Goal: Task Accomplishment & Management: Manage account settings

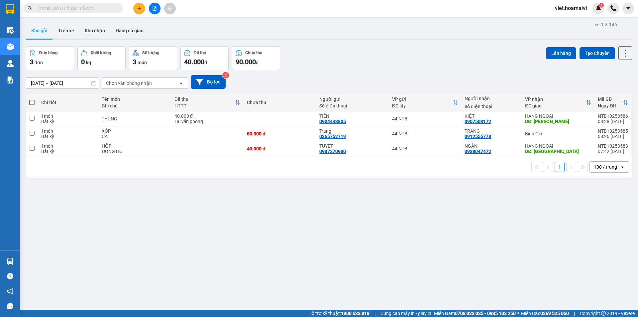
click at [420, 67] on div "Đơn hàng 3 đơn Khối lượng 0 kg Số lượng 3 món Đã thu 40.000 đ Chưa thu 90.000 đ…" at bounding box center [329, 58] width 606 height 24
click at [141, 84] on div "Chọn văn phòng nhận" at bounding box center [129, 83] width 46 height 7
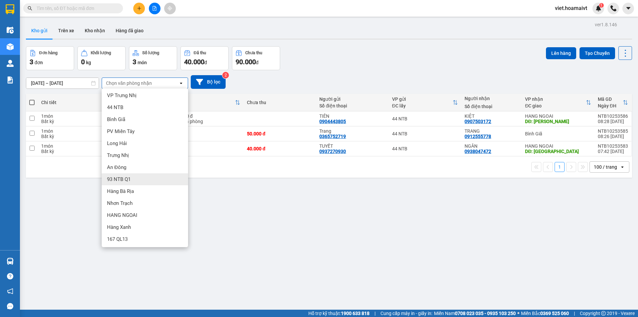
scroll to position [2, 0]
click at [141, 214] on div "HANG NGOAI" at bounding box center [145, 214] width 86 height 12
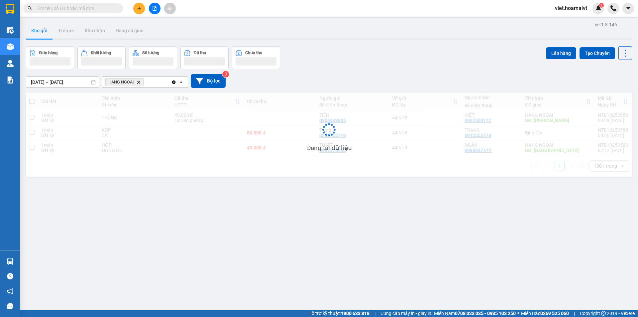
click at [396, 62] on div "Đơn hàng Khối lượng Số lượng Đã thu Chưa thu Lên hàng Tạo Chuyến" at bounding box center [329, 57] width 606 height 23
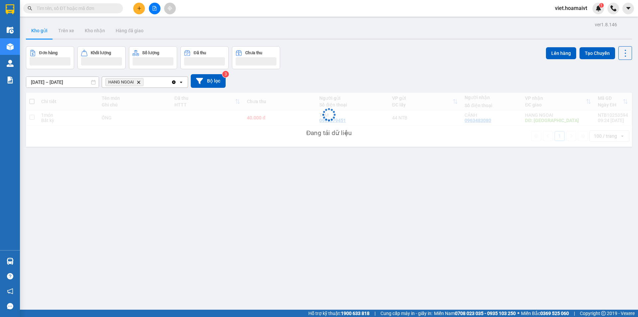
click at [396, 62] on div "Đơn hàng Khối lượng Số lượng Đã thu Chưa thu Lên hàng Tạo Chuyến" at bounding box center [329, 57] width 606 height 23
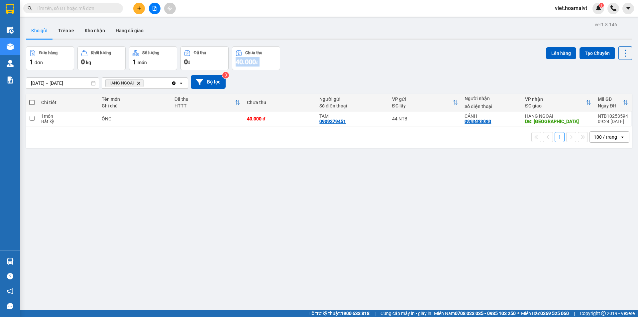
click at [396, 62] on div "Đơn hàng 1 đơn Khối lượng 0 kg Số lượng 1 món Đã thu 0 đ Chưa thu 40.000 đ Lên …" at bounding box center [329, 58] width 606 height 24
click at [139, 83] on icon "HANG NGOAI, close by backspace" at bounding box center [138, 82] width 3 height 3
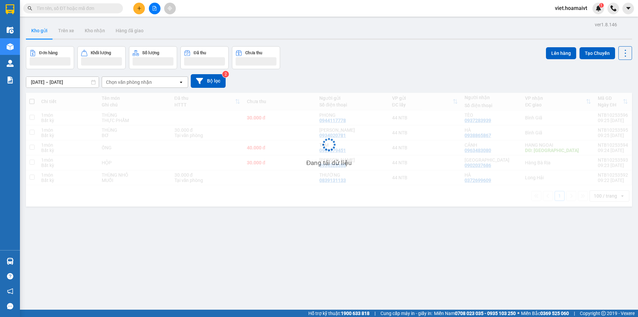
click at [409, 73] on div "[DATE] – [DATE] Press the down arrow key to interact with the calendar and sele…" at bounding box center [329, 81] width 606 height 24
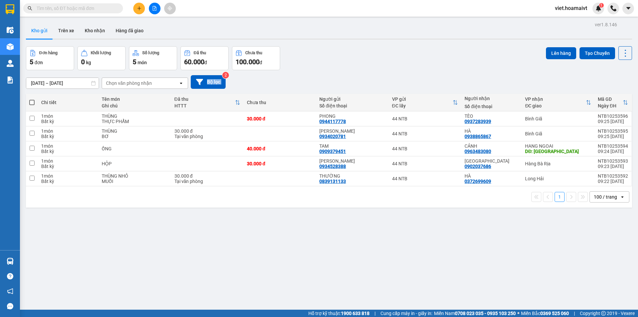
click at [409, 73] on div "[DATE] – [DATE] Press the down arrow key to interact with the calendar and sele…" at bounding box center [329, 82] width 606 height 24
click at [157, 7] on button at bounding box center [155, 9] width 12 height 12
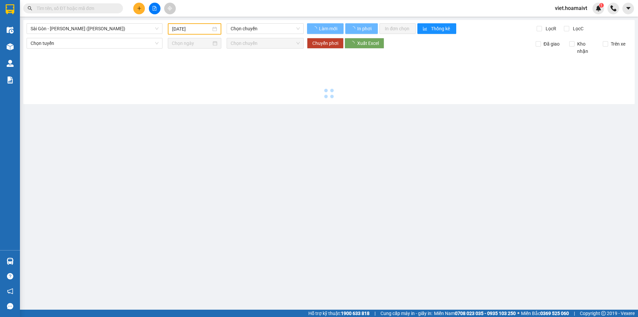
type input "[DATE]"
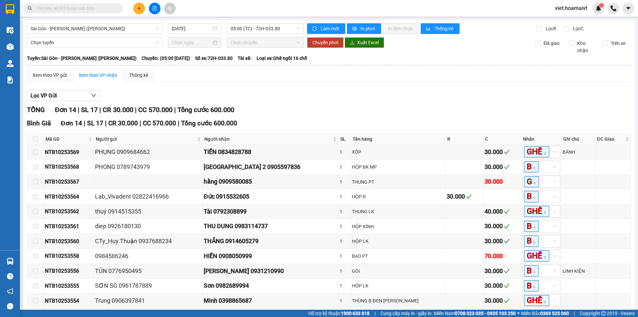
click at [342, 113] on div "TỔNG Đơn 14 | SL 17 | CR 30.000 | CC 570.000 | Tổng cước 600.000" at bounding box center [329, 110] width 604 height 10
click at [342, 106] on div "TỔNG Đơn 14 | SL 17 | CR 30.000 | CC 570.000 | Tổng cước 600.000" at bounding box center [329, 110] width 604 height 10
click at [246, 27] on span "05:00 (TC) - 72H-033.80" at bounding box center [265, 29] width 69 height 10
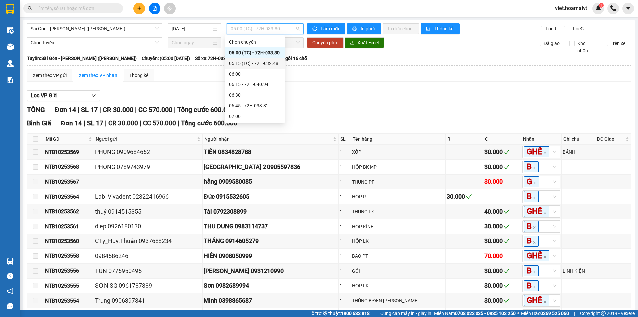
click at [269, 63] on div "05:15 (TC) - 72H-032.48" at bounding box center [255, 62] width 52 height 7
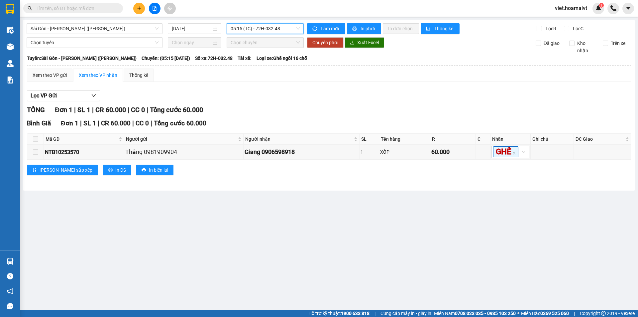
click at [382, 90] on div "Lọc VP Gửi TỔNG Đơn 1 | SL 1 | CR 60.000 | CC 0 | Tổng cước 60.000 Bình Giã …" at bounding box center [329, 135] width 604 height 96
click at [281, 28] on span "05:15 (TC) - 72H-032.48" at bounding box center [265, 29] width 69 height 10
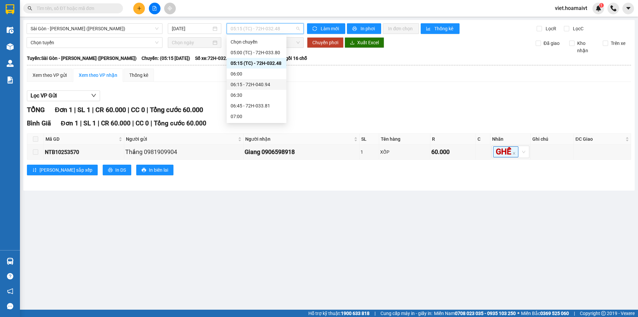
click at [277, 80] on div "06:15 - 72H-040.94" at bounding box center [257, 84] width 60 height 11
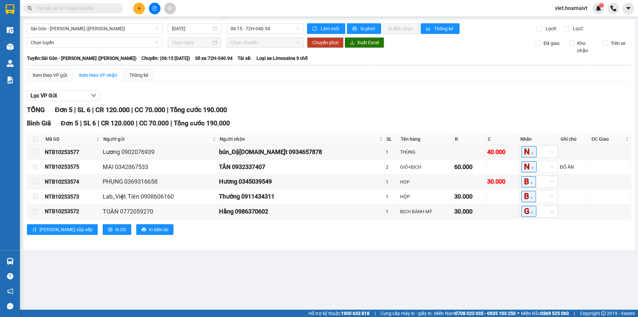
click at [400, 79] on div "Xem theo VP gửi Xem theo VP nhận Thống kê" at bounding box center [329, 74] width 604 height 13
click at [266, 31] on span "06:15 - 72H-040.94" at bounding box center [265, 29] width 69 height 10
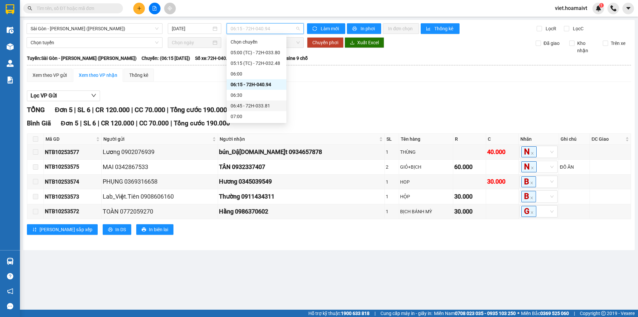
click at [266, 104] on div "06:45 - 72H-033.81" at bounding box center [257, 105] width 52 height 7
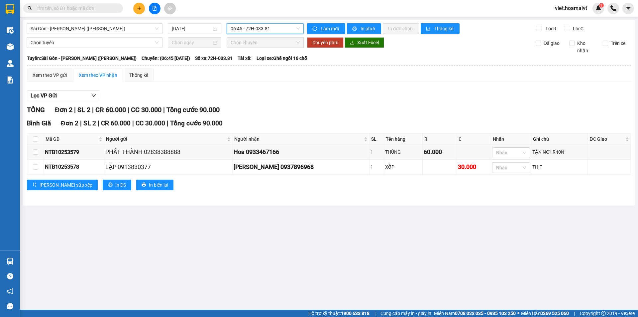
click at [398, 88] on div "Lọc VP Gửi TỔNG Đơn 2 | SL 2 | CR 60.000 | CC 30.000 | Tổng cước 90.000 Bình …" at bounding box center [329, 142] width 604 height 111
click at [397, 88] on div "Lọc VP Gửi TỔNG Đơn 2 | SL 2 | CR 60.000 | CC 30.000 | Tổng cước 90.000 Bình …" at bounding box center [329, 142] width 604 height 111
click at [268, 32] on span "06:45 - 72H-033.81" at bounding box center [265, 29] width 69 height 10
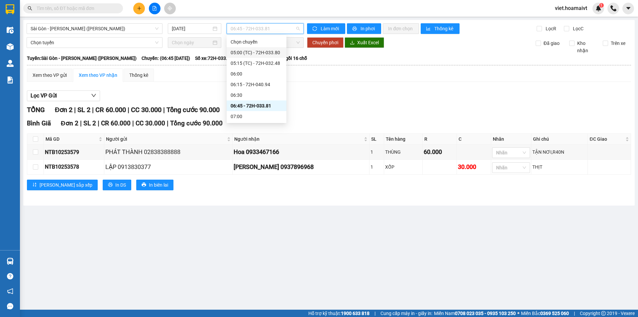
click at [368, 97] on div "Lọc VP Gửi" at bounding box center [329, 95] width 604 height 11
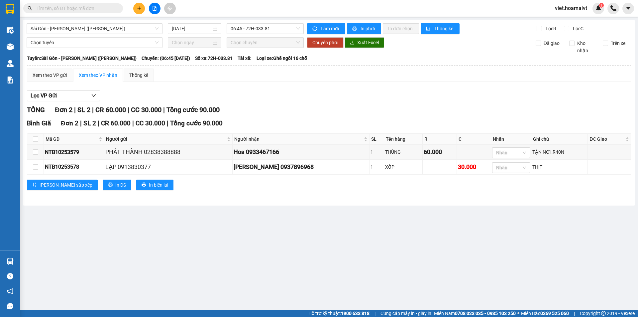
click at [350, 118] on div "TỔNG Đơn 2 | SL 2 | CR 60.000 | CC 30.000 | Tổng cước 90.000 Bình Giã Đơn 2 |…" at bounding box center [329, 152] width 604 height 94
click at [354, 119] on div "Bình Giã Đơn 2 | SL 2 | CR 60.000 | CC 30.000 | Tổng cước 90.000" at bounding box center [329, 123] width 604 height 10
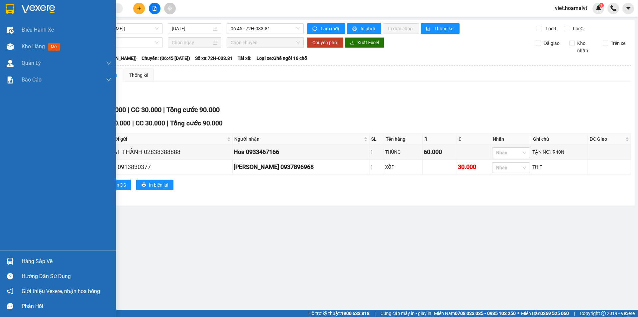
click at [23, 6] on img at bounding box center [39, 9] width 34 height 10
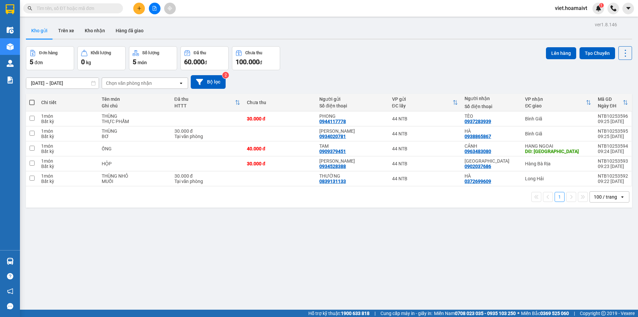
click at [391, 75] on div "[DATE] – [DATE] Press the down arrow key to interact with the calendar and sele…" at bounding box center [329, 82] width 606 height 14
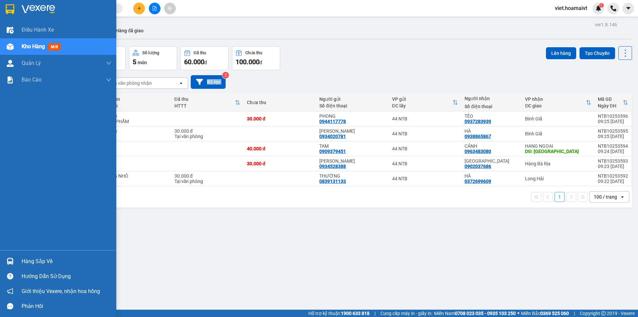
click at [25, 5] on img at bounding box center [39, 9] width 34 height 10
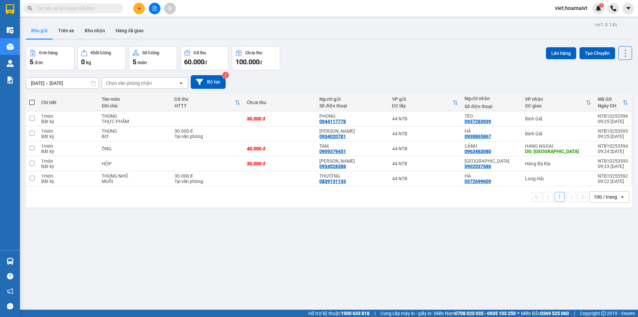
click at [380, 56] on div "Đơn hàng 5 đơn Khối lượng 0 kg Số lượng 5 món Đã thu 60.000 đ Chưa thu 100.000 …" at bounding box center [329, 58] width 606 height 24
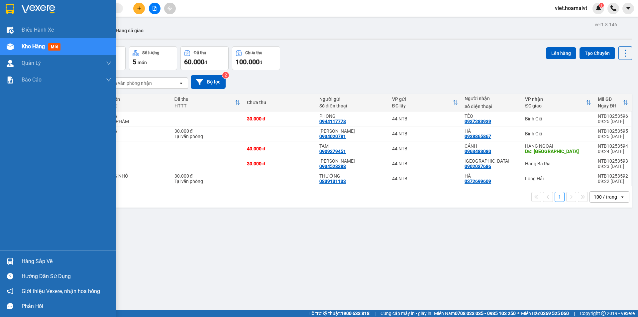
click at [21, 11] on div at bounding box center [58, 11] width 116 height 22
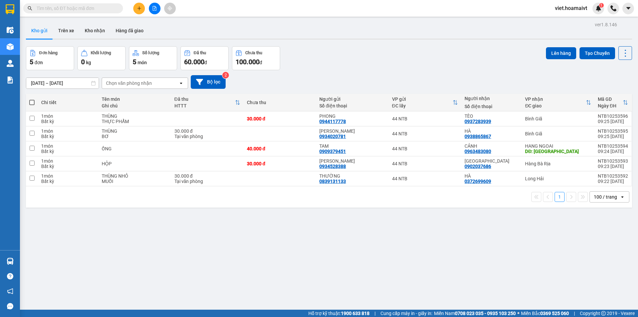
click at [342, 61] on div "Đơn hàng 5 đơn Khối lượng 0 kg Số lượng 5 món Đã thu 60.000 đ Chưa thu 100.000 …" at bounding box center [329, 58] width 606 height 24
click at [142, 82] on div "Chọn văn phòng nhận" at bounding box center [129, 83] width 46 height 7
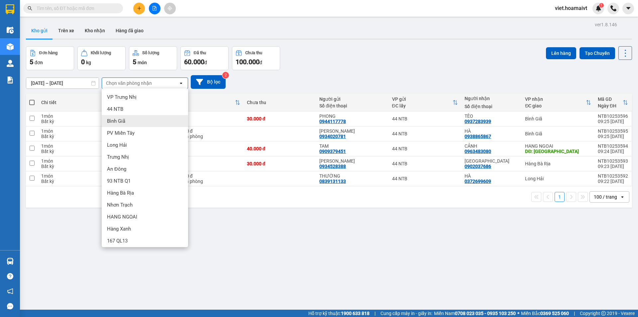
click at [130, 125] on div "Bình Giã" at bounding box center [145, 121] width 86 height 12
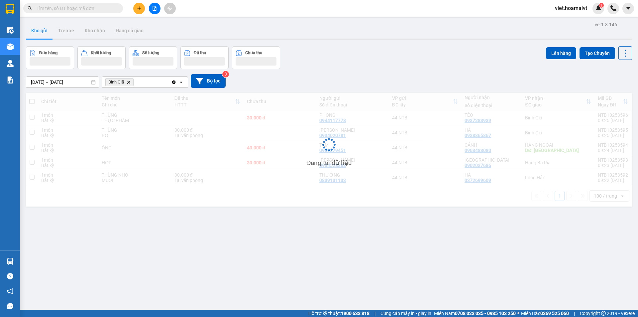
click at [391, 62] on div "Đơn hàng Khối lượng Số lượng Đã thu Chưa thu Lên hàng Tạo Chuyến" at bounding box center [329, 57] width 606 height 23
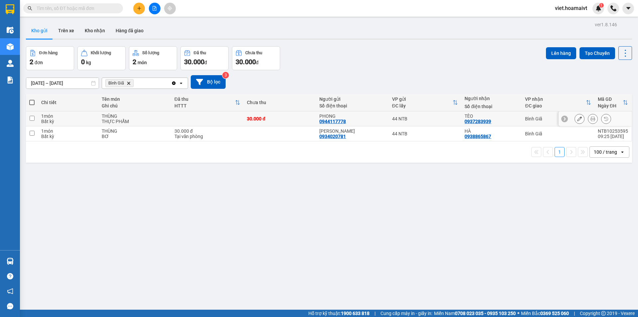
click at [151, 124] on td "THÙNG THỰC PHẨM" at bounding box center [134, 118] width 72 height 15
checkbox input "true"
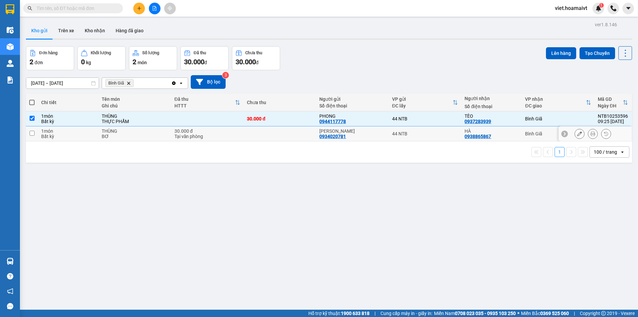
click at [151, 134] on div "BƠ" at bounding box center [135, 136] width 66 height 5
checkbox input "true"
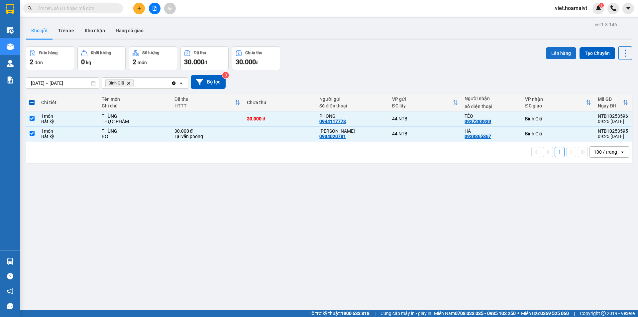
click at [563, 49] on button "Lên hàng" at bounding box center [561, 53] width 30 height 12
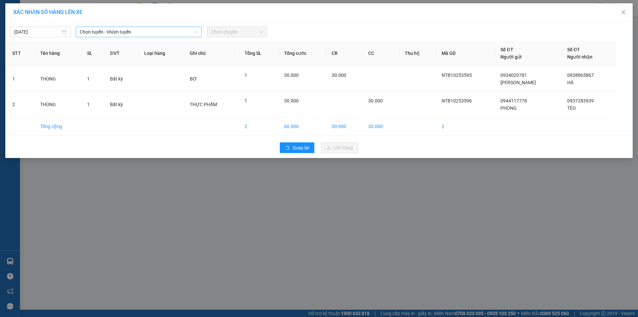
click at [111, 32] on span "Chọn tuyến - nhóm tuyến" at bounding box center [139, 32] width 118 height 10
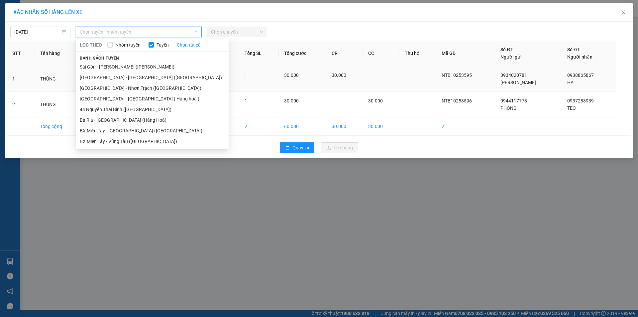
click at [116, 68] on li "Sài Gòn - [PERSON_NAME] ([PERSON_NAME])" at bounding box center [152, 66] width 153 height 11
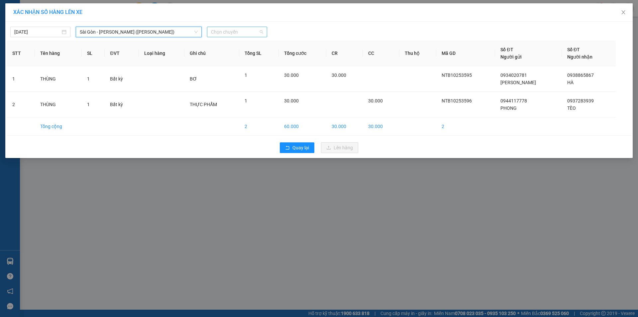
click at [231, 33] on span "Chọn chuyến" at bounding box center [237, 32] width 52 height 10
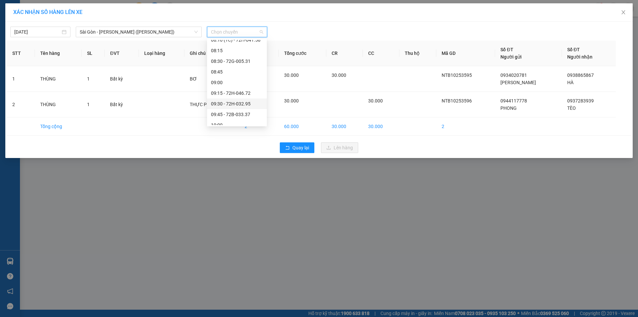
scroll to position [166, 0]
click at [228, 31] on span "Chọn chuyến" at bounding box center [237, 32] width 52 height 10
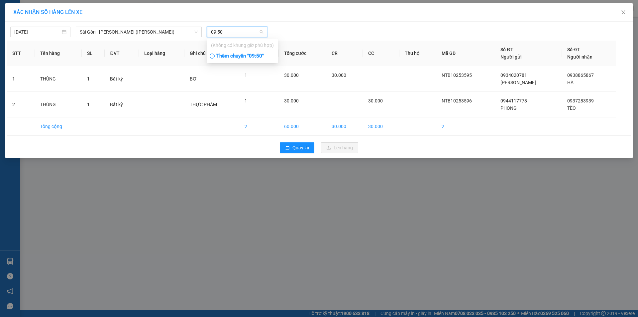
type input "09:50"
click at [259, 55] on div "Thêm chuyến " 09:50 "" at bounding box center [242, 55] width 71 height 11
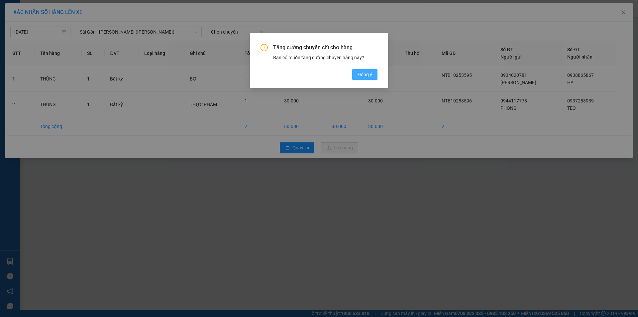
click at [370, 71] on span "Đồng ý" at bounding box center [364, 74] width 15 height 7
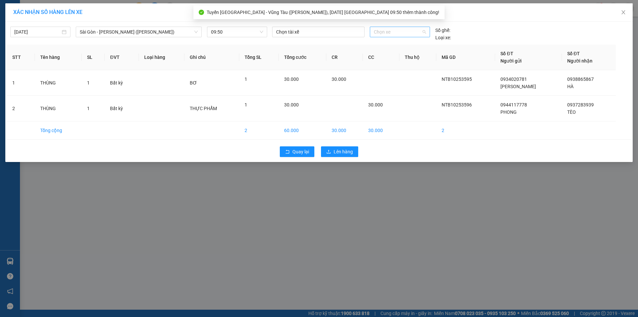
click at [396, 31] on span "Chọn xe" at bounding box center [400, 32] width 52 height 10
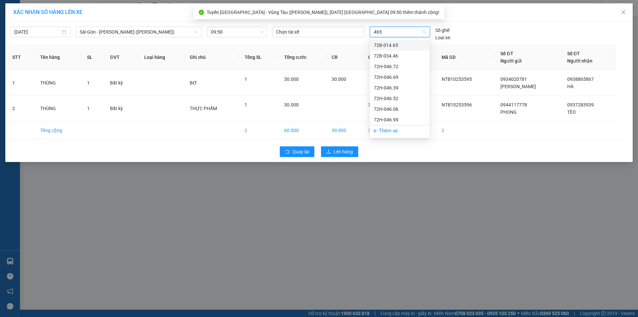
type input "4652"
click at [390, 46] on div "72H-046.52" at bounding box center [400, 45] width 52 height 7
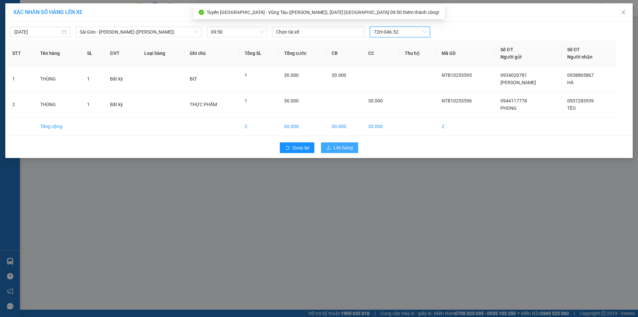
click at [344, 146] on span "Lên hàng" at bounding box center [343, 147] width 19 height 7
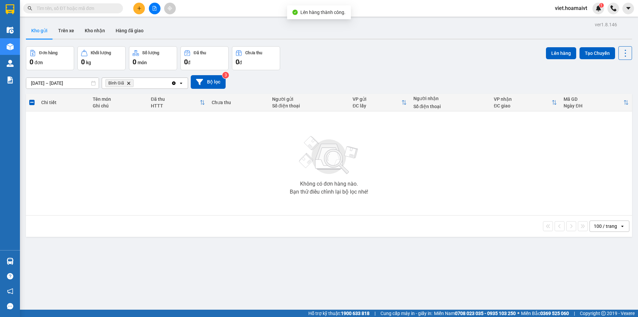
click at [130, 84] on icon "Bình Giã, close by backspace" at bounding box center [128, 82] width 3 height 3
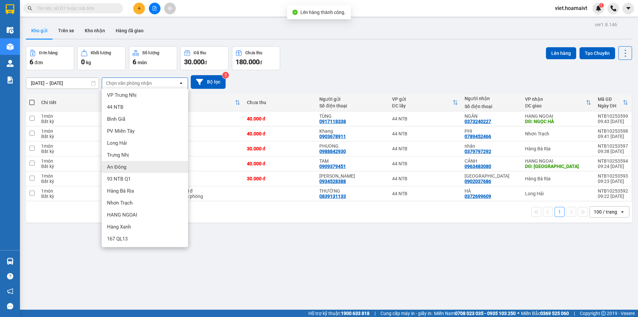
scroll to position [2, 0]
click at [145, 188] on div "Hàng Bà Rịa" at bounding box center [145, 190] width 86 height 12
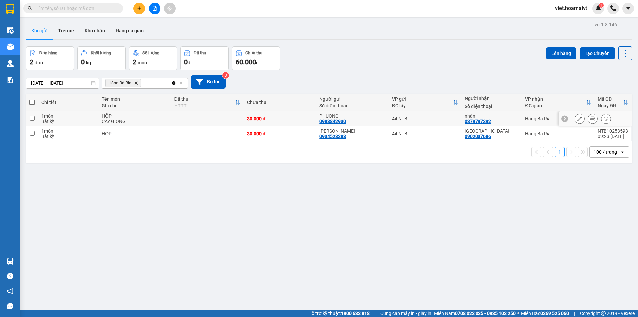
click at [167, 118] on td "HỘP CÂY GIỐNG" at bounding box center [134, 118] width 72 height 15
checkbox input "true"
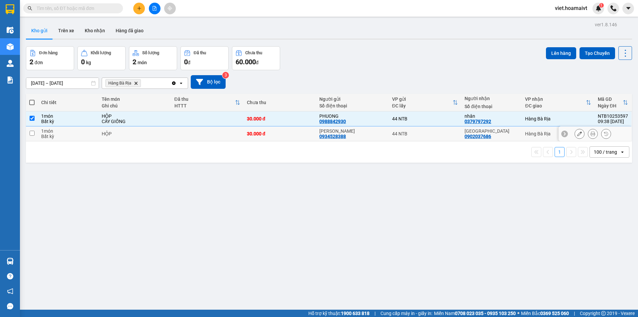
click at [173, 133] on td at bounding box center [207, 133] width 72 height 15
checkbox input "true"
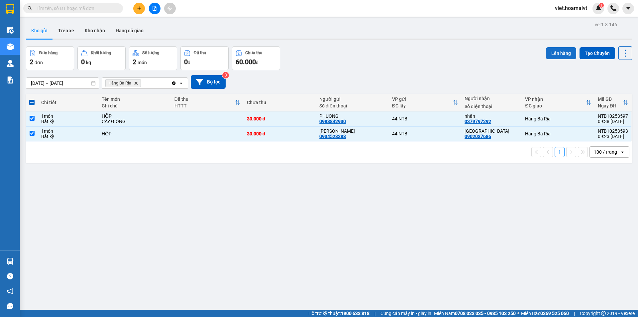
click at [561, 53] on button "Lên hàng" at bounding box center [561, 53] width 30 height 12
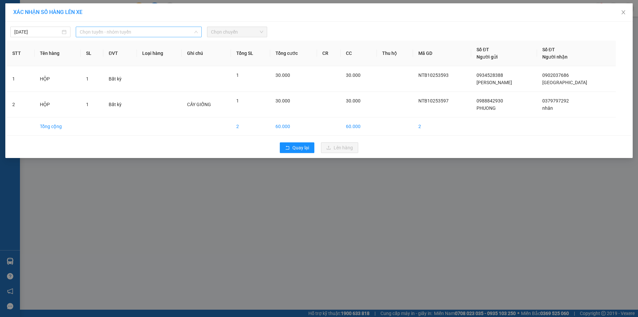
drag, startPoint x: 124, startPoint y: 31, endPoint x: 120, endPoint y: 58, distance: 27.3
click at [124, 31] on span "Chọn tuyến - nhóm tuyến" at bounding box center [139, 32] width 118 height 10
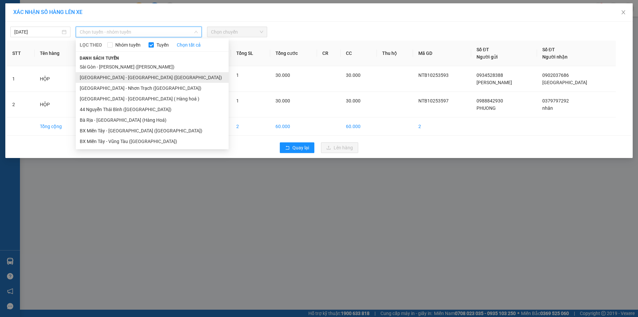
click at [124, 75] on li "[GEOGRAPHIC_DATA] - [GEOGRAPHIC_DATA] ([GEOGRAPHIC_DATA])" at bounding box center [152, 77] width 153 height 11
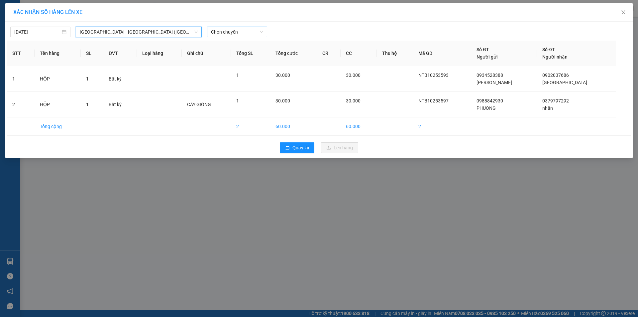
click at [222, 34] on span "Chọn chuyến" at bounding box center [237, 32] width 52 height 10
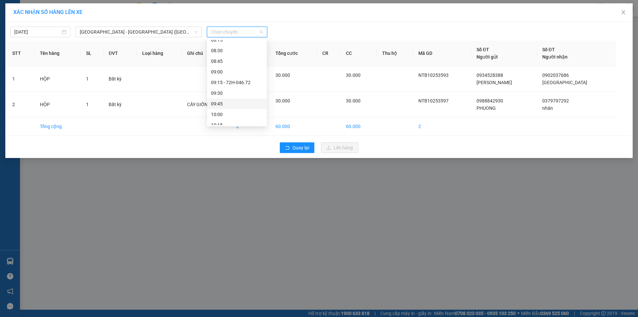
click at [242, 105] on div "09:45" at bounding box center [237, 103] width 52 height 7
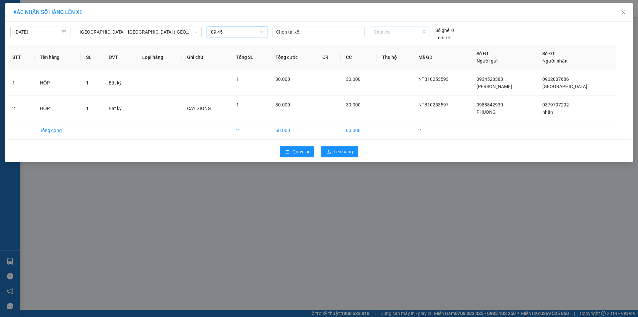
click at [393, 31] on span "Chọn xe" at bounding box center [400, 32] width 52 height 10
type input "4652"
click at [390, 44] on div "72H-046.52" at bounding box center [400, 45] width 52 height 7
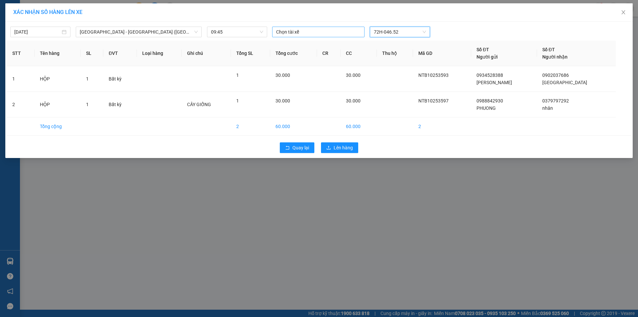
click at [316, 34] on div at bounding box center [318, 32] width 89 height 8
type input "CHIEN"
click at [318, 41] on div "CHIẾN" at bounding box center [322, 45] width 100 height 11
click at [481, 16] on div "XÁC NHẬN SỐ HÀNG LÊN XE" at bounding box center [318, 12] width 627 height 18
click at [346, 145] on span "Lên hàng" at bounding box center [343, 147] width 19 height 7
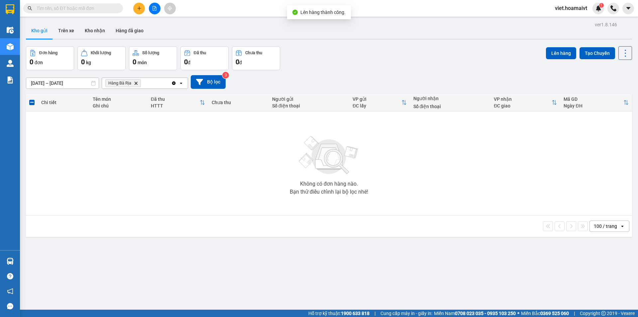
click at [137, 84] on icon "Delete" at bounding box center [136, 83] width 4 height 4
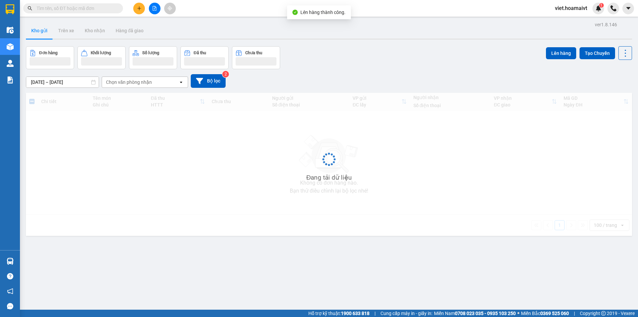
click at [391, 84] on div "[DATE] – [DATE] Press the down arrow key to interact with the calendar and sele…" at bounding box center [329, 81] width 606 height 14
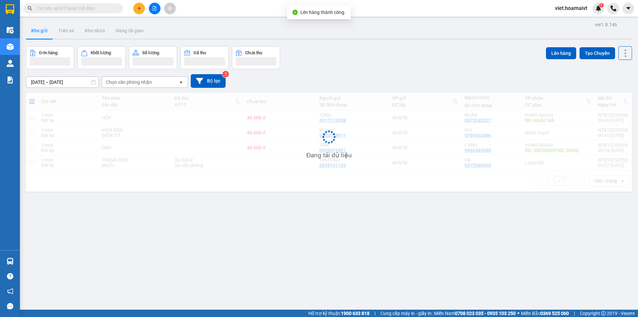
click at [391, 84] on div "[DATE] – [DATE] Press the down arrow key to interact with the calendar and sele…" at bounding box center [329, 81] width 606 height 14
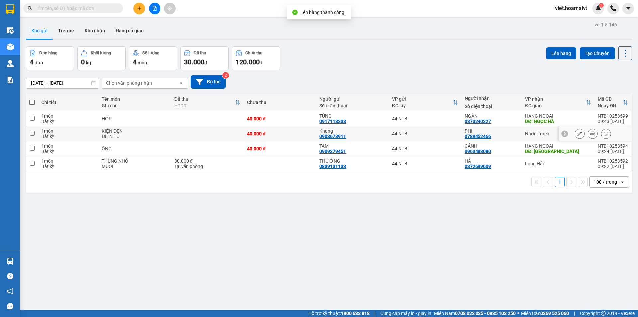
click at [431, 135] on div "44 NTB" at bounding box center [425, 133] width 66 height 5
checkbox input "true"
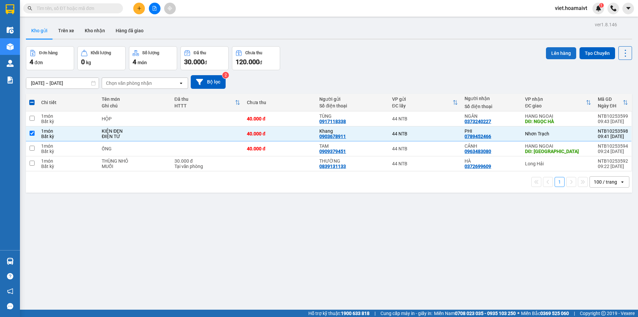
click at [556, 50] on button "Lên hàng" at bounding box center [561, 53] width 30 height 12
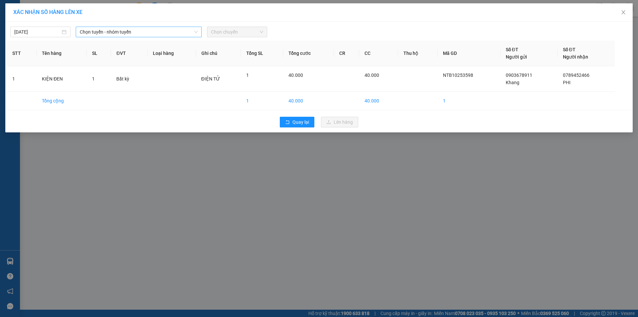
click at [142, 34] on span "Chọn tuyến - nhóm tuyến" at bounding box center [139, 32] width 118 height 10
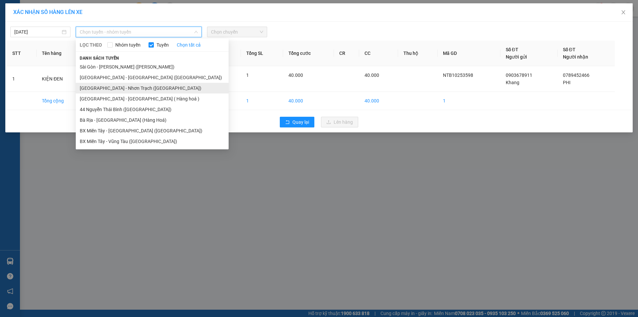
click at [128, 87] on li "[GEOGRAPHIC_DATA] - Nhơn Trạch ([GEOGRAPHIC_DATA])" at bounding box center [152, 88] width 153 height 11
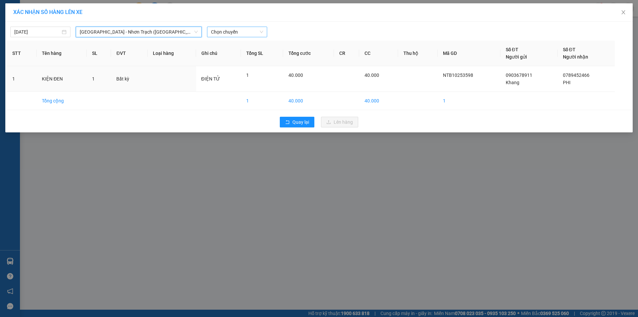
click at [237, 27] on span "Chọn chuyến" at bounding box center [237, 32] width 52 height 10
type input "09:45"
click at [252, 57] on div "Thêm chuyến " 09:45 "" at bounding box center [242, 55] width 71 height 11
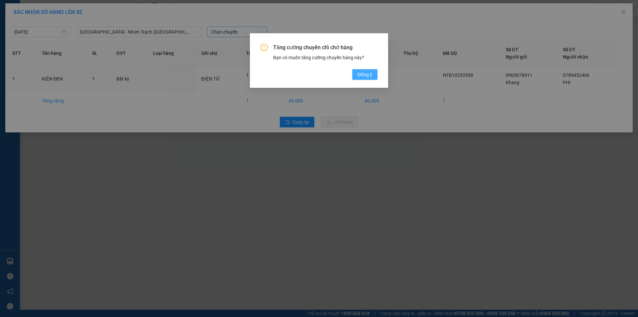
click at [370, 70] on button "Đồng ý" at bounding box center [364, 74] width 25 height 11
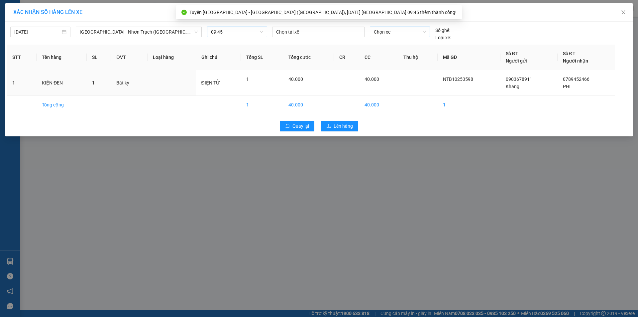
click at [395, 30] on span "Chọn xe" at bounding box center [400, 32] width 52 height 10
type input "4652"
click at [388, 46] on div "72H-046.52" at bounding box center [400, 45] width 52 height 7
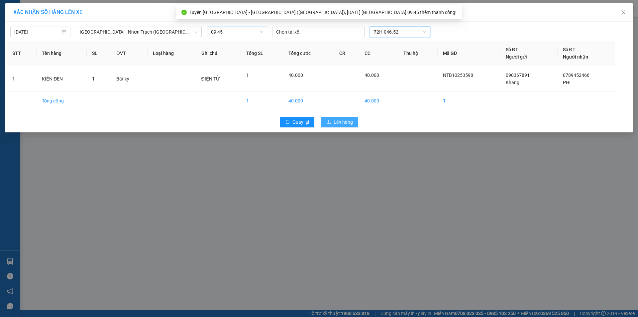
click at [350, 123] on span "Lên hàng" at bounding box center [343, 121] width 19 height 7
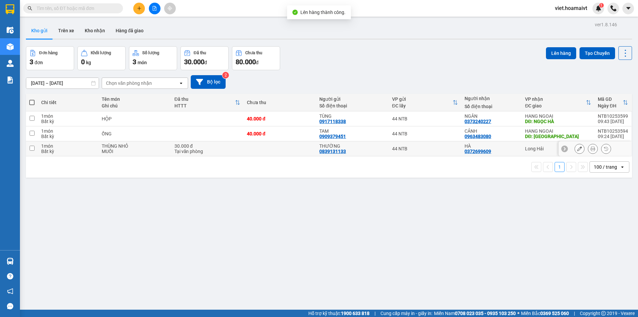
click at [237, 150] on div "Tại văn phòng" at bounding box center [207, 151] width 66 height 5
checkbox input "true"
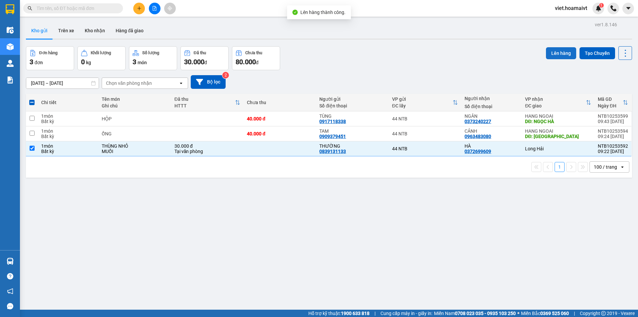
click at [549, 52] on button "Lên hàng" at bounding box center [561, 53] width 30 height 12
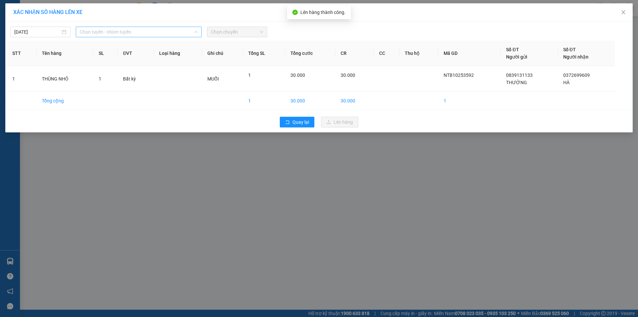
click at [110, 31] on span "Chọn tuyến - nhóm tuyến" at bounding box center [139, 32] width 118 height 10
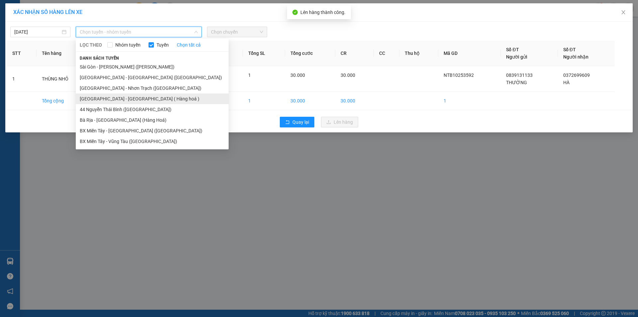
click at [130, 98] on li "[GEOGRAPHIC_DATA] - [GEOGRAPHIC_DATA] ( Hàng hoá )" at bounding box center [152, 98] width 153 height 11
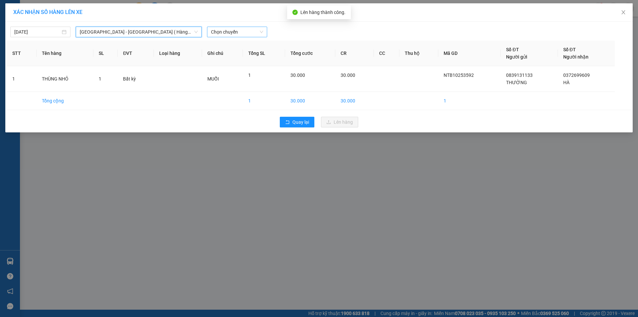
click at [222, 35] on span "Chọn chuyến" at bounding box center [237, 32] width 52 height 10
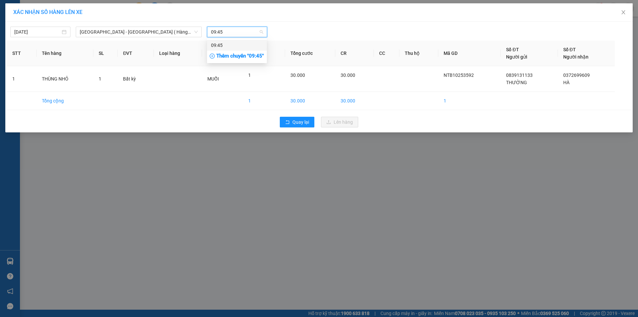
type input "09:45"
click at [253, 52] on div "Thêm chuyến " 09:45 "" at bounding box center [237, 55] width 60 height 11
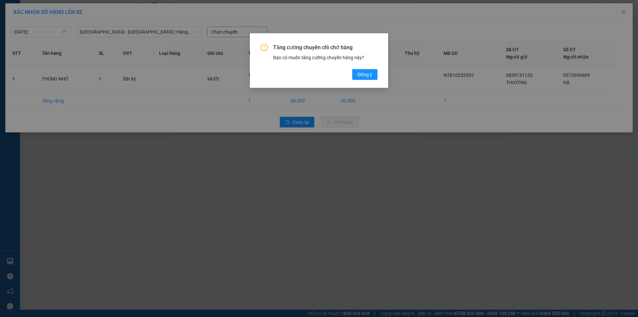
click at [369, 69] on div "Tăng cường chuyến chỉ chở hàng Bạn có muốn tăng cường chuyến hàng này? [GEOGRAP…" at bounding box center [318, 62] width 117 height 36
click at [370, 76] on span "Đồng ý" at bounding box center [364, 74] width 15 height 7
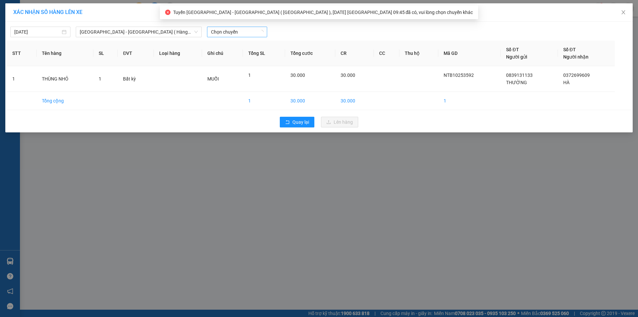
click at [229, 32] on span "Chọn chuyến" at bounding box center [237, 32] width 52 height 10
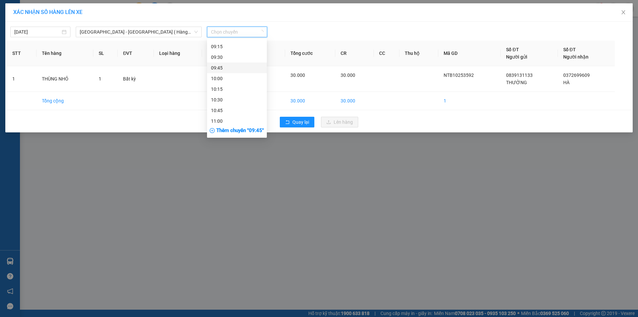
click at [229, 68] on div "09:45" at bounding box center [237, 67] width 52 height 7
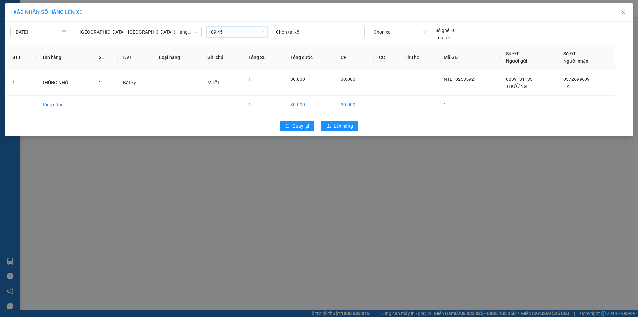
click at [383, 39] on div "Chọn xe" at bounding box center [399, 34] width 65 height 15
click at [384, 33] on span "Chọn xe" at bounding box center [400, 32] width 52 height 10
type input "4652"
click at [386, 46] on div "72H-046.52" at bounding box center [400, 45] width 52 height 7
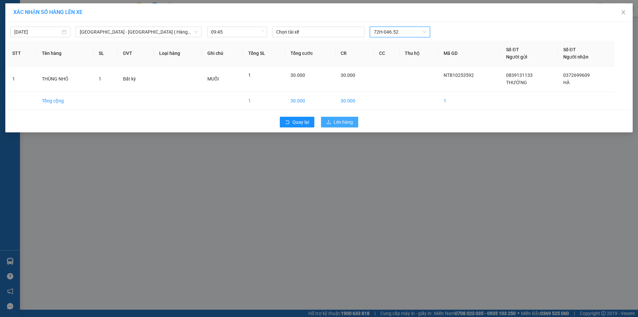
click at [338, 122] on span "Lên hàng" at bounding box center [343, 121] width 19 height 7
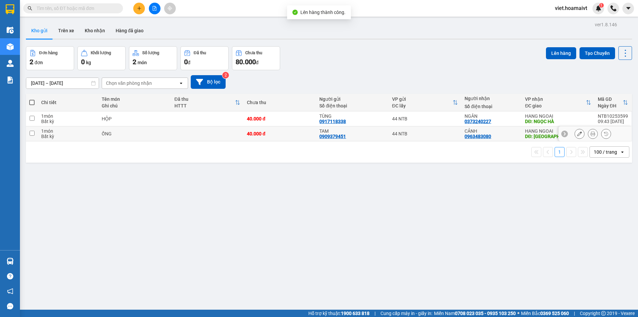
click at [371, 135] on div "TAM 0909379451" at bounding box center [352, 133] width 66 height 11
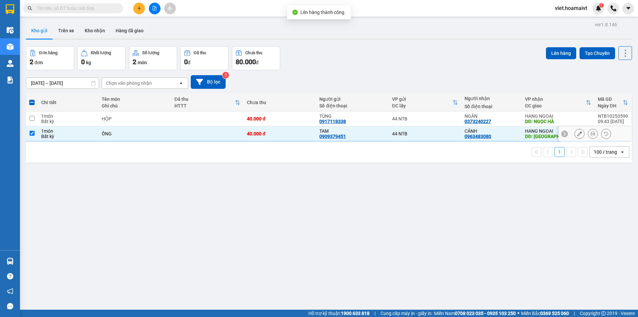
click at [359, 136] on div "TAM 0909379451" at bounding box center [352, 133] width 66 height 11
checkbox input "false"
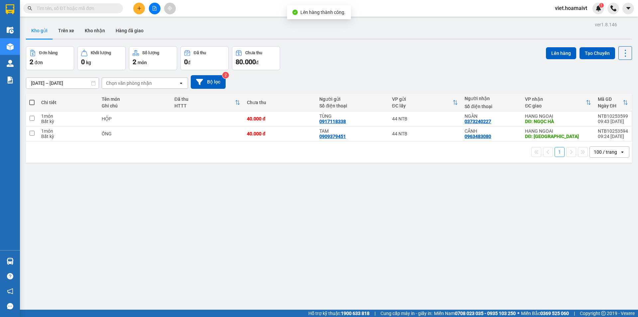
click at [219, 209] on div "ver 1.8.146 Kho gửi Trên xe Kho nhận Hàng đã giao Đơn hàng 2 đơn Khối lượng 0 k…" at bounding box center [328, 178] width 611 height 317
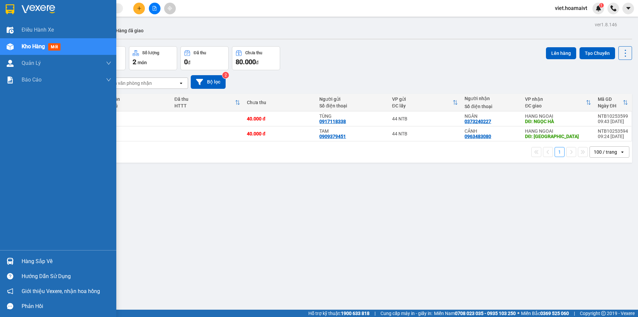
click at [23, 16] on div at bounding box center [58, 11] width 116 height 22
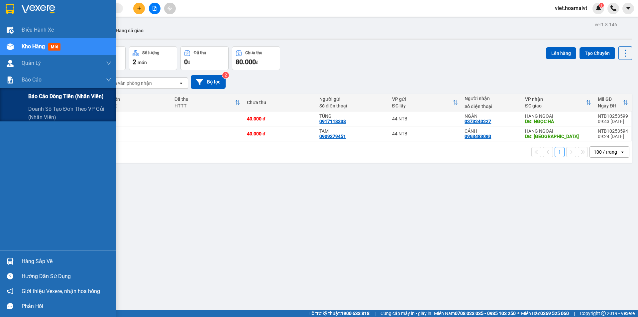
click at [59, 96] on span "Báo cáo dòng tiền (nhân viên)" at bounding box center [65, 96] width 75 height 8
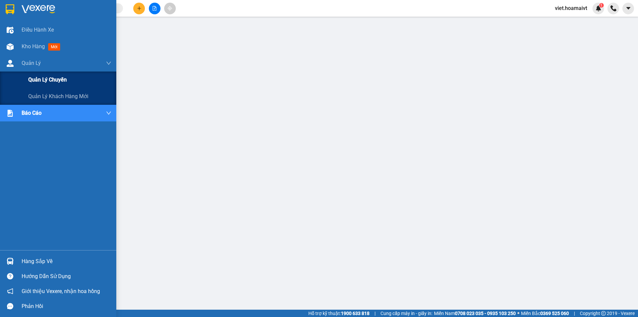
click at [54, 76] on span "Quản lý chuyến" at bounding box center [47, 79] width 39 height 8
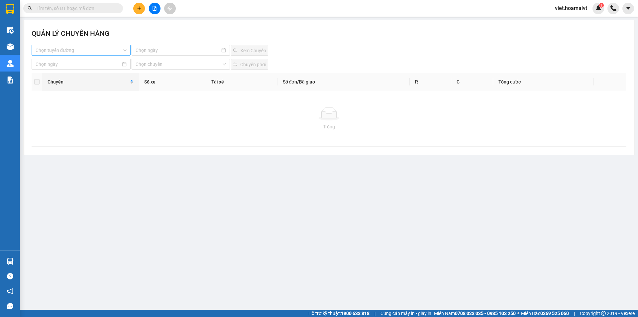
click at [82, 51] on input "search" at bounding box center [79, 50] width 86 height 10
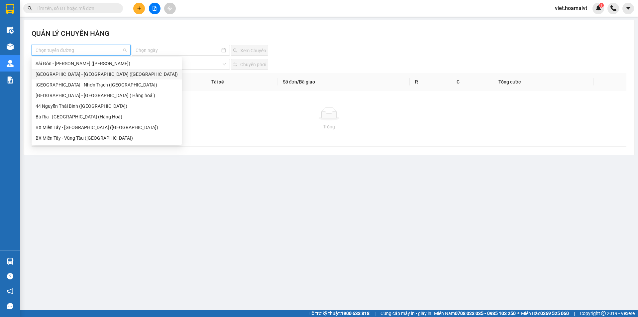
click at [83, 74] on div "[GEOGRAPHIC_DATA] - [GEOGRAPHIC_DATA] ([GEOGRAPHIC_DATA])" at bounding box center [107, 73] width 142 height 7
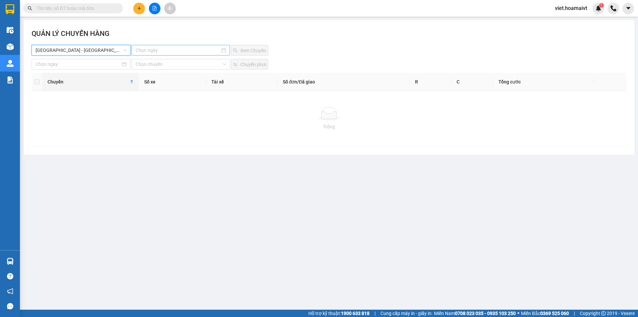
click at [173, 51] on input at bounding box center [178, 50] width 84 height 7
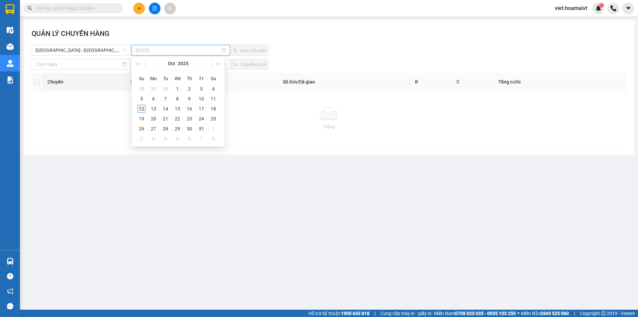
type input "[DATE]"
click at [141, 108] on div "12" at bounding box center [142, 109] width 8 height 8
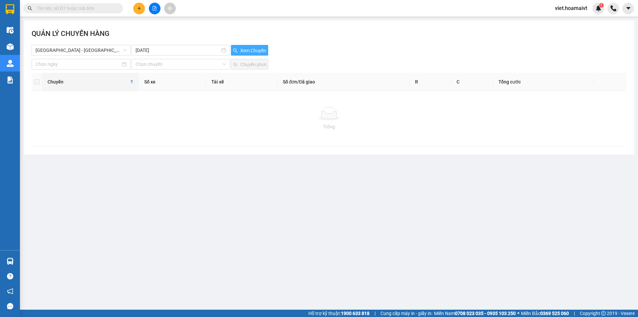
click at [249, 49] on span "Xem Chuyến" at bounding box center [253, 50] width 26 height 7
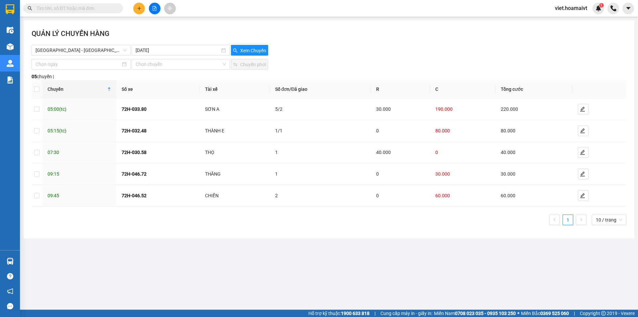
click at [329, 51] on div "[GEOGRAPHIC_DATA] - [GEOGRAPHIC_DATA] ([GEOGRAPHIC_DATA]) [DATE] Xem Chuyến" at bounding box center [329, 50] width 595 height 11
click at [80, 50] on span "[GEOGRAPHIC_DATA] - [GEOGRAPHIC_DATA] ([GEOGRAPHIC_DATA])" at bounding box center [81, 50] width 91 height 10
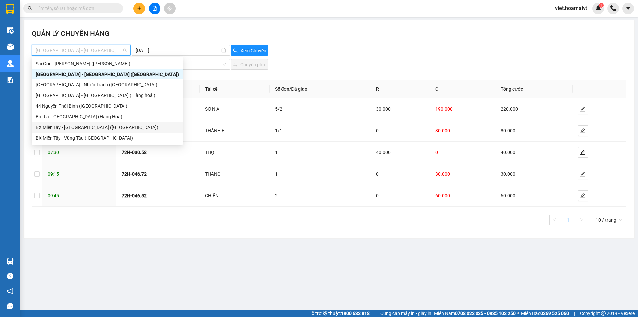
click at [83, 126] on div "BX Miền Tây - [GEOGRAPHIC_DATA] ([GEOGRAPHIC_DATA])" at bounding box center [108, 127] width 144 height 7
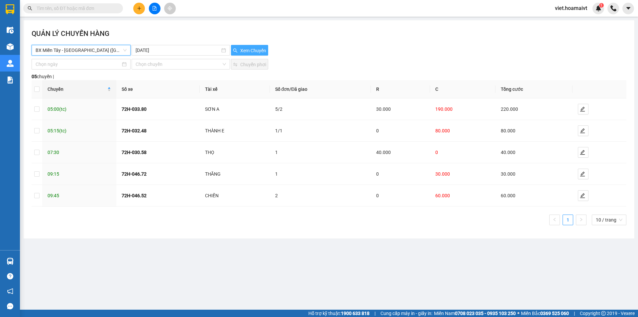
click at [238, 47] on button "Xem Chuyến" at bounding box center [249, 50] width 37 height 11
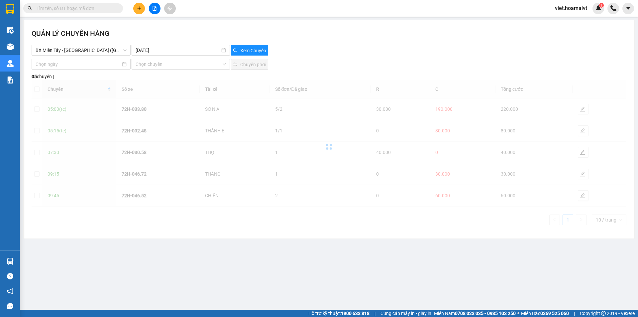
click at [337, 54] on div "BX Miền Tây - [GEOGRAPHIC_DATA] ([GEOGRAPHIC_DATA]) [DATE] Xem Chuyến" at bounding box center [329, 50] width 595 height 11
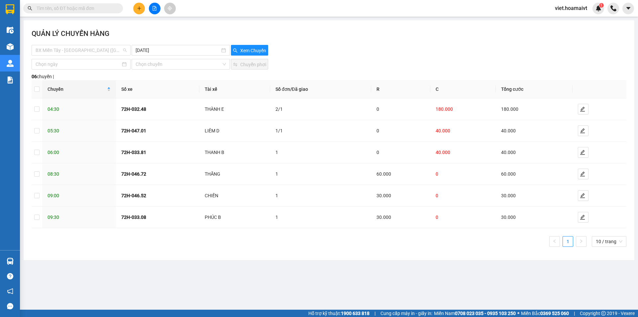
drag, startPoint x: 93, startPoint y: 53, endPoint x: 93, endPoint y: 59, distance: 6.0
click at [93, 51] on span "BX Miền Tây - [GEOGRAPHIC_DATA] ([GEOGRAPHIC_DATA])" at bounding box center [81, 50] width 91 height 10
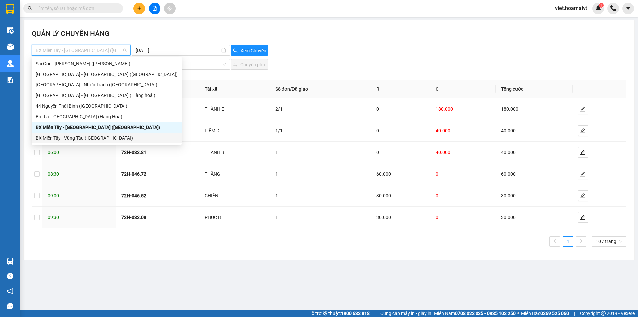
click at [97, 137] on div "BX Miền Tây - Vũng Tàu ([GEOGRAPHIC_DATA])" at bounding box center [107, 137] width 142 height 7
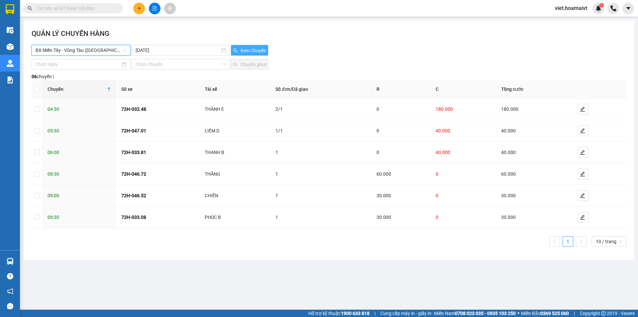
click at [252, 50] on span "Xem Chuyến" at bounding box center [253, 50] width 26 height 7
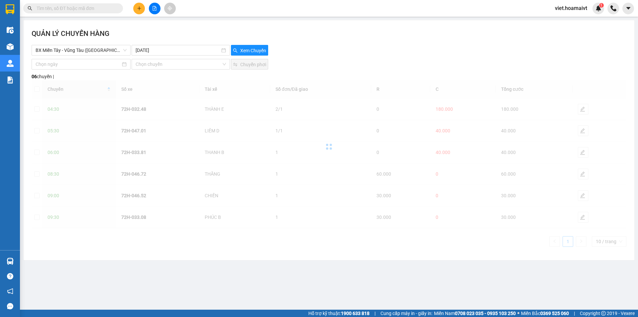
click at [298, 49] on div "Xem Chuyến" at bounding box center [279, 50] width 99 height 11
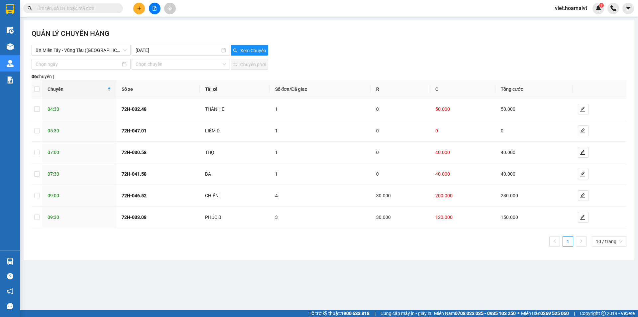
click at [98, 9] on input "text" at bounding box center [76, 8] width 78 height 7
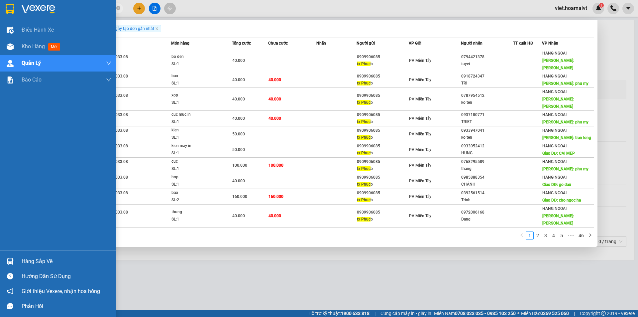
type input "TX PHUC"
click at [36, 10] on img at bounding box center [39, 9] width 34 height 10
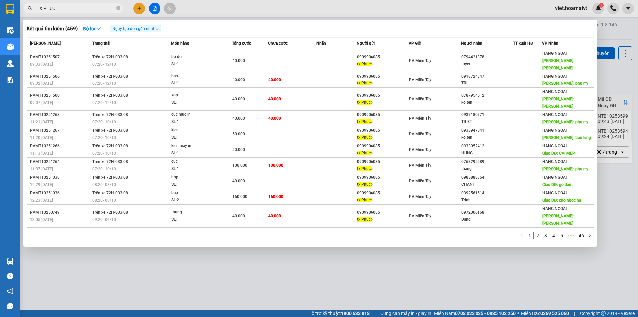
click at [353, 284] on div at bounding box center [319, 158] width 638 height 317
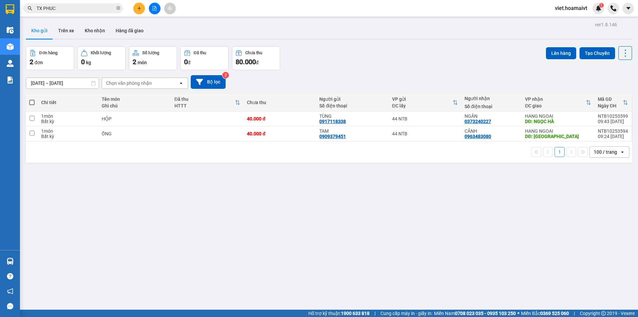
click at [134, 4] on div at bounding box center [155, 9] width 50 height 12
click at [137, 7] on icon "plus" at bounding box center [139, 8] width 5 height 5
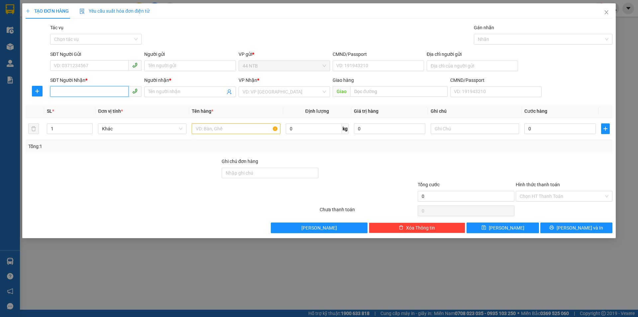
click at [75, 90] on input "SĐT Người Nhận *" at bounding box center [89, 91] width 78 height 11
click at [90, 95] on input "SĐT Người Nhận *" at bounding box center [89, 91] width 78 height 11
type input "0328614087"
click at [116, 67] on input "SĐT Người Gửi" at bounding box center [89, 65] width 78 height 11
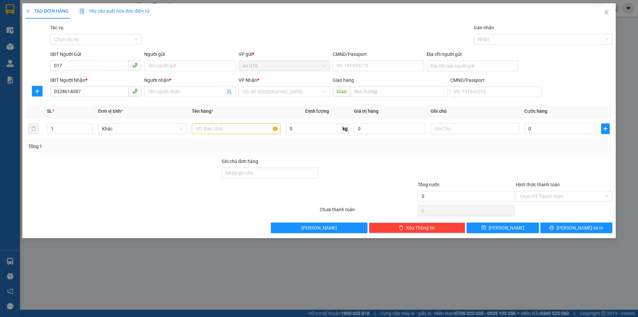
click at [289, 257] on div "TẠO ĐƠN HÀNG Yêu cầu xuất hóa đơn điện tử Transit Pickup Surcharge Ids Transit …" at bounding box center [319, 158] width 638 height 317
drag, startPoint x: 4, startPoint y: 70, endPoint x: 0, endPoint y: 58, distance: 12.5
click at [0, 68] on div "TẠO ĐƠN HÀNG Yêu cầu xuất hóa đơn điện tử Transit Pickup Surcharge Ids Transit …" at bounding box center [319, 158] width 638 height 317
type input "0777696435"
click at [170, 66] on input "Người gửi" at bounding box center [189, 65] width 91 height 11
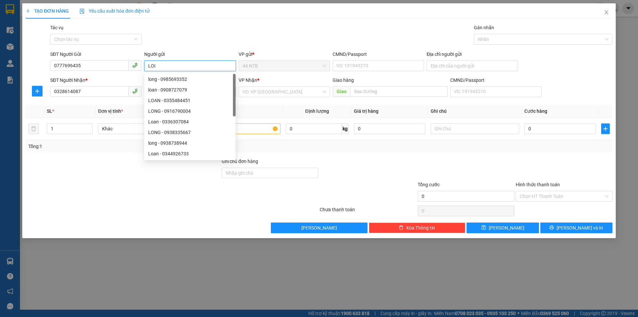
type input "LOI"
click at [244, 35] on div "Gói vận chuyển * Tiêu chuẩn Tác vụ Chọn tác vụ Gán nhãn Nhãn" at bounding box center [331, 35] width 565 height 23
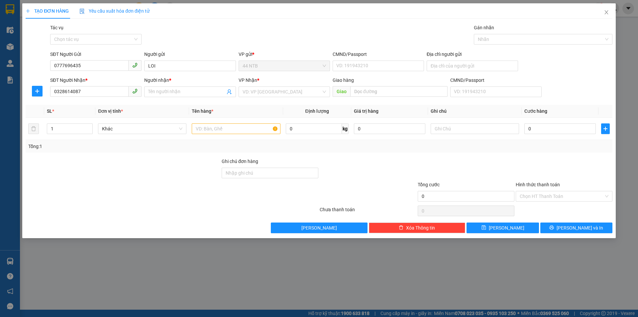
click at [510, 274] on div "TẠO ĐƠN HÀNG Yêu cầu xuất hóa đơn điện tử Transit Pickup Surcharge Ids Transit …" at bounding box center [319, 158] width 638 height 317
click at [456, 60] on input "Địa chỉ người gửi" at bounding box center [472, 65] width 91 height 11
type input "242 TO [GEOGRAPHIC_DATA]"
click at [177, 92] on input "Người nhận *" at bounding box center [186, 91] width 77 height 7
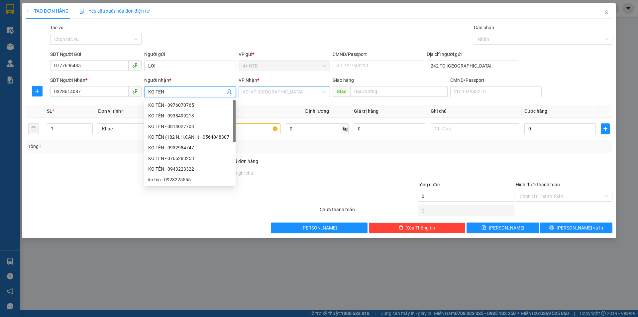
type input "KO TEN"
click at [255, 90] on input "search" at bounding box center [282, 92] width 79 height 10
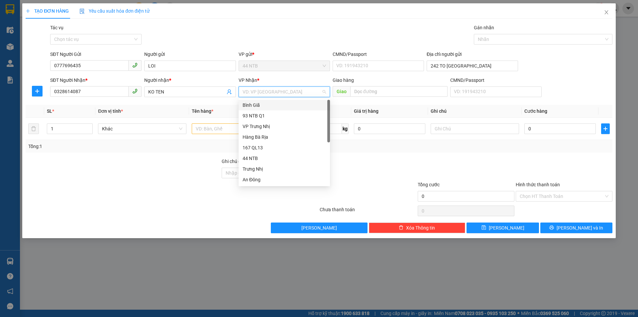
click at [259, 106] on div "Bình Giã" at bounding box center [284, 104] width 83 height 7
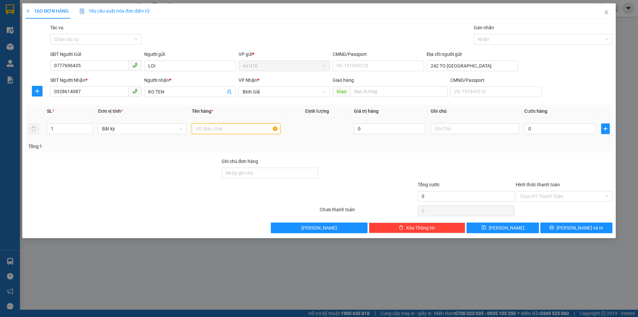
click at [215, 130] on input "text" at bounding box center [236, 128] width 88 height 11
drag, startPoint x: 210, startPoint y: 129, endPoint x: 145, endPoint y: 123, distance: 65.5
click at [148, 132] on tr "1 Bất kỳ TAM 0 0" at bounding box center [319, 129] width 587 height 22
type input "TẤM"
click at [565, 133] on input "0" at bounding box center [559, 128] width 71 height 11
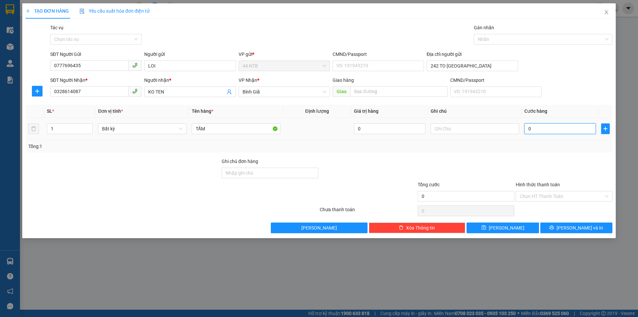
type input "8"
type input "80"
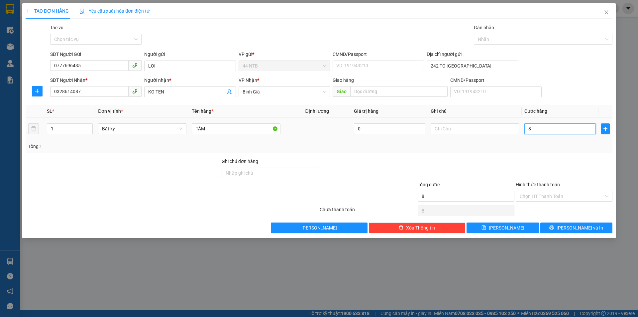
type input "80"
type input "80.000"
click at [571, 225] on span "[PERSON_NAME] và In" at bounding box center [579, 227] width 47 height 7
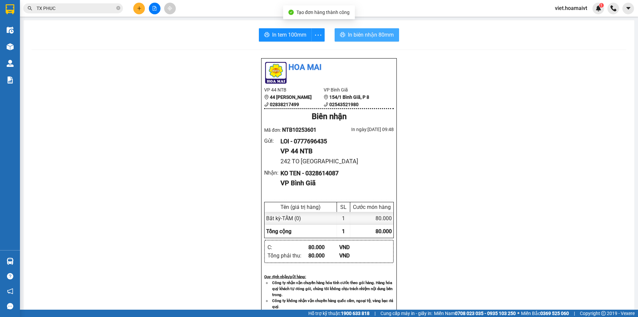
click at [370, 38] on span "In biên nhận 80mm" at bounding box center [371, 35] width 46 height 8
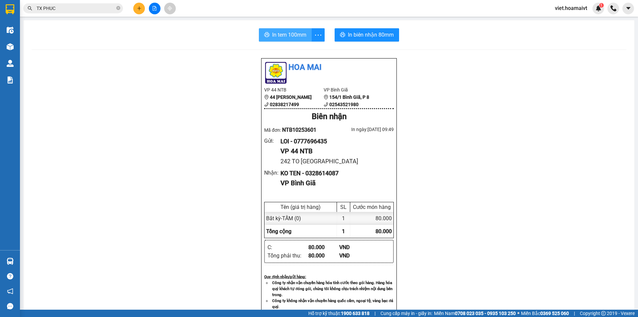
click at [298, 35] on span "In tem 100mm" at bounding box center [289, 35] width 34 height 8
drag, startPoint x: 494, startPoint y: 255, endPoint x: 492, endPoint y: 251, distance: 4.2
click at [493, 254] on div "Hoa Mai VP 44 NTB 44 [PERSON_NAME] 02838217499 VP Bình Giã 154/1 [GEOGRAPHIC_…" at bounding box center [329, 284] width 595 height 453
click at [491, 251] on div "Hoa Mai VP 44 NTB 44 [PERSON_NAME] 02838217499 VP Bình Giã 154/1 [GEOGRAPHIC_…" at bounding box center [329, 284] width 595 height 453
click at [487, 242] on div "Hoa Mai VP 44 NTB 44 [PERSON_NAME] 02838217499 VP Bình Giã 154/1 [GEOGRAPHIC_…" at bounding box center [329, 284] width 595 height 453
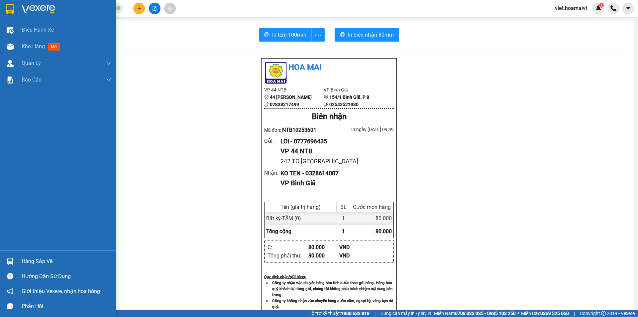
click at [47, 13] on img at bounding box center [39, 9] width 34 height 10
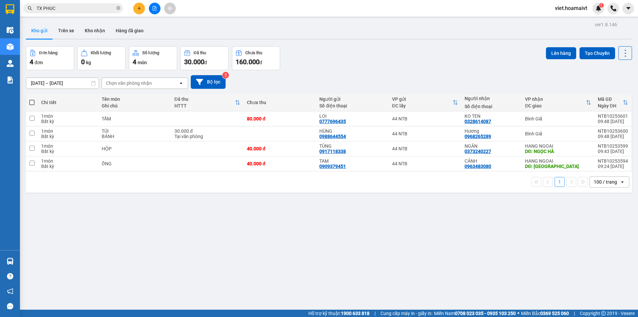
click at [395, 78] on div "[DATE] – [DATE] Press the down arrow key to interact with the calendar and sele…" at bounding box center [329, 82] width 606 height 14
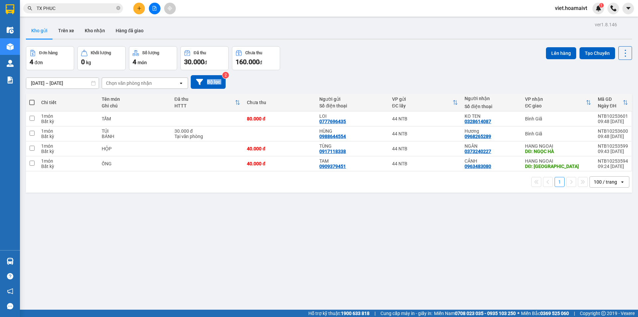
click at [395, 78] on div "[DATE] – [DATE] Press the down arrow key to interact with the calendar and sele…" at bounding box center [329, 82] width 606 height 14
click at [139, 6] on icon "plus" at bounding box center [139, 8] width 5 height 5
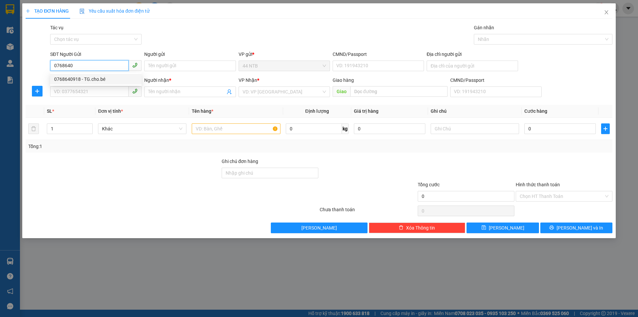
click at [87, 77] on div "0768640918 - TG.cho.bé" at bounding box center [95, 78] width 83 height 7
type input "0768640918"
type input "TG.cho.bé"
type input "104_P.V.Trị_Q5"
type input "0933809696"
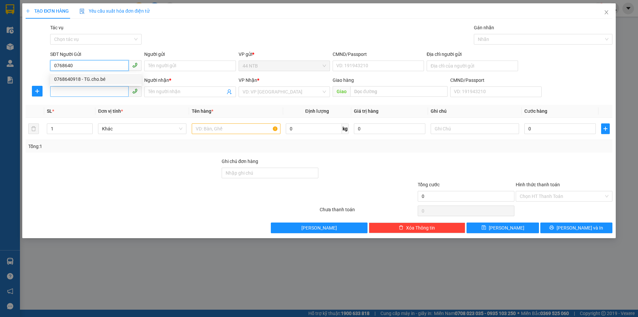
type input "Sơn"
type input "0768640918"
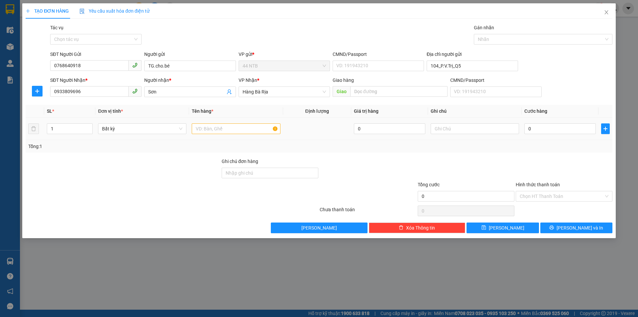
click at [222, 134] on div at bounding box center [236, 128] width 88 height 13
click at [237, 129] on input "text" at bounding box center [236, 128] width 88 height 11
type input "GÓI"
click at [466, 132] on input "text" at bounding box center [475, 128] width 88 height 11
type input "THE TỪ"
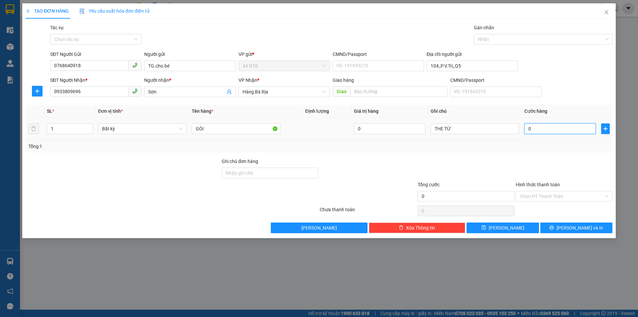
click at [536, 132] on input "0" at bounding box center [559, 128] width 71 height 11
type input "3"
type input "30"
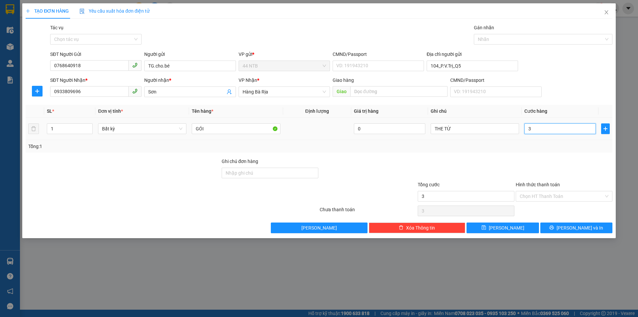
type input "30"
type input "30.000"
click at [546, 195] on input "Hình thức thanh toán" at bounding box center [562, 196] width 84 height 10
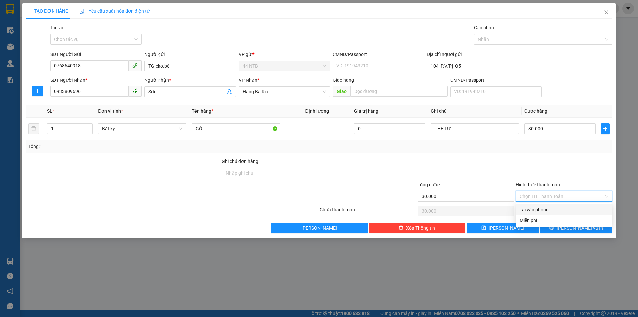
click at [542, 210] on div "Tại văn phòng" at bounding box center [564, 209] width 89 height 7
type input "0"
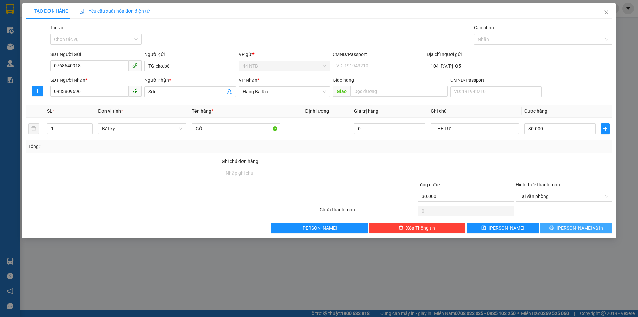
click at [555, 227] on button "[PERSON_NAME] và In" at bounding box center [576, 227] width 72 height 11
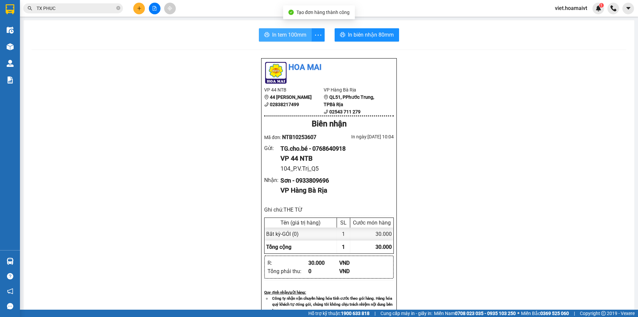
click at [272, 32] on span "In tem 100mm" at bounding box center [289, 35] width 34 height 8
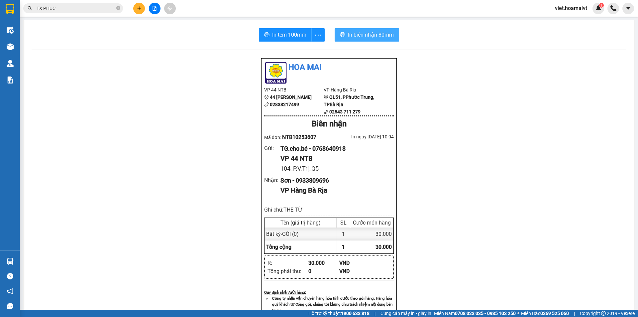
click at [354, 38] on span "In biên nhận 80mm" at bounding box center [371, 35] width 46 height 8
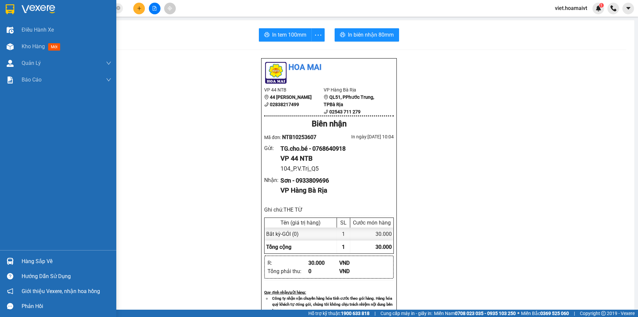
click at [29, 13] on img at bounding box center [39, 9] width 34 height 10
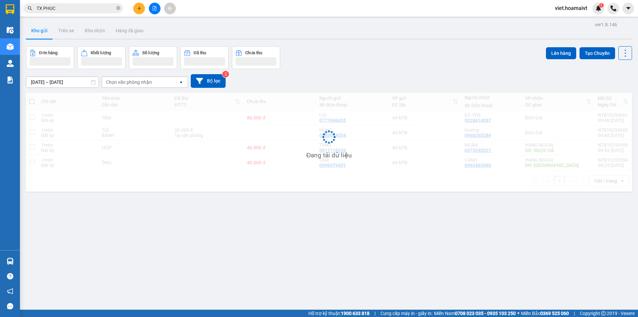
click at [131, 82] on div "Chọn văn phòng nhận" at bounding box center [129, 82] width 46 height 7
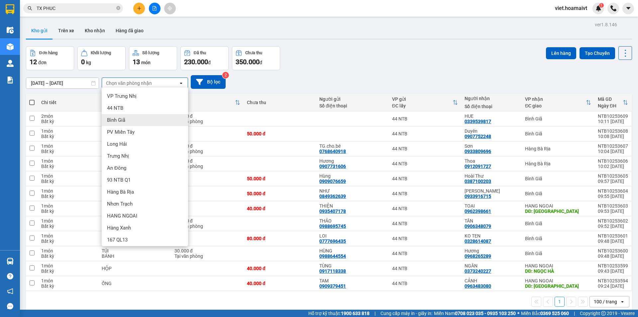
click at [134, 124] on div "Bình Giã" at bounding box center [145, 120] width 86 height 12
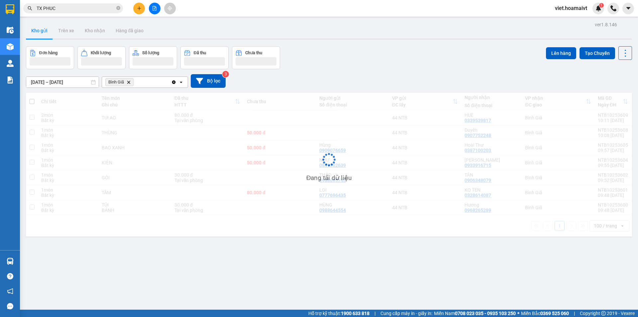
click at [358, 72] on div "[DATE] – [DATE] Press the down arrow key to interact with the calendar and sele…" at bounding box center [329, 81] width 606 height 24
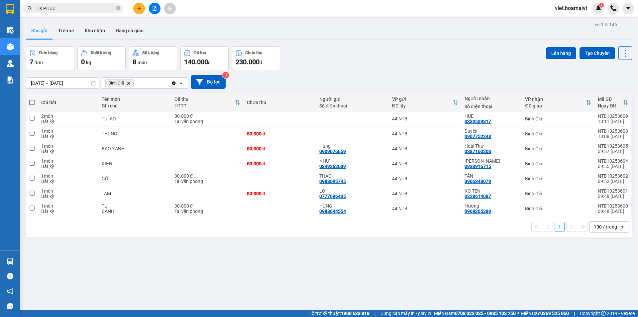
click at [358, 72] on div "[DATE] – [DATE] Press the down arrow key to interact with the calendar and sele…" at bounding box center [329, 82] width 606 height 24
click at [31, 102] on span at bounding box center [31, 102] width 5 height 5
click at [32, 99] on input "checkbox" at bounding box center [32, 99] width 0 height 0
checkbox input "true"
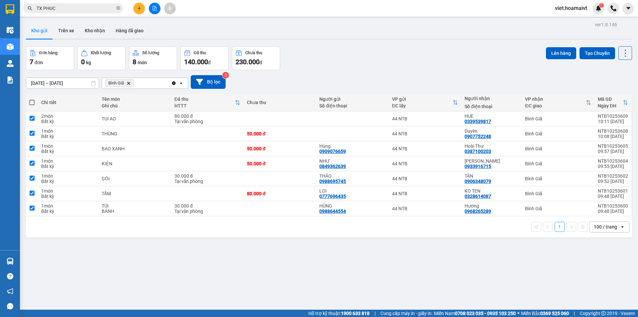
checkbox input "true"
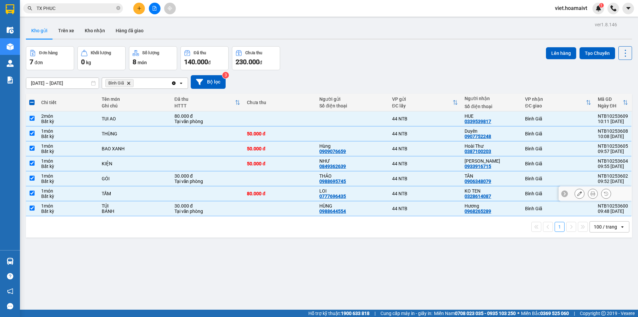
click at [226, 190] on td at bounding box center [207, 193] width 72 height 15
checkbox input "false"
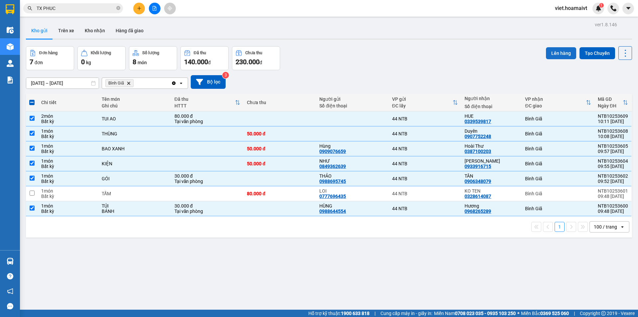
click at [555, 53] on button "Lên hàng" at bounding box center [561, 53] width 30 height 12
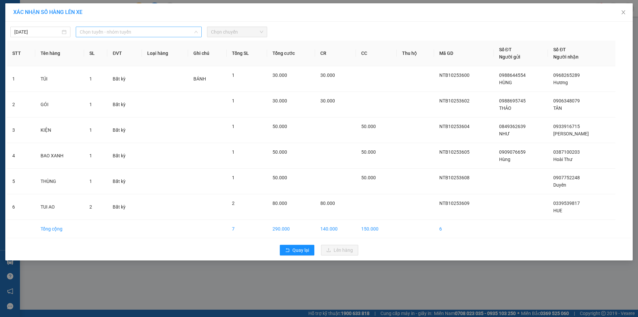
click at [112, 30] on span "Chọn tuyến - nhóm tuyến" at bounding box center [139, 32] width 118 height 10
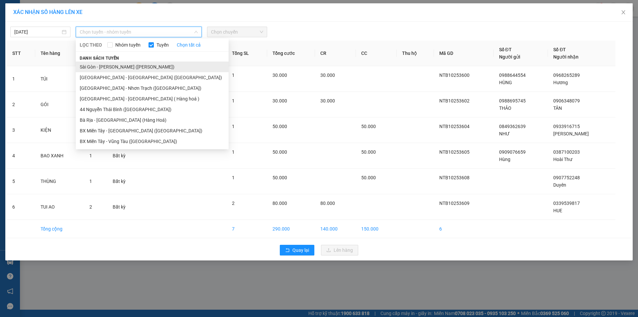
click at [115, 66] on li "Sài Gòn - [PERSON_NAME] ([PERSON_NAME])" at bounding box center [152, 66] width 153 height 11
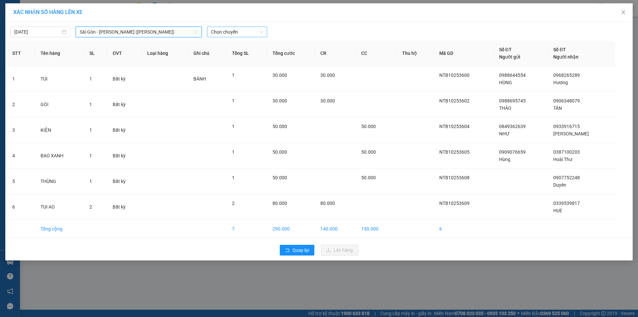
drag, startPoint x: 226, startPoint y: 29, endPoint x: 229, endPoint y: 38, distance: 9.5
click at [226, 29] on span "Chọn chuyến" at bounding box center [237, 32] width 52 height 10
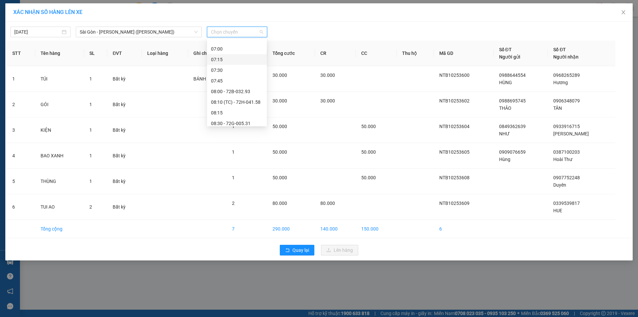
scroll to position [166, 0]
click at [243, 109] on div "10:15" at bounding box center [237, 113] width 60 height 11
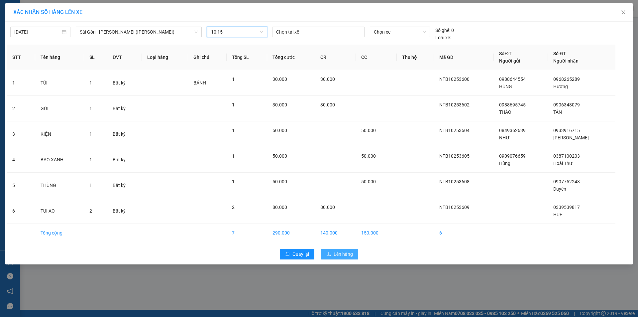
click at [337, 251] on span "Lên hàng" at bounding box center [343, 253] width 19 height 7
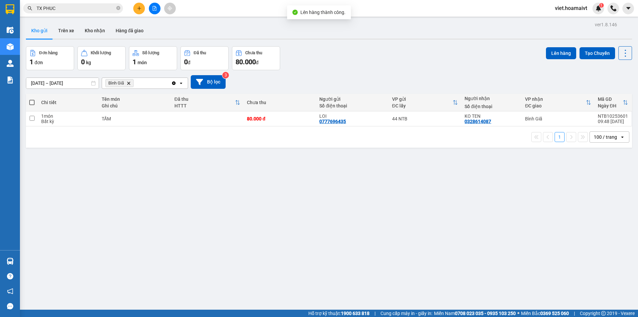
click at [129, 82] on icon "Delete" at bounding box center [129, 83] width 4 height 4
click at [365, 80] on div "[DATE] – [DATE] Press the down arrow key to interact with the calendar and sele…" at bounding box center [329, 82] width 606 height 14
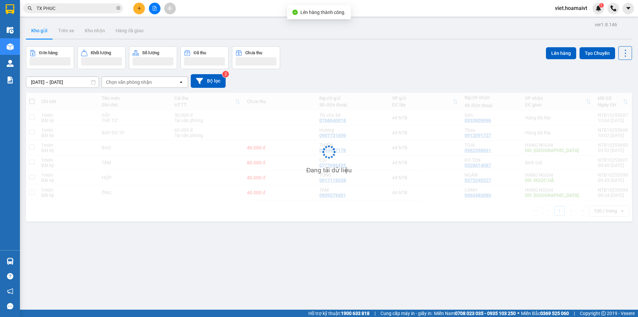
click at [365, 80] on div "[DATE] – [DATE] Press the down arrow key to interact with the calendar and sele…" at bounding box center [329, 81] width 606 height 14
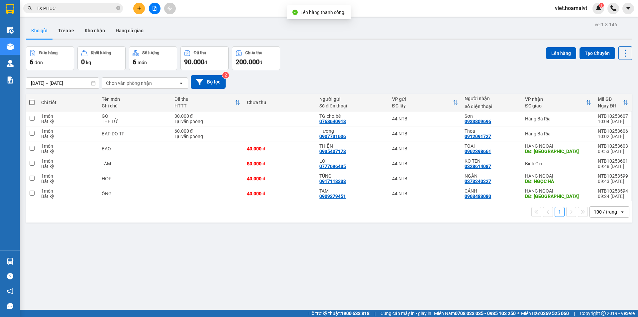
click at [366, 75] on div "[DATE] – [DATE] Press the down arrow key to interact with the calendar and sele…" at bounding box center [329, 82] width 606 height 14
click at [294, 148] on div "40.000 đ" at bounding box center [280, 148] width 66 height 5
checkbox input "true"
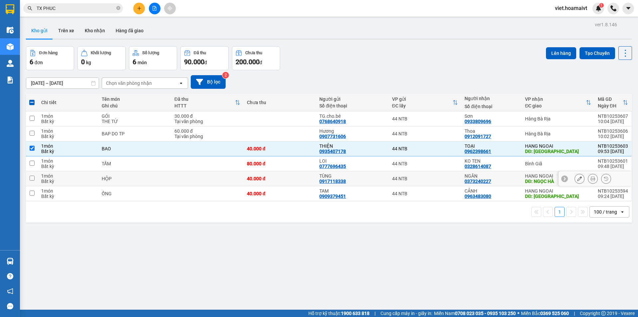
click at [296, 181] on td "40.000 đ" at bounding box center [280, 178] width 72 height 15
checkbox input "true"
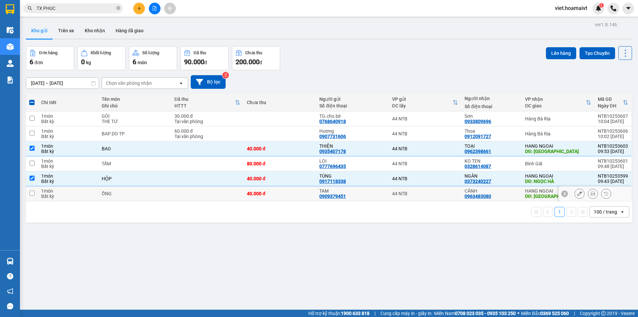
click at [302, 199] on td "40.000 đ" at bounding box center [280, 193] width 72 height 15
checkbox input "true"
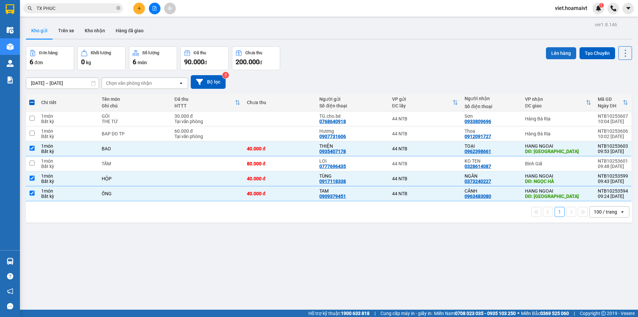
click at [546, 53] on button "Lên hàng" at bounding box center [561, 53] width 30 height 12
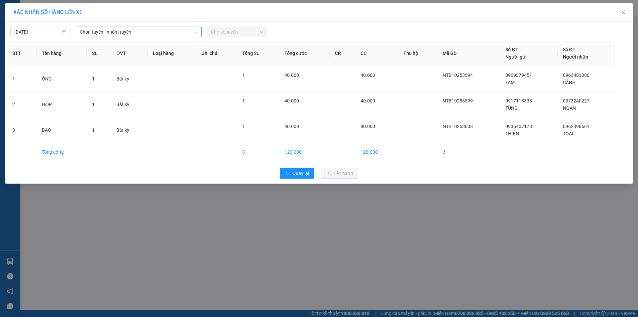
click at [113, 31] on span "Chọn tuyến - nhóm tuyến" at bounding box center [139, 32] width 118 height 10
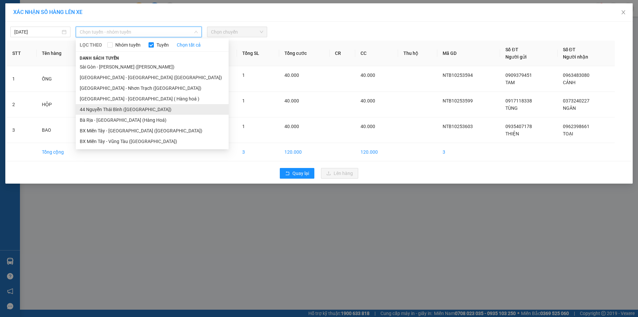
click at [134, 109] on li "44 Nguyễn Thái Bình ([GEOGRAPHIC_DATA])" at bounding box center [152, 109] width 153 height 11
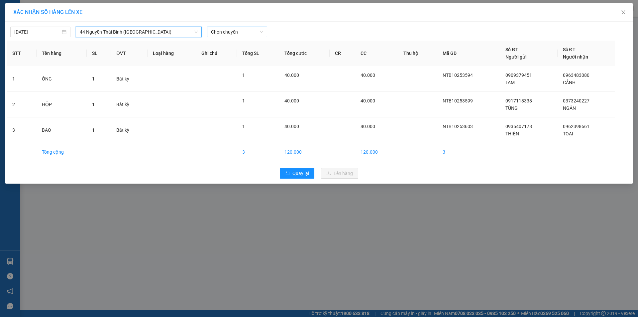
click at [248, 31] on span "Chọn chuyến" at bounding box center [237, 32] width 52 height 10
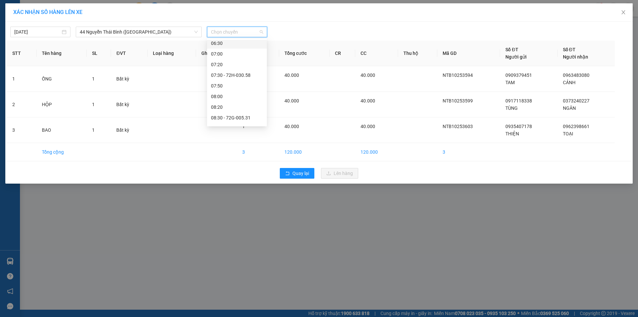
scroll to position [166, 0]
click at [230, 92] on div "10:20" at bounding box center [237, 91] width 52 height 7
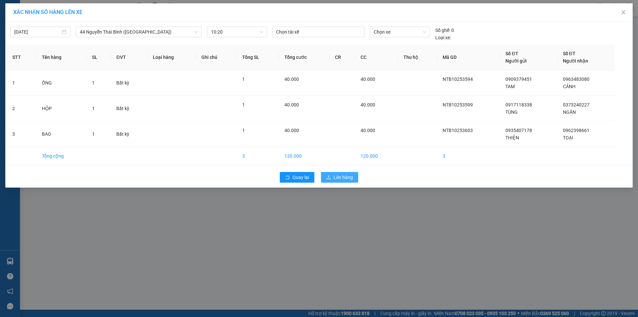
click at [340, 173] on button "Lên hàng" at bounding box center [339, 177] width 37 height 11
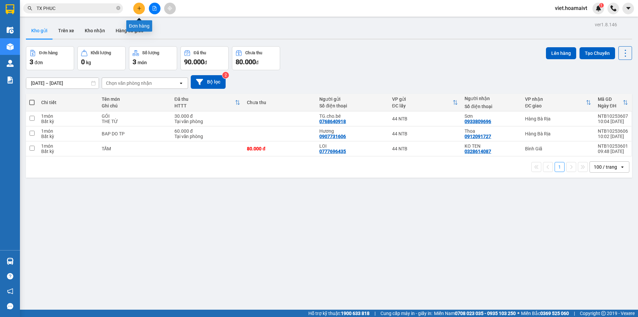
click at [141, 9] on icon "plus" at bounding box center [139, 8] width 5 height 5
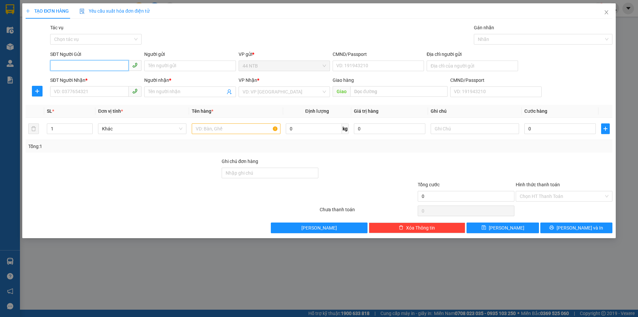
click at [77, 64] on input "SĐT Người Gửi" at bounding box center [89, 65] width 78 height 11
type input "0906397841"
click at [82, 80] on div "0906397841 - Trung" at bounding box center [95, 78] width 83 height 7
type input "Trung"
type input "079184022196"
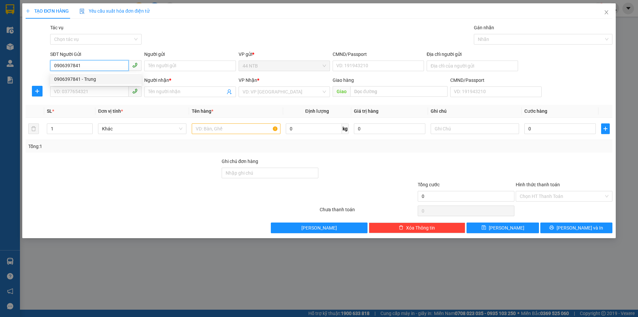
type input "0398865687"
type input "Minh"
type input "0906397841"
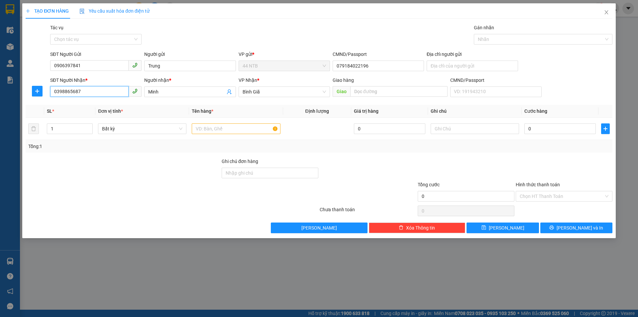
drag, startPoint x: 97, startPoint y: 92, endPoint x: 0, endPoint y: 96, distance: 96.8
click at [0, 100] on div "TẠO ĐƠN HÀNG Yêu cầu xuất hóa đơn điện tử Transit Pickup Surcharge Ids Transit …" at bounding box center [319, 158] width 638 height 317
type input "0888758869"
click at [98, 107] on div "0888758869 - Duy" at bounding box center [95, 104] width 83 height 7
type input "Duy"
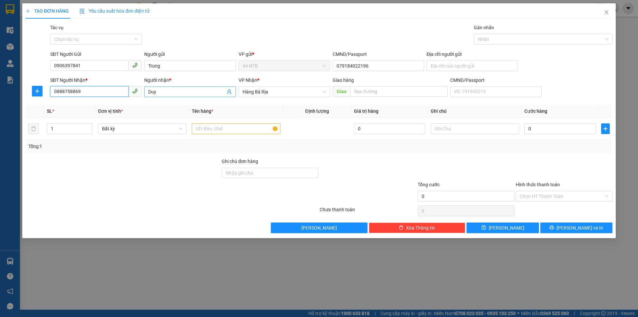
type input "0888758869"
drag, startPoint x: 162, startPoint y: 93, endPoint x: 41, endPoint y: 82, distance: 122.1
click at [43, 86] on div "SĐT Người Nhận * 0888758869 Người nhận * Duy Duy VP Nhận * Hàng Bà Rịa Giao …" at bounding box center [319, 87] width 588 height 23
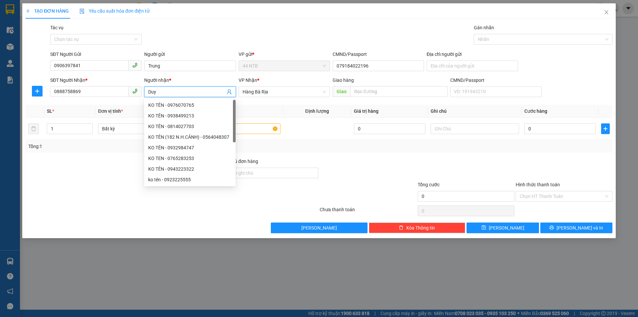
type input "D"
type input "ĐÔNG"
click at [189, 35] on div "Gói vận chuyển * Tiêu chuẩn Tác vụ Chọn tác vụ Gán nhãn Nhãn" at bounding box center [331, 35] width 565 height 23
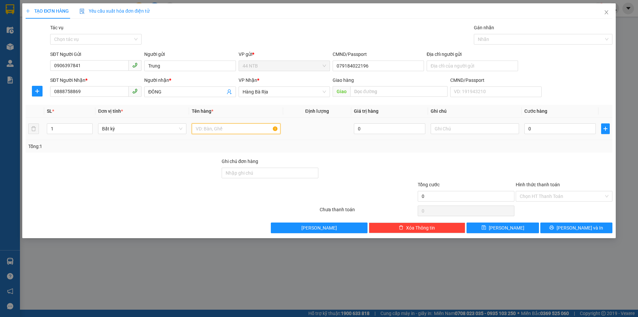
click at [247, 131] on input "text" at bounding box center [236, 128] width 88 height 11
type input "THÙNG ĐEN"
click at [538, 132] on input "0" at bounding box center [559, 128] width 71 height 11
type input "3"
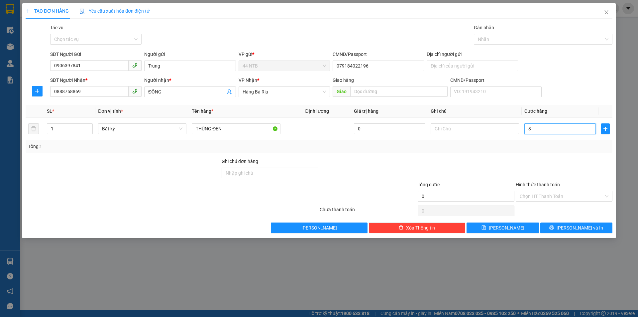
type input "3"
type input "30"
type input "30.000"
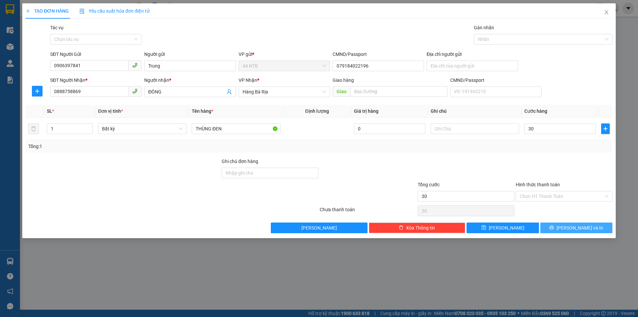
type input "30.000"
click at [598, 227] on button "[PERSON_NAME] và In" at bounding box center [576, 227] width 72 height 11
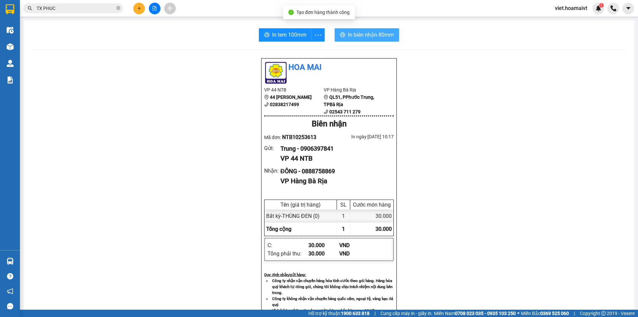
click at [350, 32] on span "In biên nhận 80mm" at bounding box center [371, 35] width 46 height 8
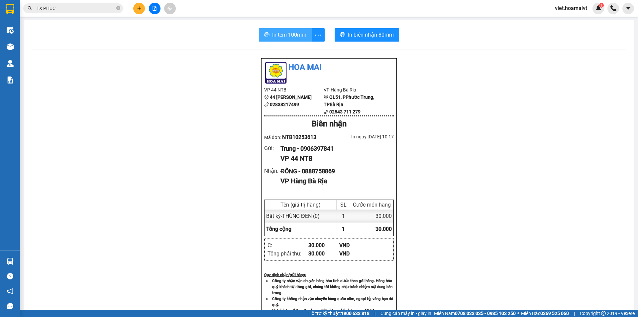
click at [290, 36] on span "In tem 100mm" at bounding box center [289, 35] width 34 height 8
click at [492, 260] on div "Hoa Mai VP 44 NTB 44 [PERSON_NAME] 02838217499 VP Hàng Bà Rịa QL51, PPhước T…" at bounding box center [329, 272] width 595 height 429
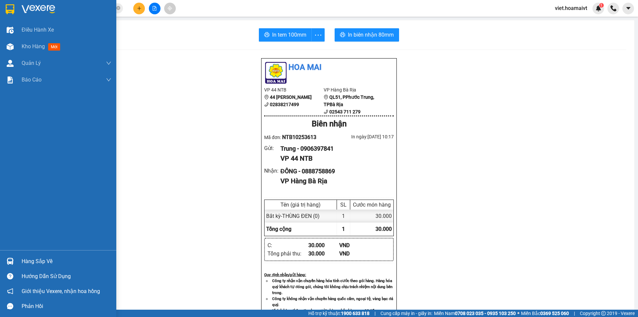
click at [40, 9] on img at bounding box center [39, 9] width 34 height 10
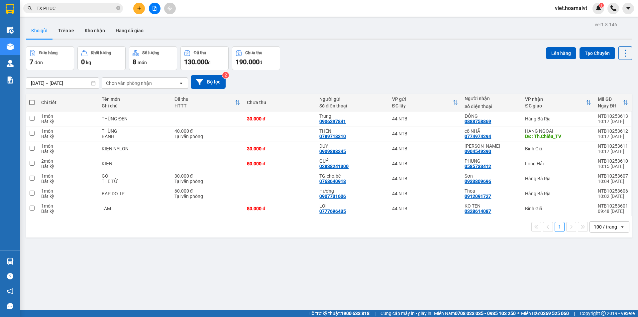
click at [125, 80] on div "Chọn văn phòng nhận" at bounding box center [129, 83] width 46 height 7
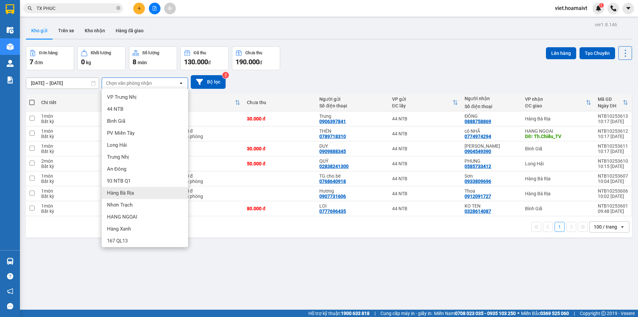
click at [140, 190] on div "Hàng Bà Rịa" at bounding box center [145, 193] width 86 height 12
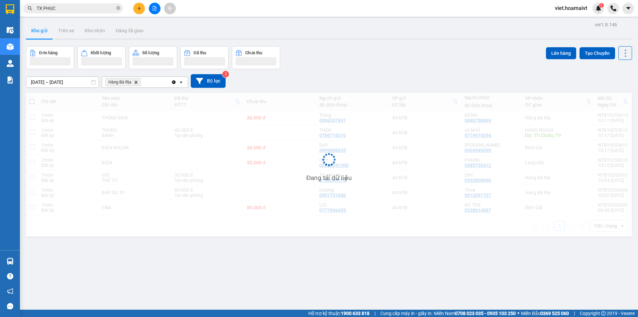
click at [340, 62] on div "Đơn hàng Khối lượng Số lượng Đã thu Chưa thu Lên hàng Tạo Chuyến" at bounding box center [329, 57] width 606 height 23
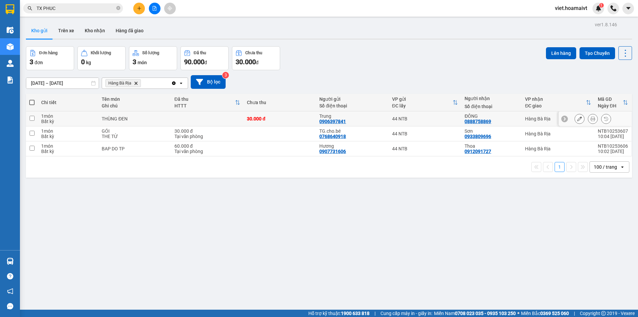
click at [167, 120] on div "THÙNG ĐEN" at bounding box center [135, 118] width 66 height 5
checkbox input "true"
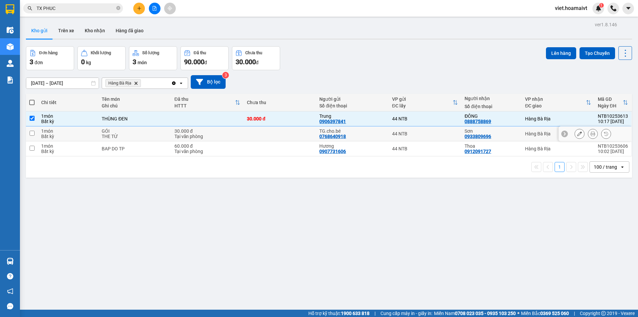
click at [161, 136] on div "THE TỪ" at bounding box center [135, 136] width 66 height 5
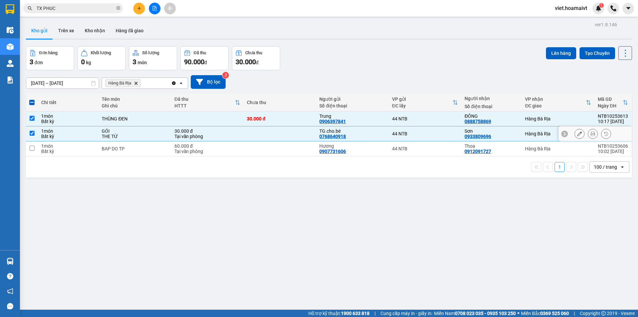
checkbox input "true"
click at [165, 148] on div "BAP DO TP" at bounding box center [135, 148] width 66 height 5
checkbox input "true"
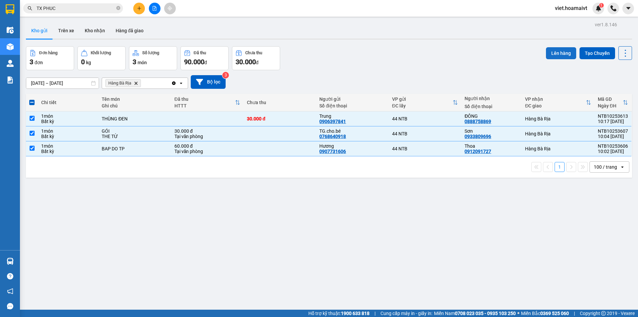
click at [558, 56] on button "Lên hàng" at bounding box center [561, 53] width 30 height 12
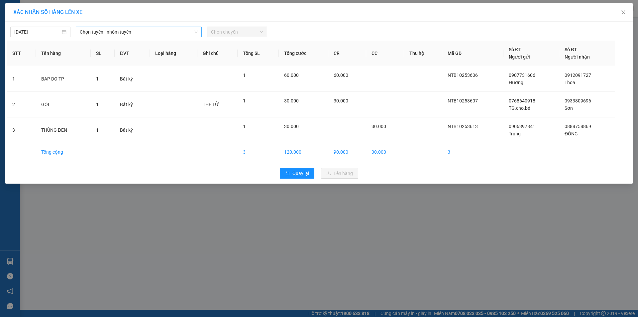
click at [100, 33] on span "Chọn tuyến - nhóm tuyến" at bounding box center [139, 32] width 118 height 10
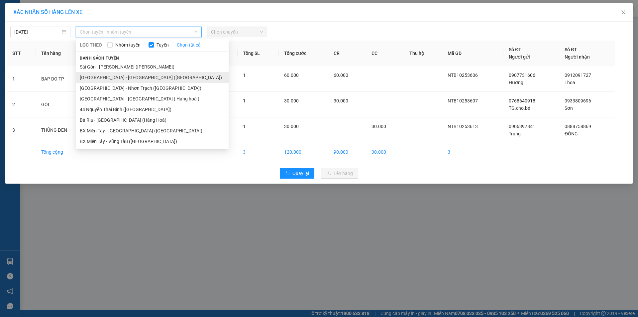
click at [111, 74] on li "[GEOGRAPHIC_DATA] - [GEOGRAPHIC_DATA] ([GEOGRAPHIC_DATA])" at bounding box center [152, 77] width 153 height 11
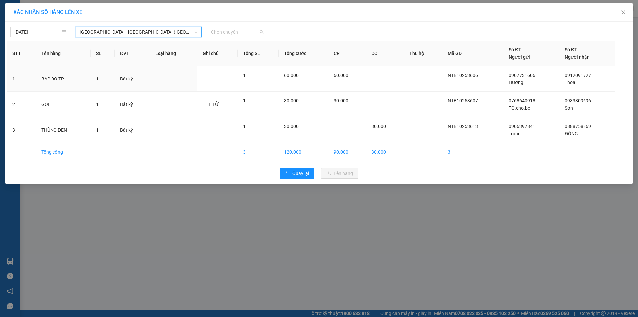
click at [242, 30] on span "Chọn chuyến" at bounding box center [237, 32] width 52 height 10
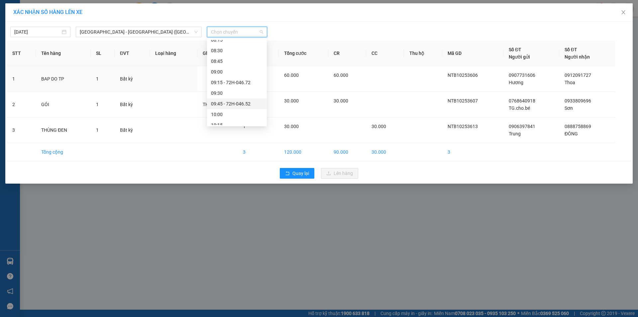
scroll to position [199, 0]
click at [233, 60] on div "10:15" at bounding box center [237, 58] width 52 height 7
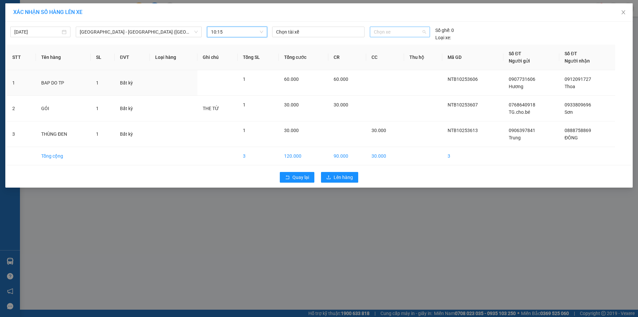
click at [395, 31] on span "Chọn xe" at bounding box center [400, 32] width 52 height 10
type input "3308"
click at [384, 44] on div "72H-033.08" at bounding box center [400, 45] width 52 height 7
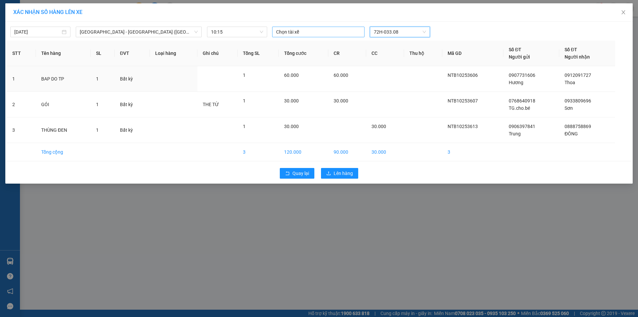
click at [323, 35] on div "Chọn tài xế" at bounding box center [318, 32] width 92 height 11
click at [323, 35] on div at bounding box center [318, 32] width 89 height 8
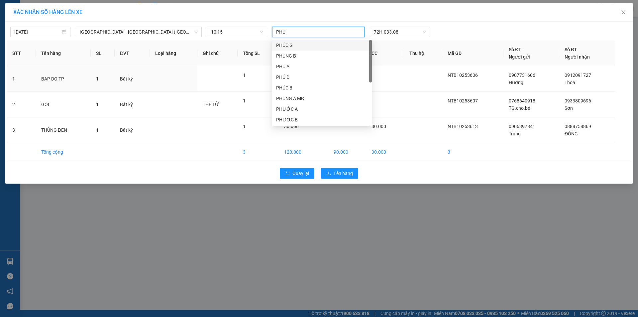
type input "PHUC"
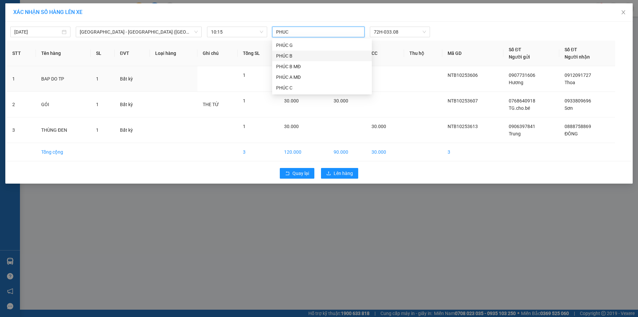
click at [327, 57] on div "PHÚC B" at bounding box center [322, 55] width 92 height 7
click at [456, 33] on div "PHÚC B 72H-033.08" at bounding box center [399, 32] width 260 height 11
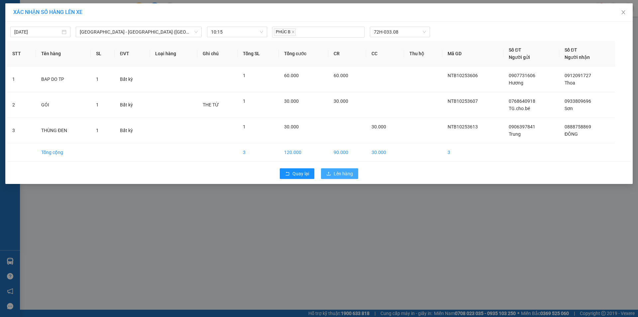
click at [344, 172] on span "Lên hàng" at bounding box center [343, 173] width 19 height 7
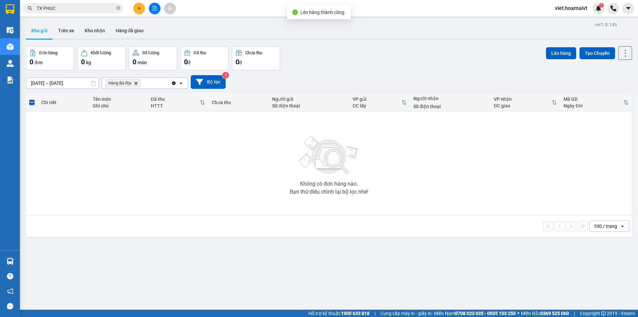
click at [137, 84] on icon "Hàng Bà Rịa, close by backspace" at bounding box center [136, 82] width 3 height 3
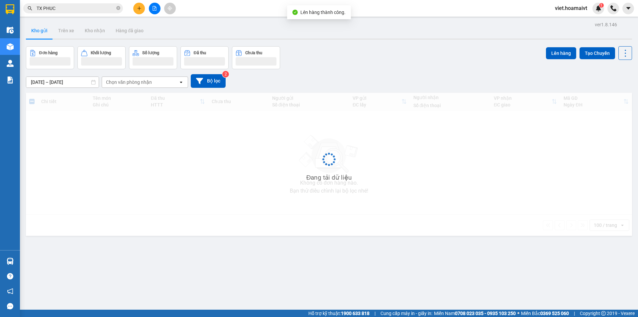
click at [466, 61] on div "Đơn hàng Khối lượng Số lượng Đã thu Chưa thu Lên hàng Tạo Chuyến" at bounding box center [329, 57] width 606 height 23
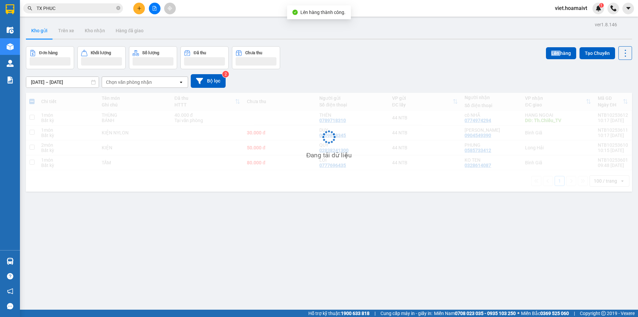
click at [466, 61] on div "Đơn hàng Khối lượng Số lượng Đã thu Chưa thu Lên hàng Tạo Chuyến" at bounding box center [329, 57] width 606 height 23
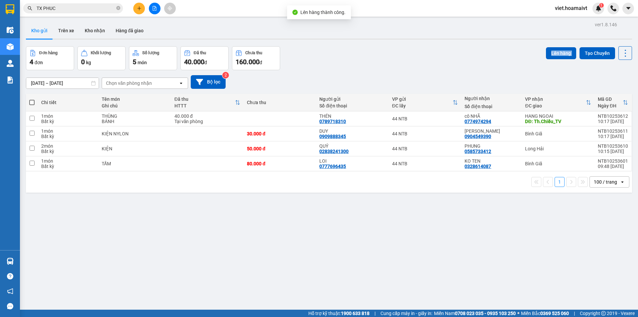
click at [466, 61] on div "Đơn hàng 4 đơn Khối lượng 0 kg Số lượng 5 món Đã thu 40.000 đ Chưa thu 160.000 …" at bounding box center [329, 58] width 606 height 24
click at [492, 256] on div "ver 1.8.146 Kho gửi Trên xe Kho nhận Hàng đã giao Đơn hàng 4 đơn Khối lượng 0 k…" at bounding box center [328, 178] width 611 height 317
click at [433, 75] on div "[DATE] – [DATE] Press the down arrow key to interact with the calendar and sele…" at bounding box center [329, 82] width 606 height 14
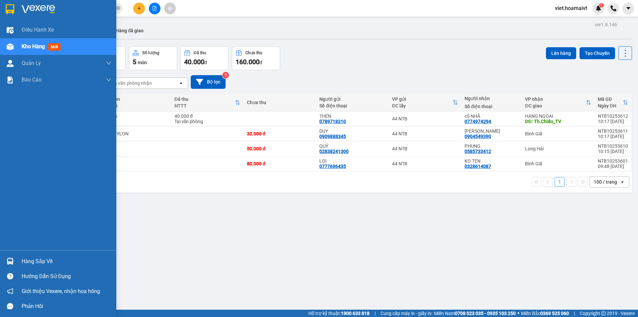
click at [38, 8] on img at bounding box center [39, 9] width 34 height 10
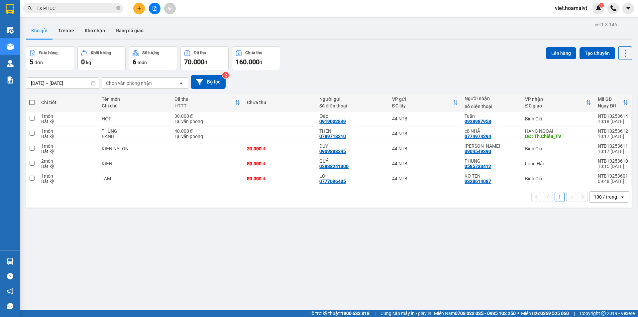
click at [391, 57] on div "Đơn hàng 5 đơn Khối lượng 0 kg Số lượng 6 món Đã thu 70.000 đ Chưa thu 160.000 …" at bounding box center [329, 58] width 606 height 24
drag, startPoint x: 391, startPoint y: 57, endPoint x: 385, endPoint y: 59, distance: 6.5
click at [391, 58] on div "Đơn hàng 5 đơn Khối lượng 0 kg Số lượng 6 món Đã thu 70.000 đ Chưa thu 160.000 …" at bounding box center [329, 58] width 606 height 24
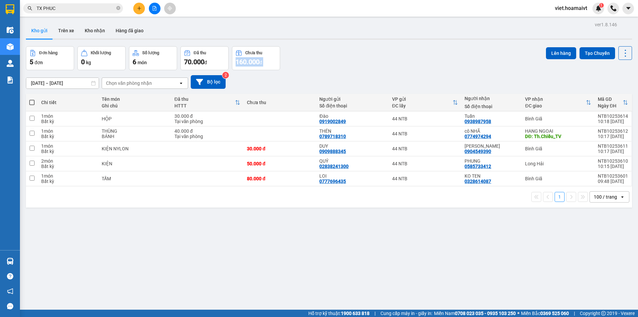
click at [159, 10] on button at bounding box center [155, 9] width 12 height 12
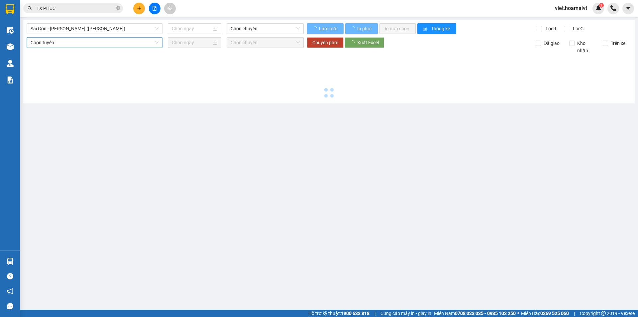
type input "[DATE]"
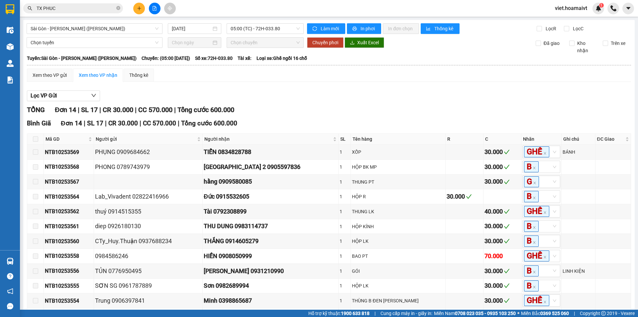
click at [413, 92] on div "Lọc VP Gửi" at bounding box center [329, 95] width 604 height 11
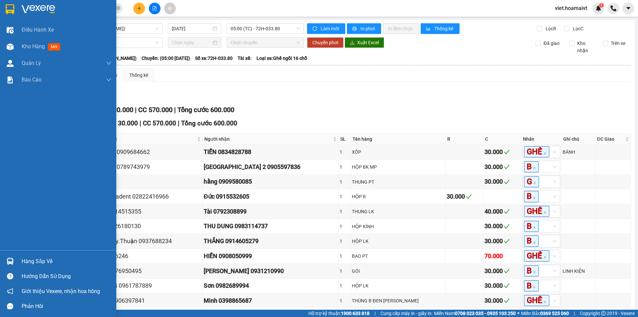
click at [31, 6] on icon "search" at bounding box center [30, 8] width 5 height 5
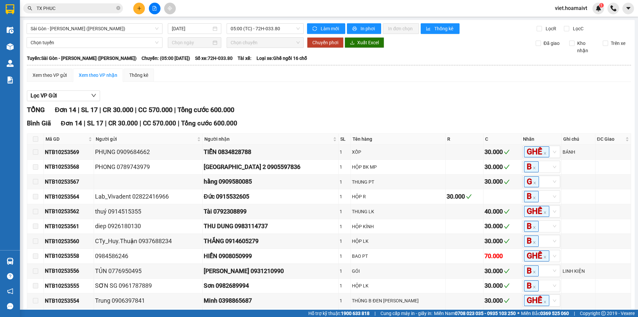
click at [399, 85] on div "Xem theo VP gửi Xem theo VP nhận Thống kê Lọc VP Gửi TỔNG Đơn 14 | SL 17 | CR …" at bounding box center [329, 222] width 604 height 308
click at [398, 85] on div "Xem theo VP gửi Xem theo VP nhận Thống kê Lọc VP Gửi TỔNG Đơn 14 | SL 17 | CR …" at bounding box center [329, 222] width 604 height 308
click at [257, 33] on span "05:00 (TC) - 72H-033.80" at bounding box center [265, 29] width 69 height 10
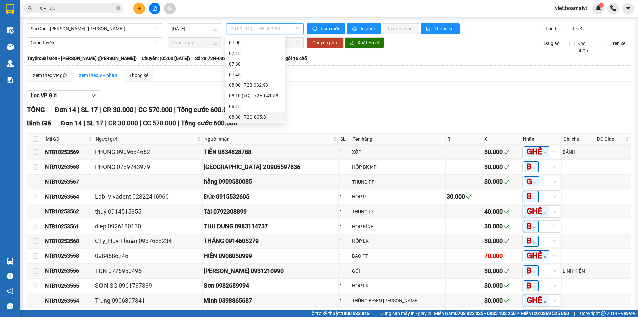
scroll to position [133, 0]
click at [262, 91] on div "09:15 - 72H-046.72" at bounding box center [255, 89] width 52 height 7
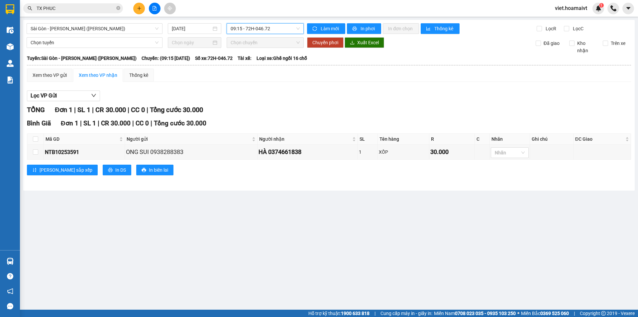
click at [369, 98] on div "Lọc VP Gửi" at bounding box center [329, 95] width 604 height 11
click at [251, 31] on span "09:15 - 72H-046.72" at bounding box center [265, 29] width 69 height 10
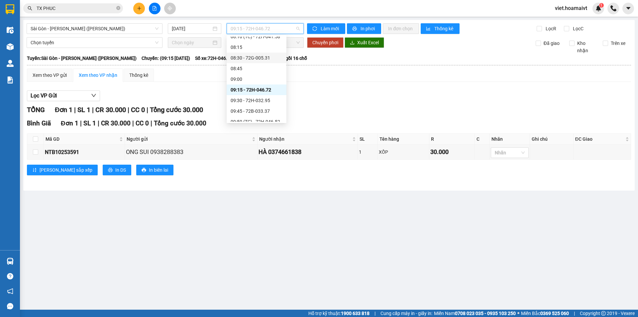
click at [265, 53] on div "08:30 - 72G-005.31" at bounding box center [257, 57] width 60 height 11
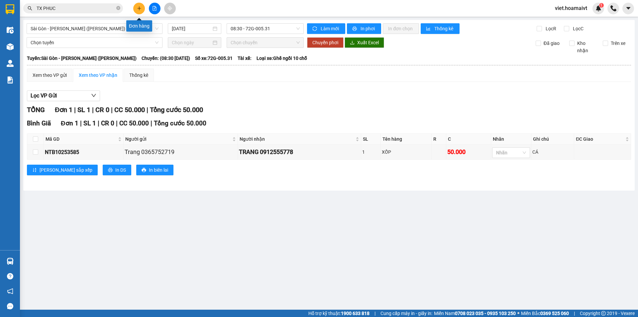
click at [138, 9] on icon "plus" at bounding box center [139, 8] width 5 height 5
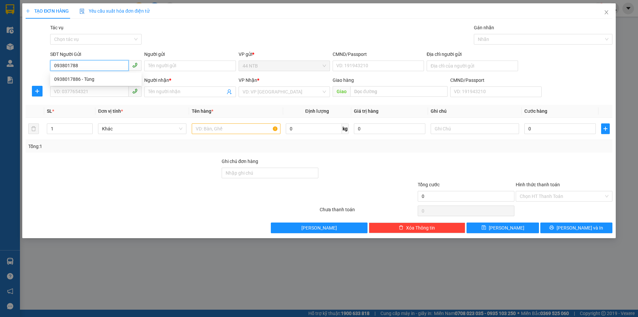
type input "0938017886"
click at [88, 81] on div "0938017886 - Tùng" at bounding box center [95, 78] width 83 height 7
type input "Tùng"
type input "040083004376"
type input "0986588817"
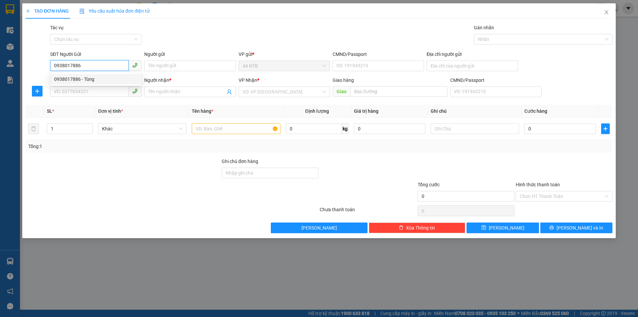
type input "Nhi"
type input "0938017886"
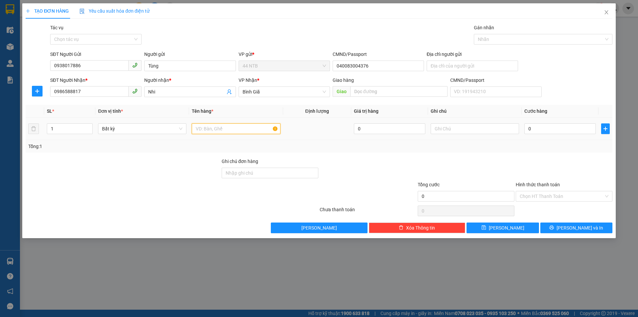
click at [242, 131] on input "text" at bounding box center [236, 128] width 88 height 11
type input "PBI"
click at [552, 129] on input "0" at bounding box center [559, 128] width 71 height 11
type input "3"
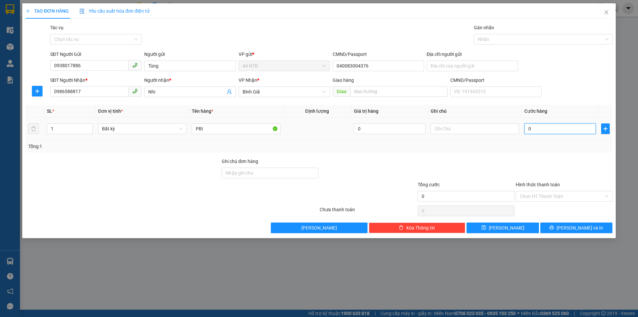
type input "3"
type input "30"
type input "30.000"
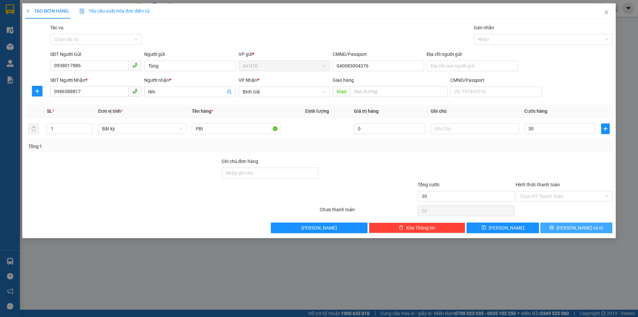
type input "30.000"
click at [576, 230] on span "[PERSON_NAME] và In" at bounding box center [579, 227] width 47 height 7
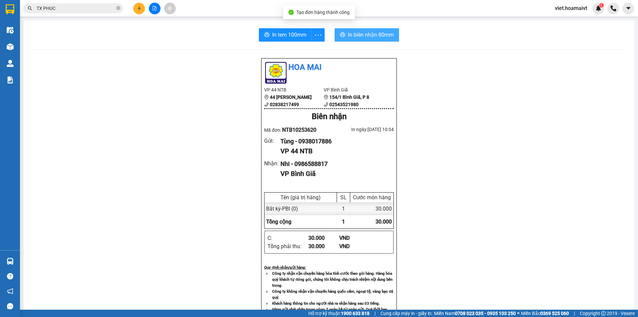
click at [357, 37] on span "In biên nhận 80mm" at bounding box center [371, 35] width 46 height 8
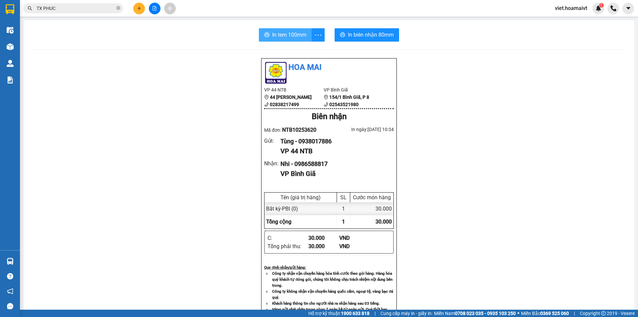
click at [294, 36] on span "In tem 100mm" at bounding box center [289, 35] width 34 height 8
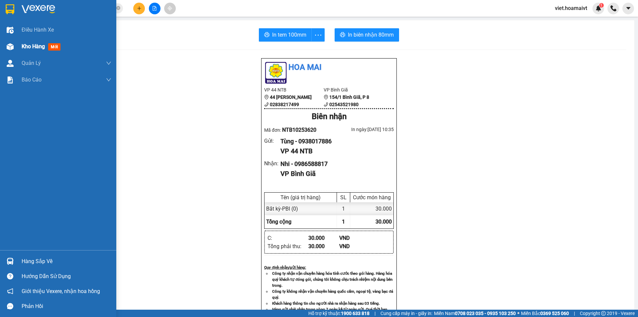
click at [34, 43] on span "Kho hàng" at bounding box center [33, 46] width 23 height 6
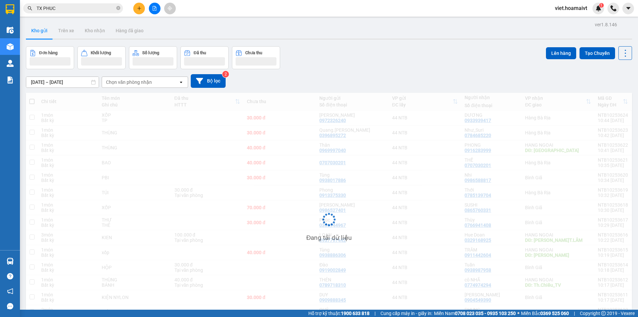
click at [134, 86] on div "Chọn văn phòng nhận" at bounding box center [140, 82] width 76 height 11
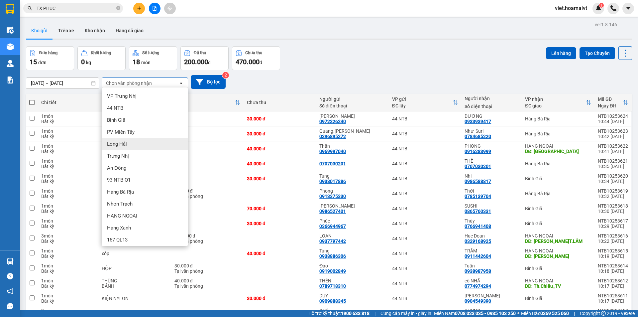
click at [128, 144] on div "Long Hải" at bounding box center [145, 144] width 86 height 12
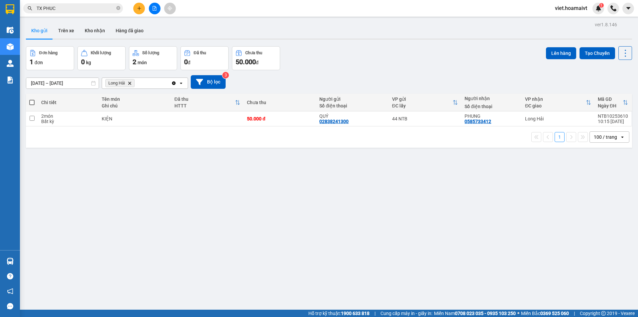
click at [33, 103] on span at bounding box center [31, 102] width 5 height 5
click at [32, 99] on input "checkbox" at bounding box center [32, 99] width 0 height 0
checkbox input "true"
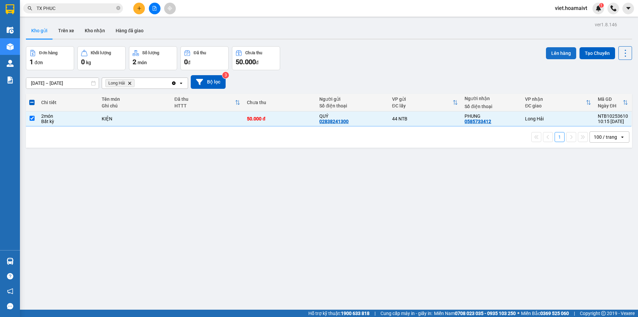
click at [566, 51] on button "Lên hàng" at bounding box center [561, 53] width 30 height 12
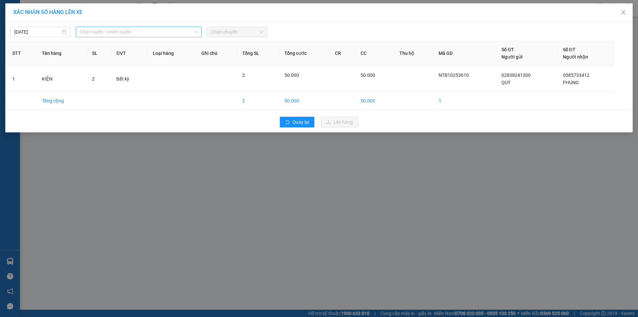
click at [117, 32] on span "Chọn tuyến - nhóm tuyến" at bounding box center [139, 32] width 118 height 10
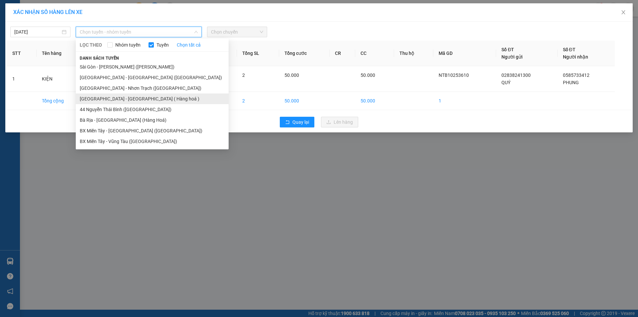
click at [107, 100] on li "[GEOGRAPHIC_DATA] - [GEOGRAPHIC_DATA] ( Hàng hoá )" at bounding box center [152, 98] width 153 height 11
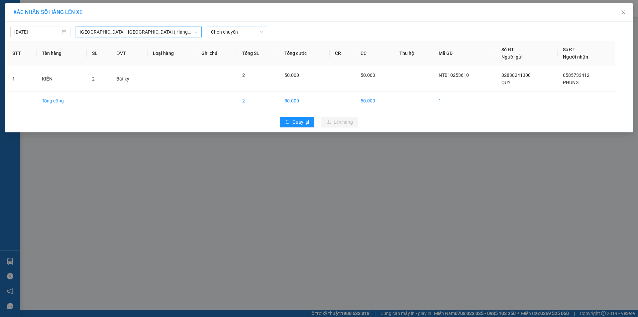
click at [234, 30] on span "Chọn chuyến" at bounding box center [237, 32] width 52 height 10
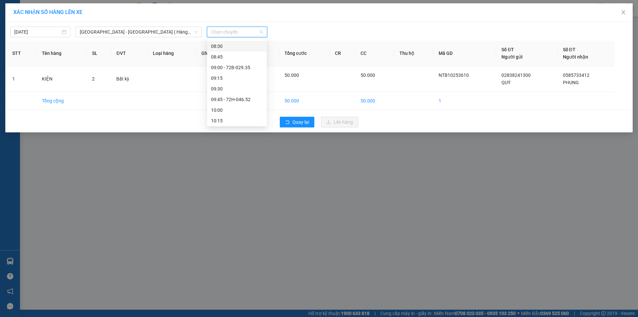
scroll to position [233, 0]
click at [223, 119] on div "11:00" at bounding box center [237, 120] width 52 height 7
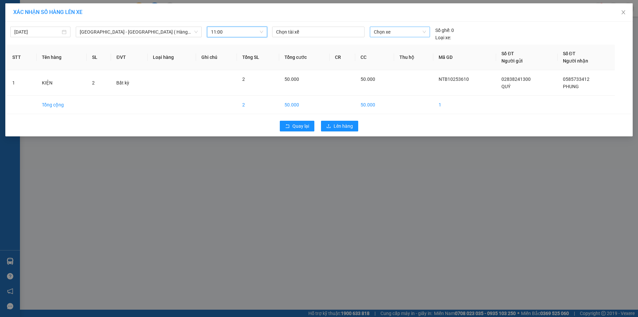
click at [397, 32] on span "Chọn xe" at bounding box center [400, 32] width 52 height 10
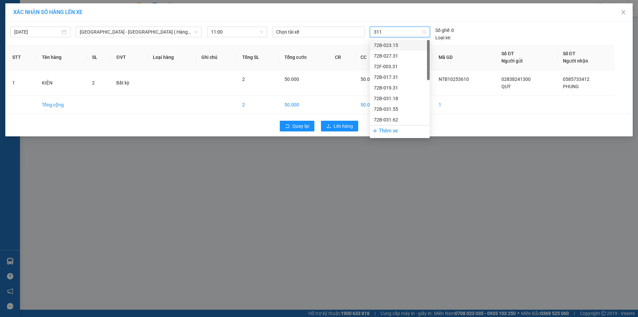
type input "3112"
click at [391, 43] on div "72B-031.12" at bounding box center [400, 45] width 52 height 7
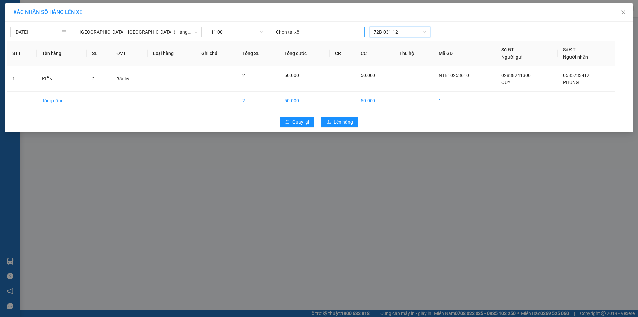
click at [306, 35] on div at bounding box center [318, 32] width 89 height 8
type input "TRON"
click at [290, 66] on div "TRỌN LH" at bounding box center [322, 66] width 92 height 7
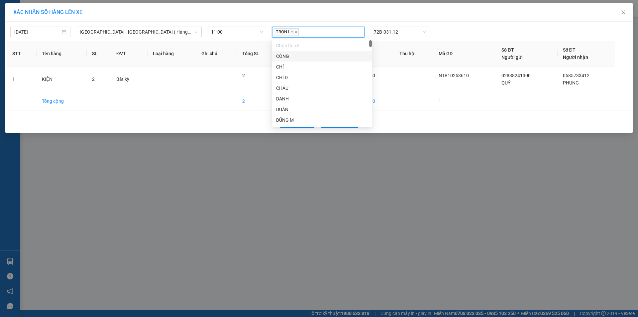
click at [334, 32] on div "TRỌN LH" at bounding box center [318, 32] width 89 height 10
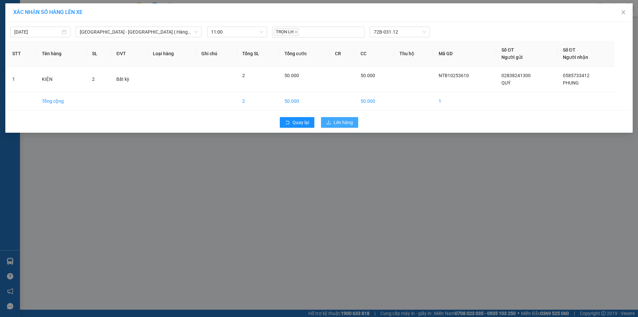
click at [335, 122] on span "Lên hàng" at bounding box center [343, 122] width 19 height 7
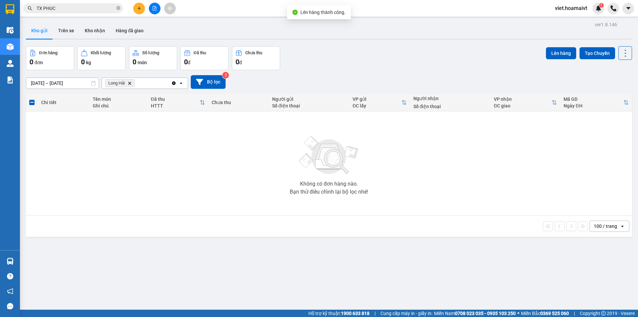
click at [130, 85] on span "Long Hải Delete" at bounding box center [119, 83] width 29 height 8
click at [129, 83] on icon "Delete" at bounding box center [130, 83] width 4 height 4
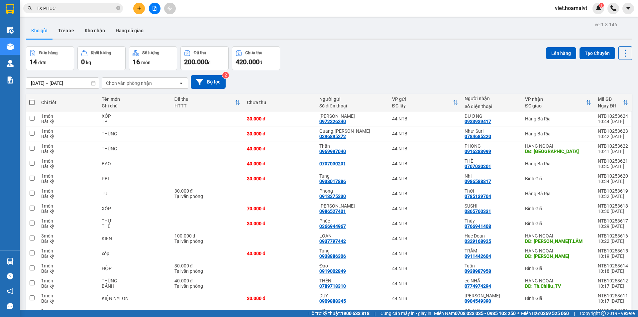
click at [142, 82] on div "Chọn văn phòng nhận" at bounding box center [129, 83] width 46 height 7
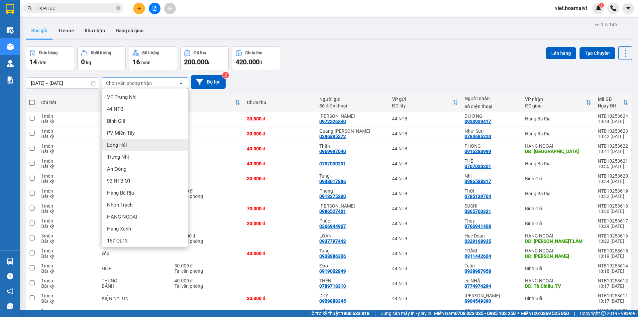
click at [137, 147] on div "Long Hải" at bounding box center [145, 145] width 86 height 12
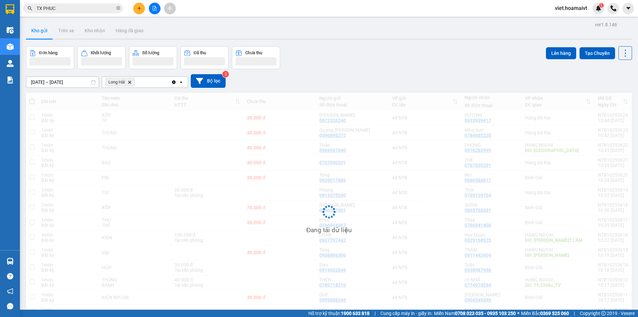
click at [408, 60] on div "Đơn hàng Khối lượng Số lượng Đã thu Chưa thu Lên hàng Tạo Chuyến" at bounding box center [329, 57] width 606 height 23
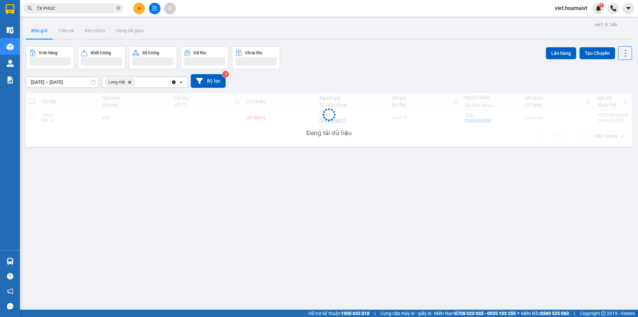
click at [408, 60] on div "Đơn hàng Khối lượng Số lượng Đã thu Chưa thu Lên hàng Tạo Chuyến" at bounding box center [329, 57] width 606 height 23
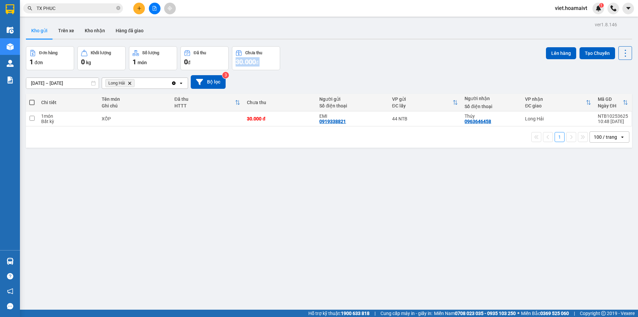
click at [408, 60] on div "Đơn hàng 1 đơn Khối lượng 0 kg Số lượng 1 món Đã thu 0 đ Chưa thu 30.000 đ Lên …" at bounding box center [329, 58] width 606 height 24
click at [218, 117] on td at bounding box center [207, 118] width 72 height 15
checkbox input "true"
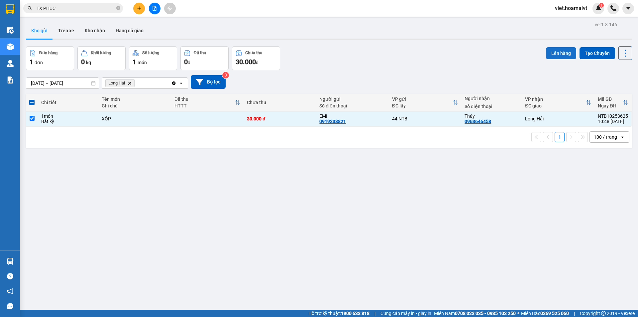
click at [559, 51] on button "Lên hàng" at bounding box center [561, 53] width 30 height 12
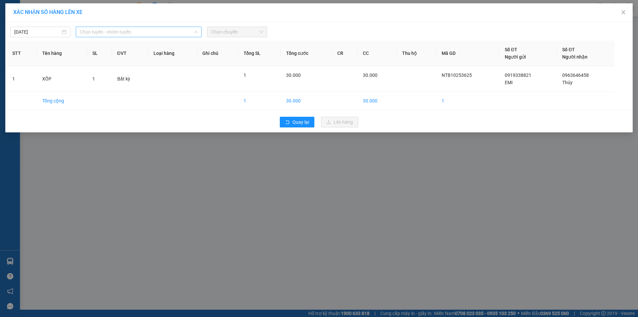
click at [151, 32] on span "Chọn tuyến - nhóm tuyến" at bounding box center [139, 32] width 118 height 10
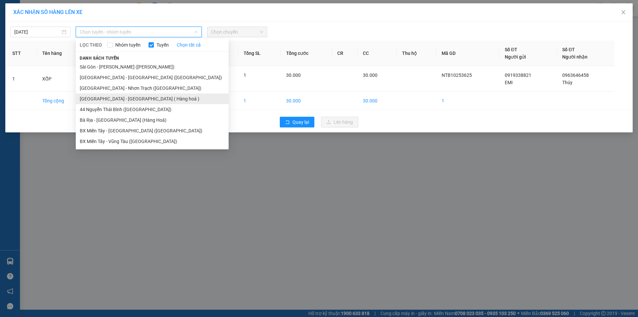
click at [147, 99] on li "[GEOGRAPHIC_DATA] - [GEOGRAPHIC_DATA] ( Hàng hoá )" at bounding box center [152, 98] width 153 height 11
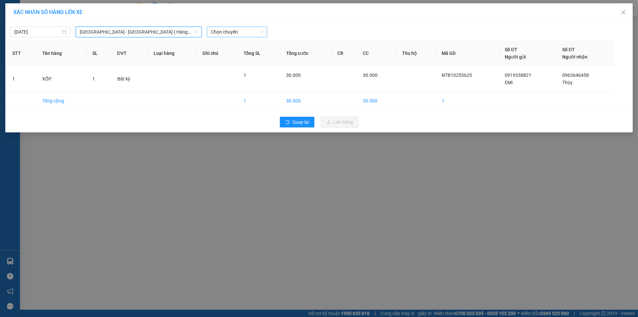
click at [247, 29] on span "Chọn chuyến" at bounding box center [237, 32] width 52 height 10
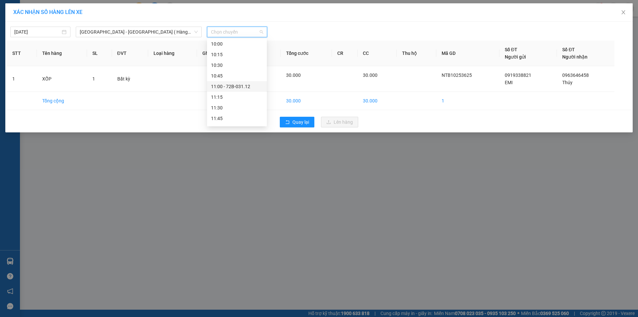
click at [252, 83] on div "11:00 - 72B-031.12" at bounding box center [237, 86] width 52 height 7
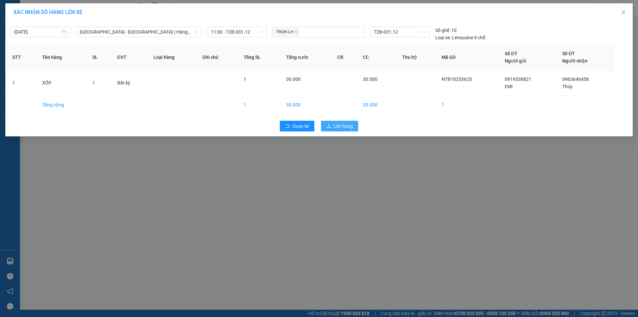
click at [354, 127] on button "Lên hàng" at bounding box center [339, 126] width 37 height 11
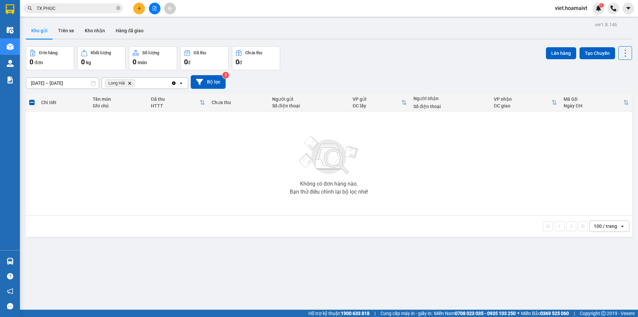
click at [87, 9] on input "TX PHUC" at bounding box center [76, 8] width 78 height 7
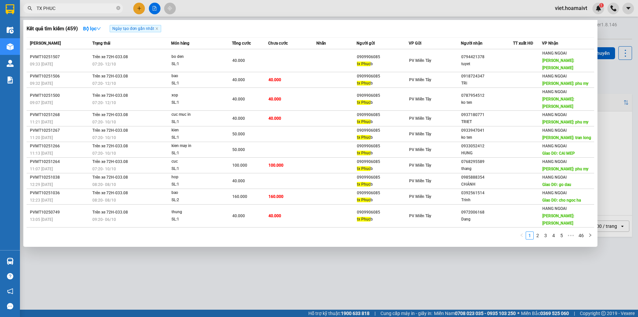
click at [87, 9] on input "TX PHUC" at bounding box center [76, 8] width 78 height 7
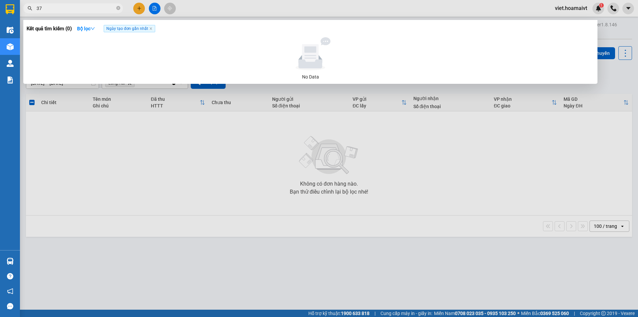
type input "3"
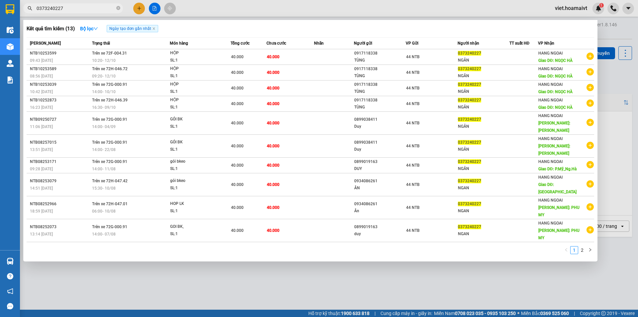
type input "0373240227"
click at [177, 247] on div at bounding box center [319, 158] width 638 height 317
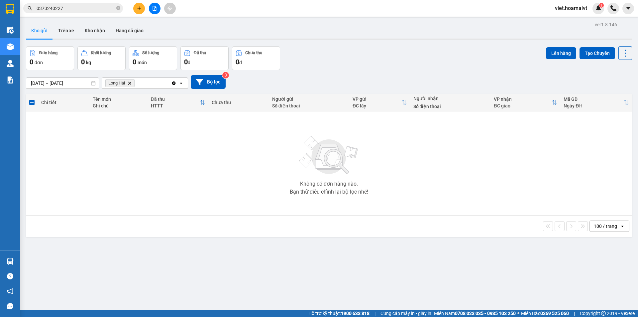
click at [131, 83] on icon "Delete" at bounding box center [130, 83] width 4 height 4
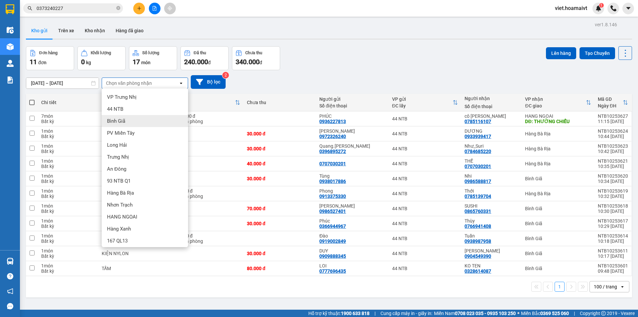
click at [133, 120] on div "Bình Giã" at bounding box center [145, 121] width 86 height 12
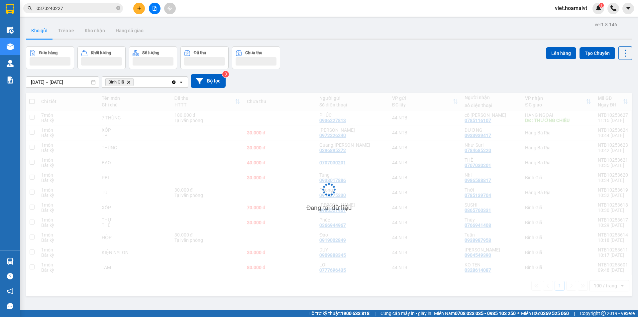
click at [368, 83] on div "[DATE] – [DATE] Press the down arrow key to interact with the calendar and sele…" at bounding box center [329, 81] width 606 height 14
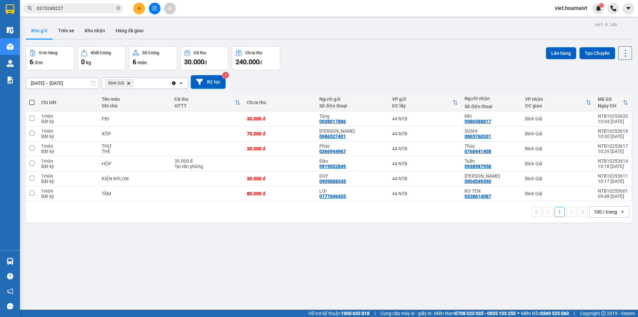
click at [129, 83] on icon "Bình Giã, close by backspace" at bounding box center [128, 82] width 3 height 3
click at [129, 83] on div "Chọn văn phòng nhận" at bounding box center [129, 83] width 46 height 7
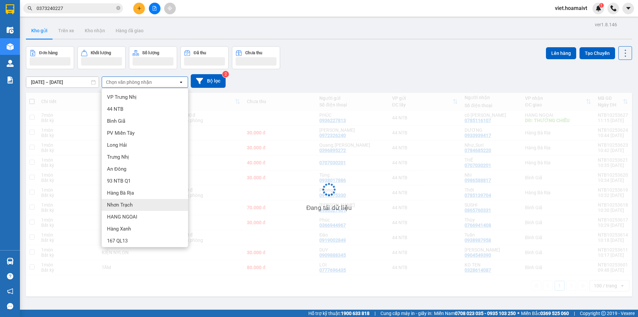
scroll to position [2, 0]
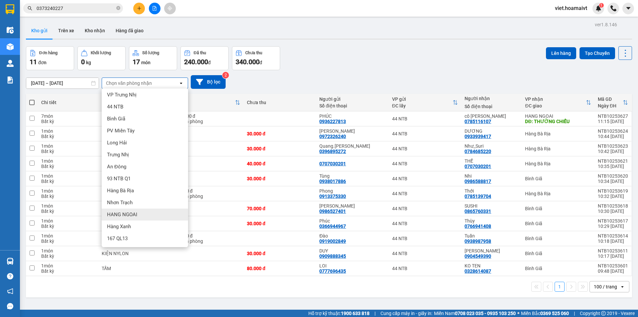
click at [148, 210] on div "HANG NGOAI" at bounding box center [145, 214] width 86 height 12
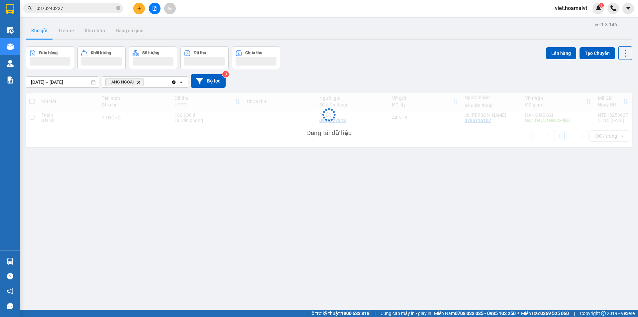
click at [353, 77] on div "[DATE] – [DATE] Press the down arrow key to interact with the calendar and sele…" at bounding box center [329, 81] width 606 height 14
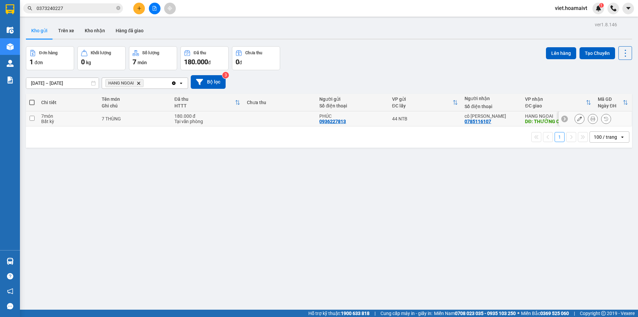
click at [305, 119] on td at bounding box center [280, 118] width 72 height 15
checkbox input "true"
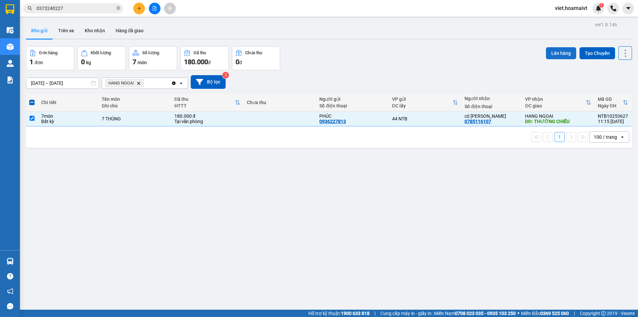
click at [546, 55] on button "Lên hàng" at bounding box center [561, 53] width 30 height 12
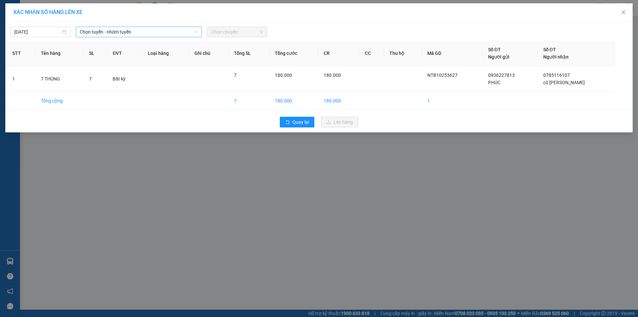
click at [130, 33] on span "Chọn tuyến - nhóm tuyến" at bounding box center [139, 32] width 118 height 10
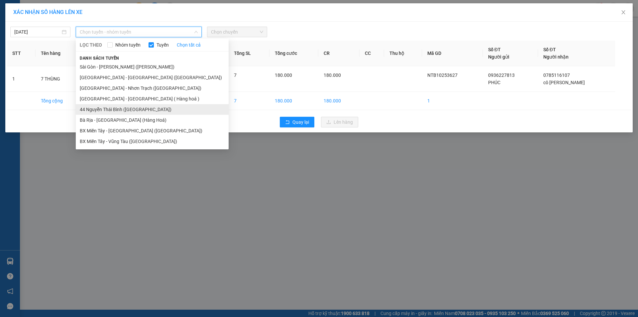
click at [136, 109] on li "44 Nguyễn Thái Bình ([GEOGRAPHIC_DATA])" at bounding box center [152, 109] width 153 height 11
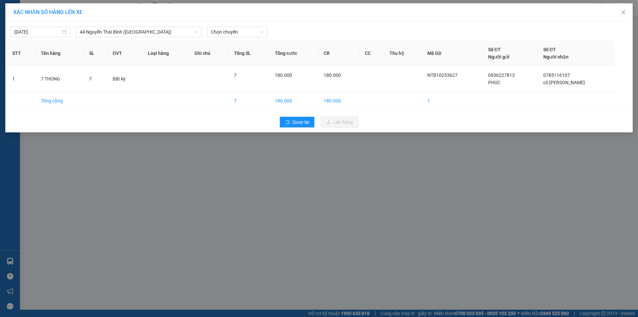
click at [240, 37] on div "[DATE] 44 Nguyễn Thái Bình ([GEOGRAPHIC_DATA]) LỌC THEO Nhóm tuyến Tuyến Chọ…" at bounding box center [318, 77] width 627 height 111
click at [232, 25] on div "[DATE] 44 Nguyễn Thái Bình ([GEOGRAPHIC_DATA]) LỌC THEO Nhóm tuyến Tuyến Chọ…" at bounding box center [319, 30] width 624 height 14
click at [233, 33] on span "Chọn chuyến" at bounding box center [237, 32] width 52 height 10
click at [237, 67] on div "11:20" at bounding box center [237, 67] width 52 height 7
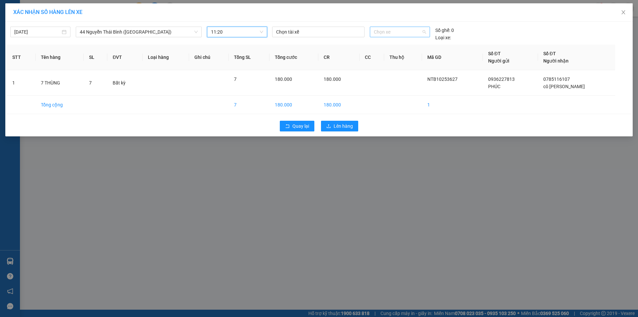
click at [386, 36] on span "Chọn xe" at bounding box center [400, 32] width 52 height 10
type input "3380"
click at [382, 47] on div "72H-033.80" at bounding box center [400, 45] width 52 height 7
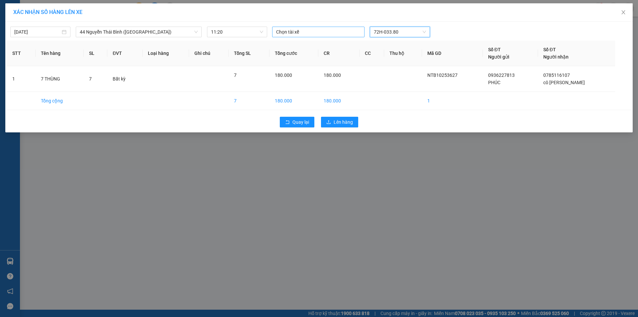
click at [312, 32] on div at bounding box center [318, 32] width 89 height 8
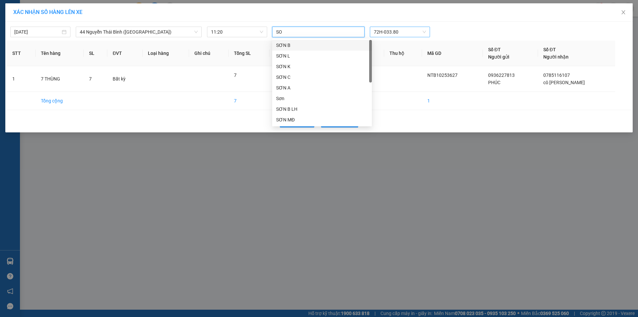
type input "SON"
click at [293, 83] on div "SƠN A" at bounding box center [322, 87] width 100 height 11
click at [403, 34] on span "72H-033.80" at bounding box center [400, 32] width 52 height 10
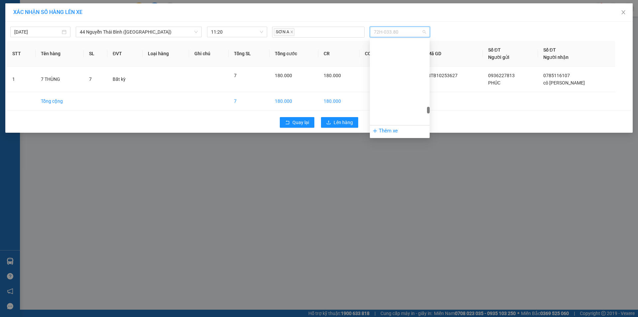
scroll to position [2198, 0]
click at [346, 124] on span "Lên hàng" at bounding box center [343, 122] width 19 height 7
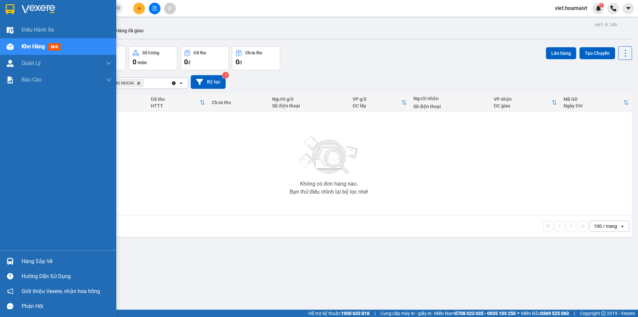
click at [23, 8] on img at bounding box center [39, 9] width 34 height 10
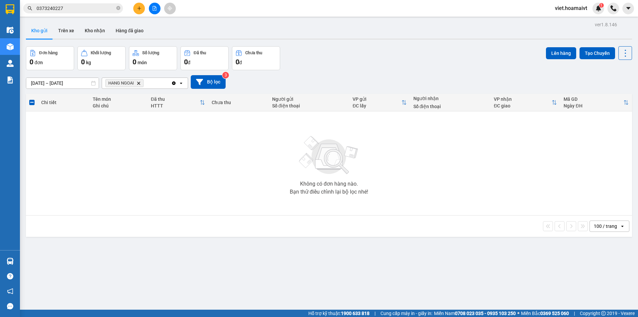
click at [413, 57] on div "Đơn hàng 0 đơn Khối lượng 0 kg Số lượng 0 món Đã thu 0 đ Chưa thu 0 đ Lên hàng …" at bounding box center [329, 58] width 606 height 24
click at [140, 83] on icon "Delete" at bounding box center [139, 83] width 4 height 4
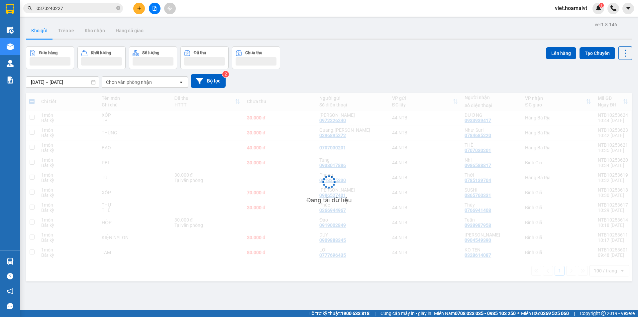
click at [397, 57] on div "Đơn hàng Khối lượng Số lượng Đã thu Chưa thu Lên hàng Tạo Chuyến" at bounding box center [329, 57] width 606 height 23
click at [397, 58] on div "Đơn hàng Khối lượng Số lượng Đã thu Chưa thu Lên hàng Tạo Chuyến" at bounding box center [329, 57] width 606 height 23
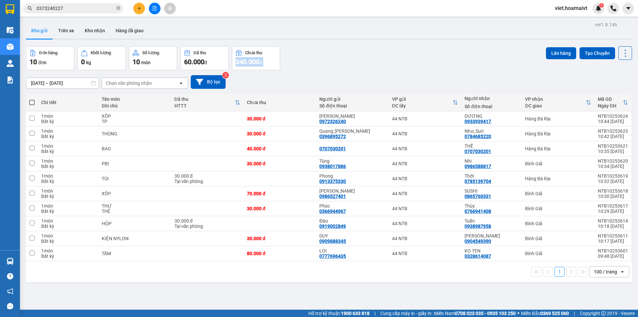
click at [397, 58] on div "Đơn hàng 10 đơn Khối lượng 0 kg Số lượng 10 món Đã thu 60.000 đ Chưa thu 340.00…" at bounding box center [329, 58] width 606 height 24
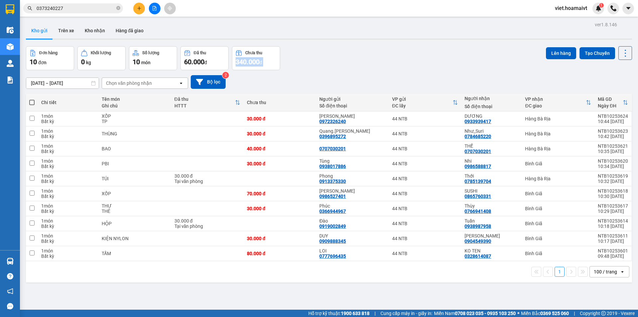
click at [397, 58] on div "Đơn hàng 10 đơn Khối lượng 0 kg Số lượng 10 món Đã thu 60.000 đ Chưa thu 340.00…" at bounding box center [329, 58] width 606 height 24
click at [134, 82] on div "Chọn văn phòng nhận" at bounding box center [129, 83] width 46 height 7
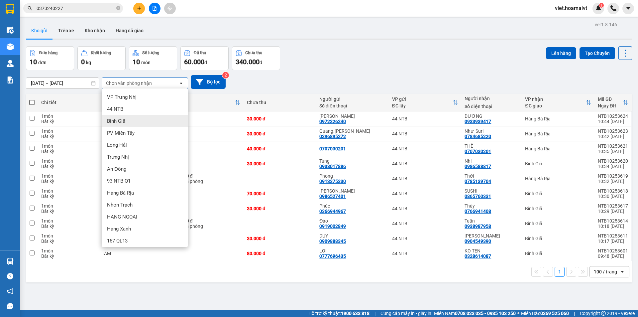
click at [133, 123] on div "Bình Giã" at bounding box center [145, 121] width 86 height 12
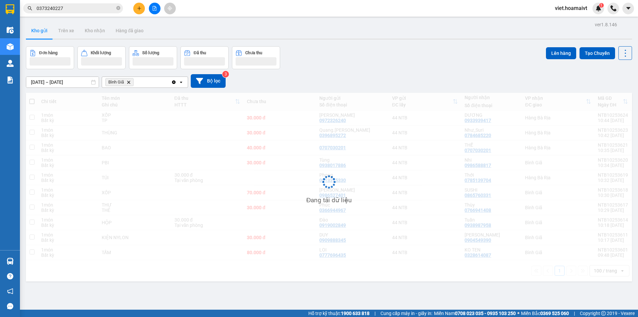
click at [370, 71] on div "[DATE] – [DATE] Press the down arrow key to interact with the calendar and sele…" at bounding box center [329, 81] width 606 height 24
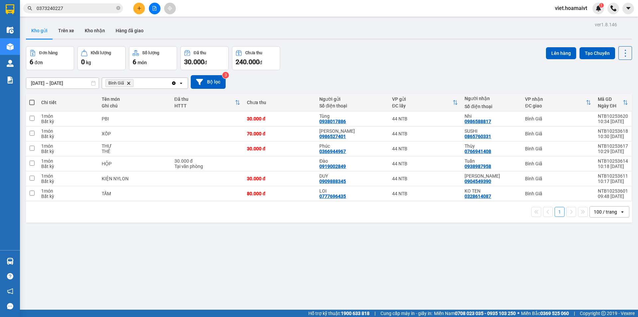
click at [128, 82] on icon "Bình Giã, close by backspace" at bounding box center [128, 82] width 3 height 3
click at [128, 82] on div "Chọn văn phòng nhận" at bounding box center [129, 83] width 46 height 7
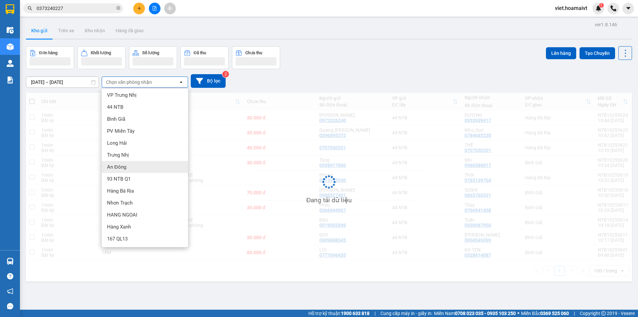
scroll to position [2, 0]
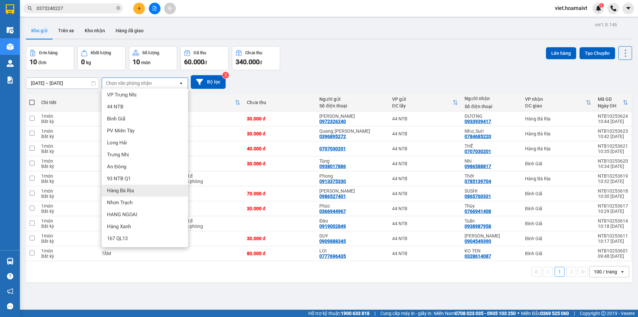
click at [149, 189] on div "Hàng Bà Rịa" at bounding box center [145, 190] width 86 height 12
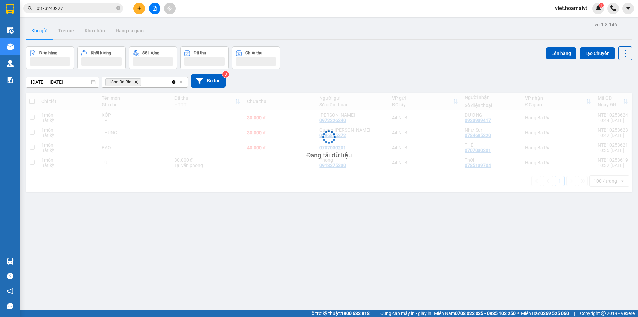
click at [370, 46] on div "ver 1.8.146 Kho gửi Trên xe Kho nhận Hàng đã giao Đơn hàng Khối lượng Số lượng …" at bounding box center [328, 178] width 611 height 317
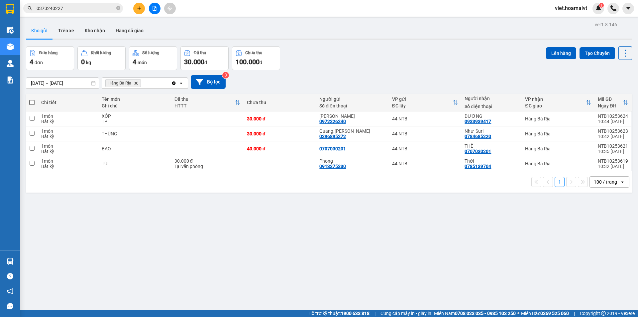
click at [136, 81] on icon "Delete" at bounding box center [136, 83] width 4 height 4
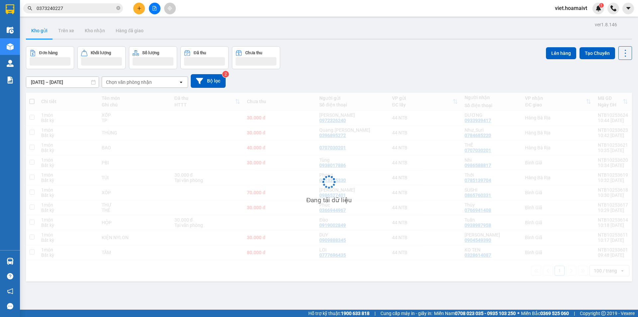
click at [362, 64] on div "Đơn hàng Khối lượng Số lượng Đã thu Chưa thu Lên hàng Tạo Chuyến" at bounding box center [329, 57] width 606 height 23
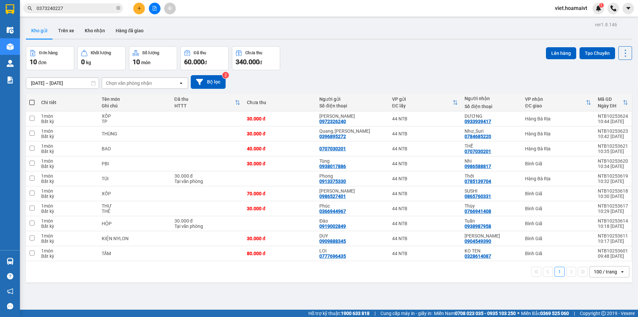
click at [362, 64] on div "Đơn hàng 10 đơn Khối lượng 0 kg Số lượng 10 món Đã thu 60.000 đ Chưa thu 340.00…" at bounding box center [329, 58] width 606 height 24
click at [124, 80] on div "Chọn văn phòng nhận" at bounding box center [129, 83] width 46 height 7
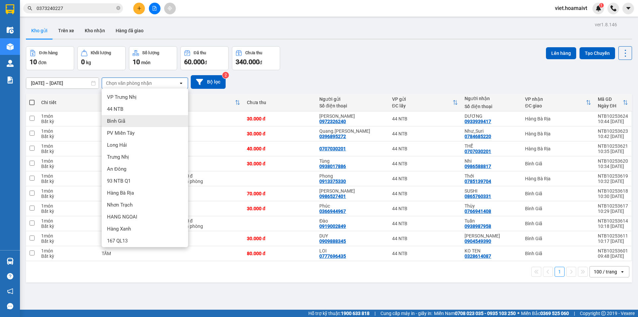
click at [130, 125] on div "Bình Giã" at bounding box center [145, 121] width 86 height 12
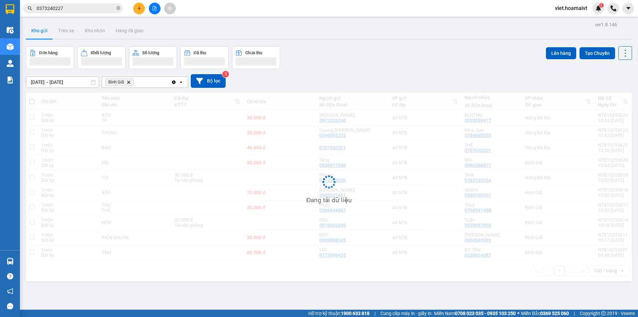
click at [307, 70] on div "[DATE] – [DATE] Press the down arrow key to interact with the calendar and sele…" at bounding box center [329, 81] width 606 height 24
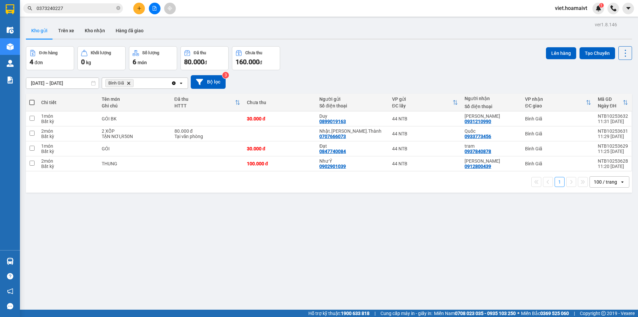
click at [131, 83] on span "Bình Giã Delete" at bounding box center [119, 83] width 28 height 8
click at [130, 82] on icon "Bình Giã, close by backspace" at bounding box center [128, 82] width 3 height 3
click at [130, 82] on div "Chọn văn phòng nhận" at bounding box center [129, 83] width 46 height 7
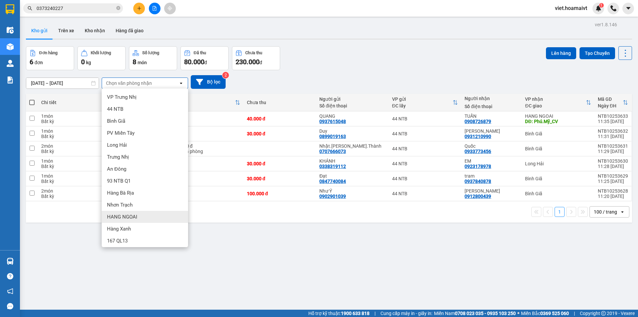
click at [143, 216] on div "HANG NGOAI" at bounding box center [145, 217] width 86 height 12
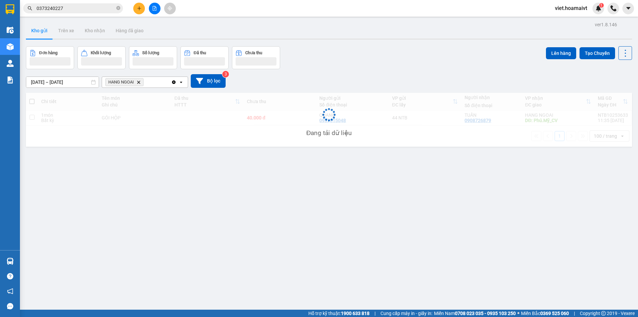
click at [363, 83] on div "[DATE] – [DATE] Press the down arrow key to interact with the calendar and sele…" at bounding box center [329, 81] width 606 height 14
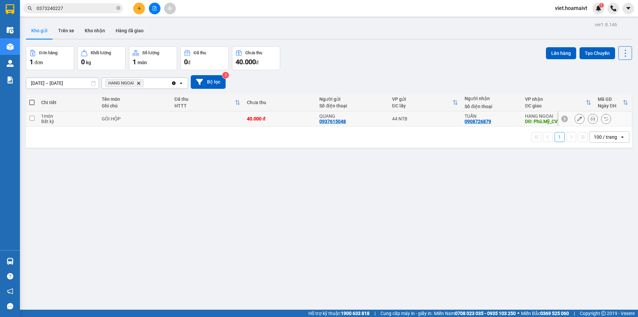
click at [227, 118] on td at bounding box center [207, 118] width 72 height 15
checkbox input "true"
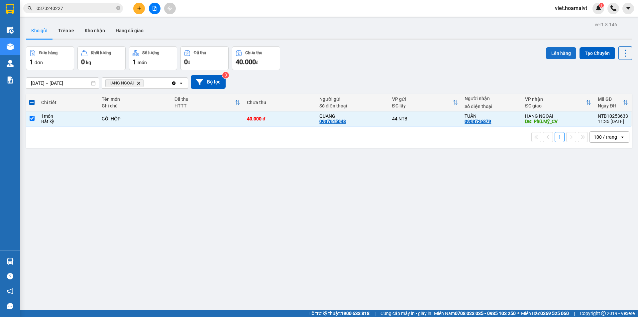
click at [564, 56] on button "Lên hàng" at bounding box center [561, 53] width 30 height 12
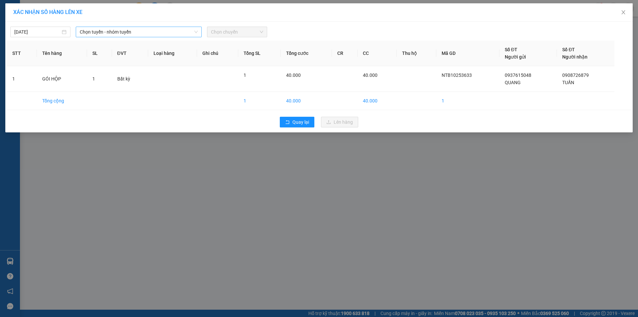
click at [120, 31] on span "Chọn tuyến - nhóm tuyến" at bounding box center [139, 32] width 118 height 10
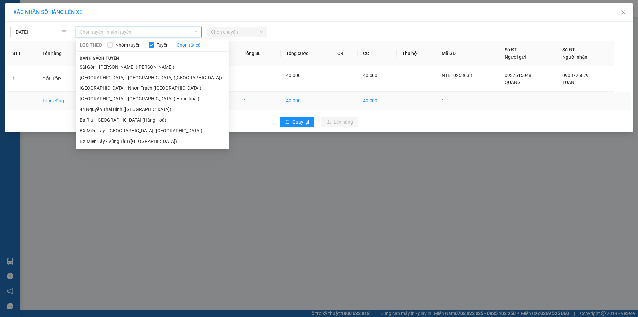
click at [139, 106] on li "44 Nguyễn Thái Bình ([GEOGRAPHIC_DATA])" at bounding box center [152, 109] width 153 height 11
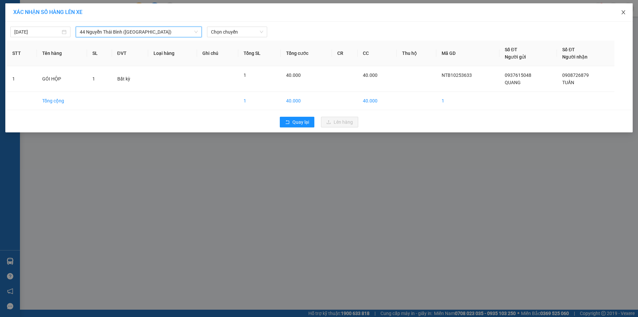
click at [621, 11] on icon "close" at bounding box center [623, 12] width 5 height 5
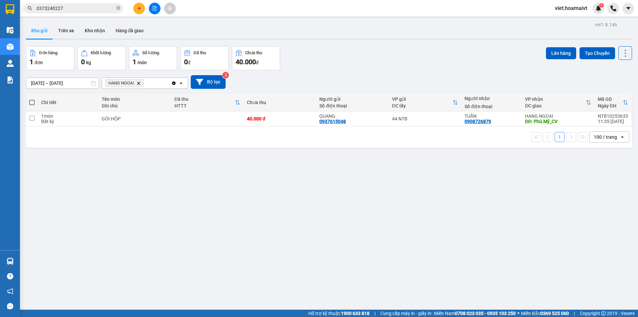
click at [139, 83] on icon "HANG NGOAI, close by backspace" at bounding box center [138, 82] width 3 height 3
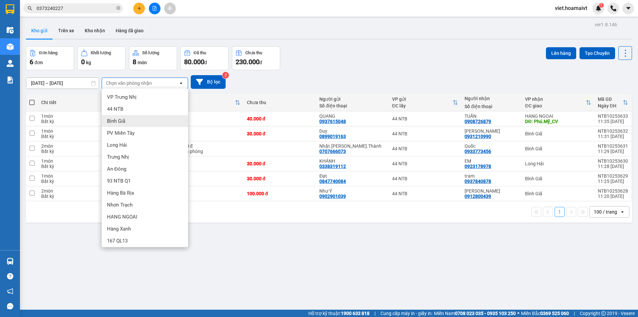
click at [143, 120] on div "Bình Giã" at bounding box center [145, 121] width 86 height 12
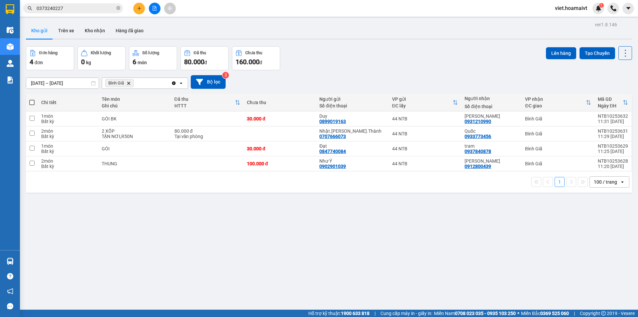
click at [129, 81] on icon "Delete" at bounding box center [129, 83] width 4 height 4
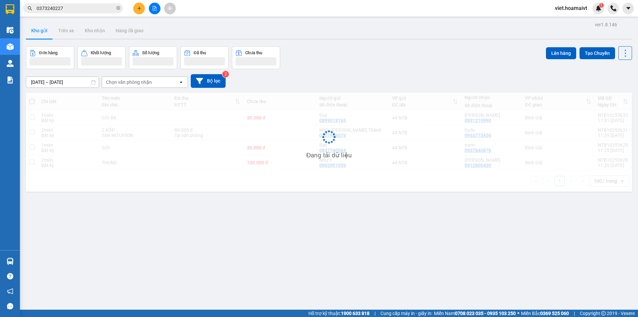
drag, startPoint x: 129, startPoint y: 81, endPoint x: 129, endPoint y: 86, distance: 5.0
click at [129, 84] on div "Chọn văn phòng nhận" at bounding box center [129, 82] width 46 height 7
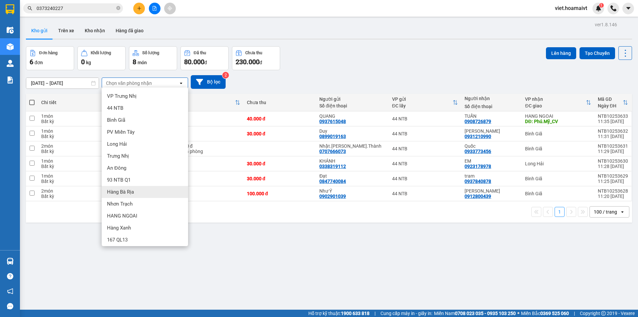
click at [151, 194] on div "Hàng Bà Rịa" at bounding box center [145, 192] width 86 height 12
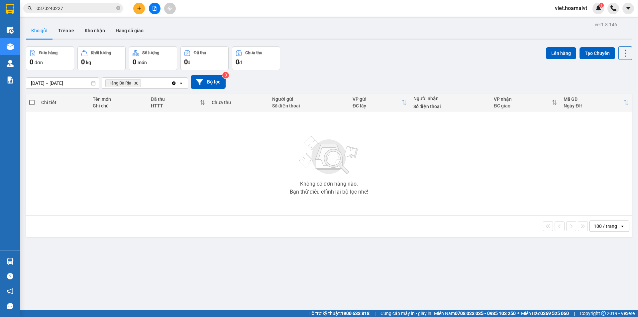
click at [137, 81] on icon "Delete" at bounding box center [136, 83] width 4 height 4
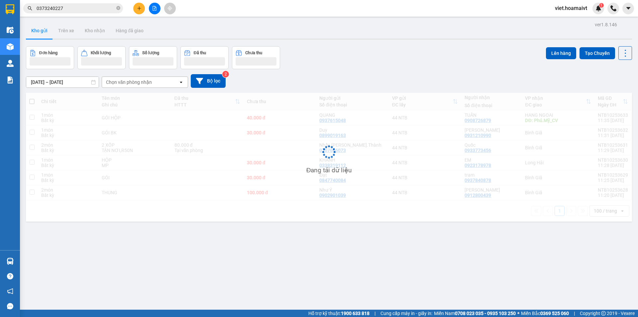
scroll to position [31, 0]
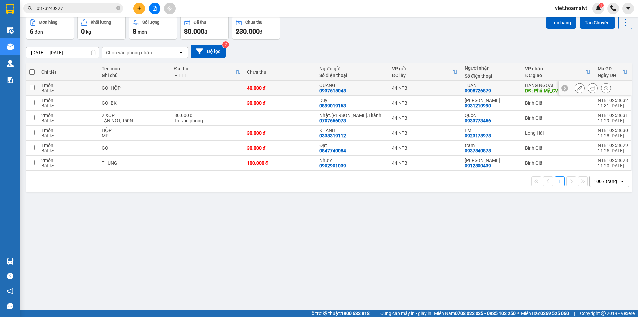
click at [155, 91] on td "GÓI HỘP" at bounding box center [134, 88] width 72 height 15
checkbox input "true"
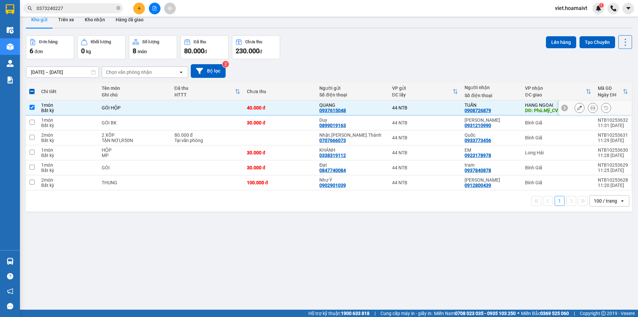
scroll to position [0, 0]
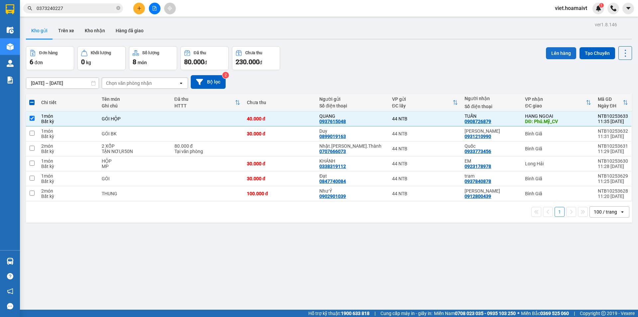
click at [549, 54] on button "Lên hàng" at bounding box center [561, 53] width 30 height 12
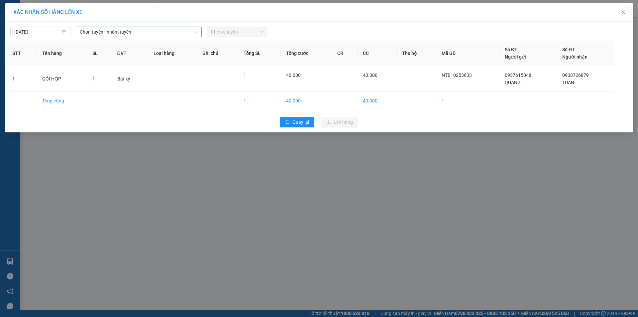
click at [109, 37] on div "Chọn tuyến - nhóm tuyến" at bounding box center [139, 32] width 126 height 11
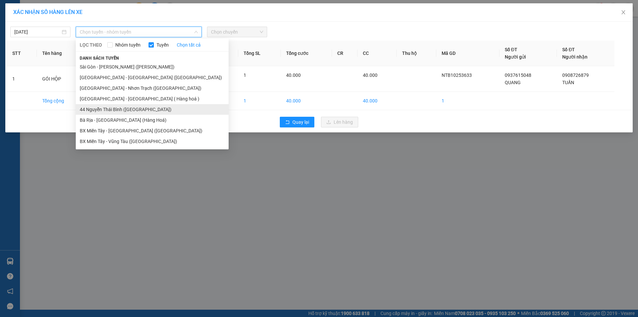
click at [124, 107] on li "44 Nguyễn Thái Bình ([GEOGRAPHIC_DATA])" at bounding box center [152, 109] width 153 height 11
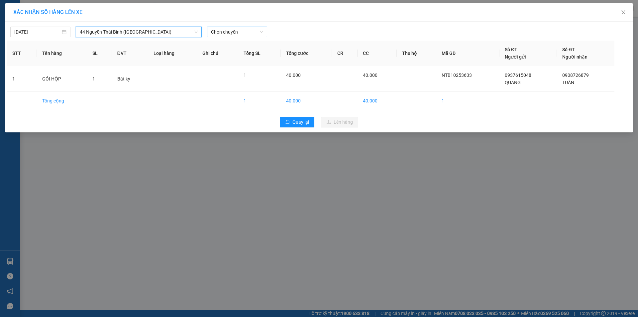
click at [234, 33] on span "Chọn chuyến" at bounding box center [237, 32] width 52 height 10
click at [229, 31] on span "Chọn chuyến" at bounding box center [237, 32] width 52 height 10
type input "11:40"
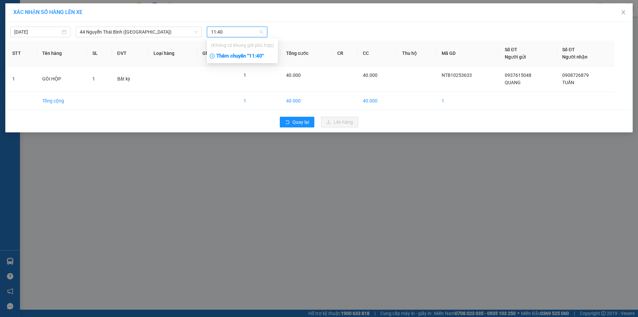
click at [261, 56] on div "Thêm chuyến " 11:40 "" at bounding box center [242, 55] width 71 height 11
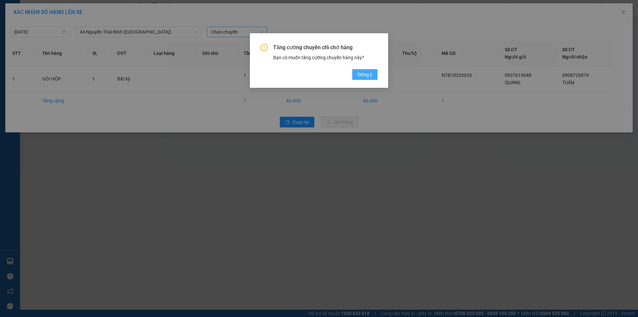
click at [371, 71] on span "Đồng ý" at bounding box center [364, 74] width 15 height 7
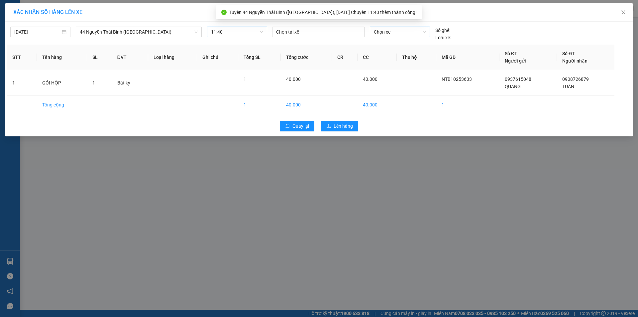
click at [389, 33] on span "Chọn xe" at bounding box center [400, 32] width 52 height 10
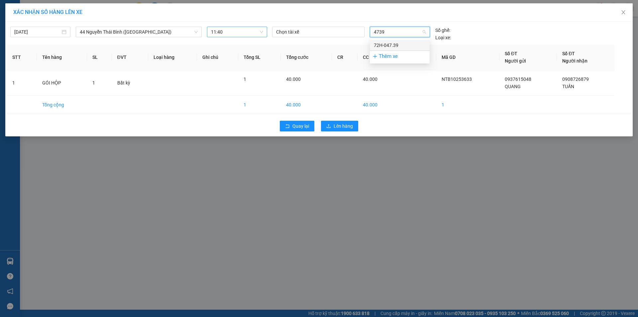
type input "4739"
click at [404, 40] on body "Kết quả tìm kiếm ( 13 ) Bộ lọc Ngày tạo đơn gần nhất Mã ĐH Trạng thái Món hàng …" at bounding box center [319, 158] width 638 height 317
click at [388, 32] on span "Chọn xe" at bounding box center [400, 32] width 52 height 10
type input "4739"
click at [392, 47] on div "72H-047.39" at bounding box center [400, 45] width 52 height 7
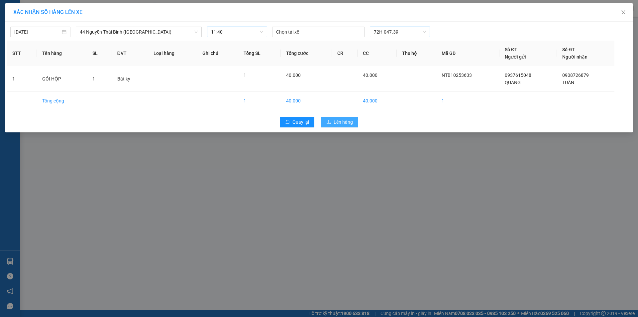
click at [331, 120] on icon "upload" at bounding box center [328, 122] width 5 height 5
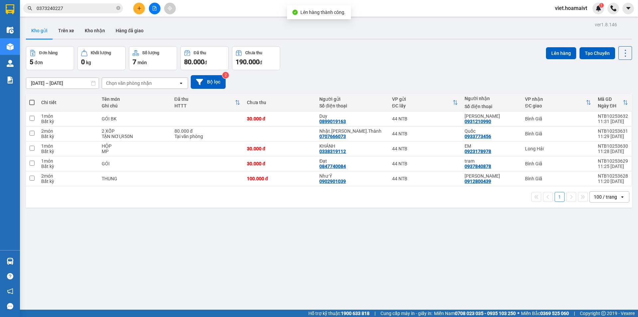
click at [158, 83] on div "Chọn văn phòng nhận" at bounding box center [140, 83] width 76 height 11
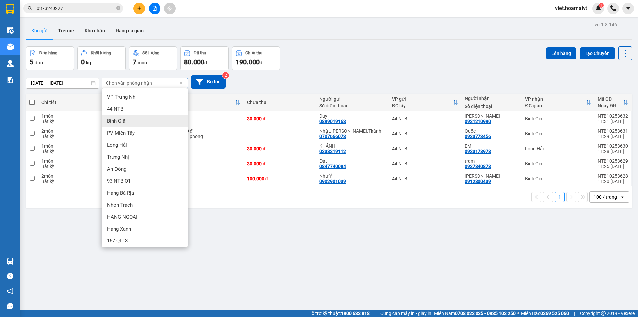
click at [142, 120] on div "Bình Giã" at bounding box center [145, 121] width 86 height 12
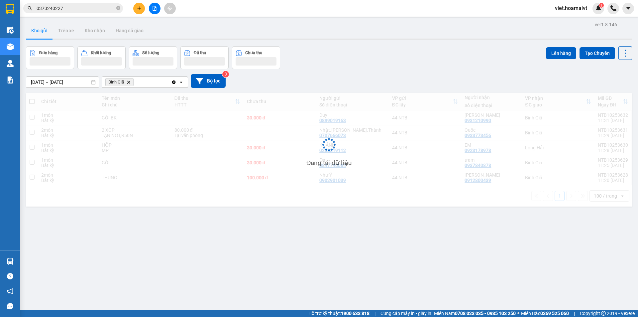
click at [350, 90] on div "[DATE] – [DATE] Press the down arrow key to interact with the calendar and sele…" at bounding box center [329, 81] width 606 height 24
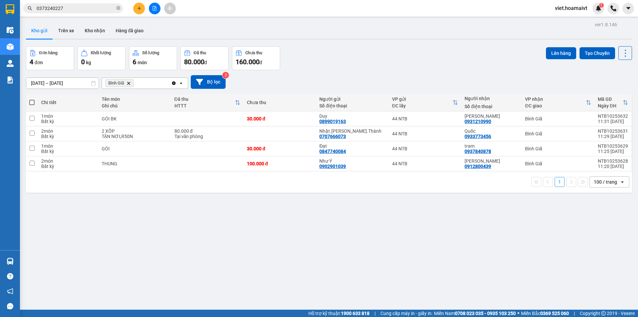
click at [31, 103] on span at bounding box center [31, 102] width 5 height 5
click at [32, 99] on input "checkbox" at bounding box center [32, 99] width 0 height 0
checkbox input "true"
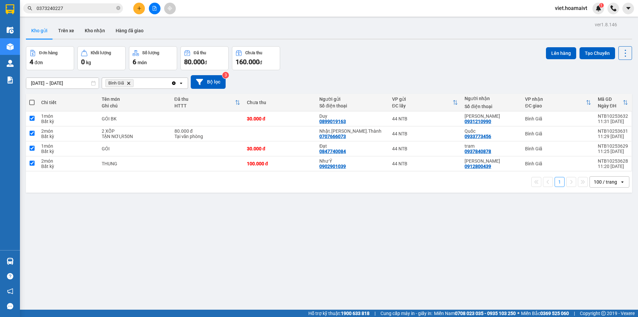
checkbox input "true"
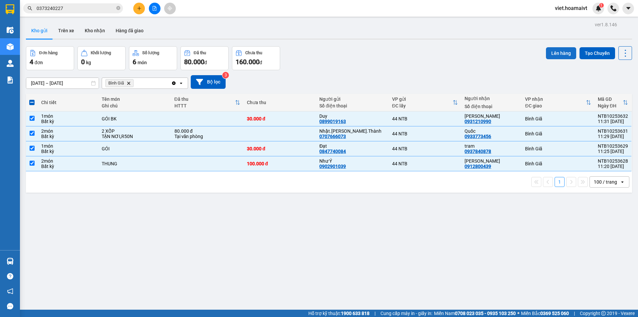
click at [558, 55] on button "Lên hàng" at bounding box center [561, 53] width 30 height 12
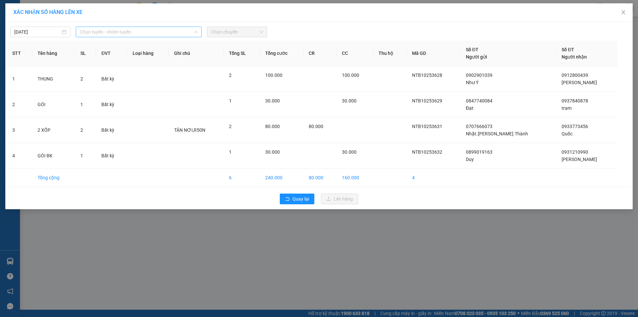
click at [141, 32] on span "Chọn tuyến - nhóm tuyến" at bounding box center [139, 32] width 118 height 10
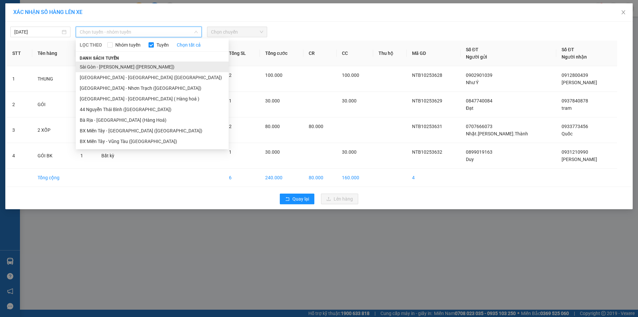
click at [138, 65] on li "Sài Gòn - [PERSON_NAME] ([PERSON_NAME])" at bounding box center [152, 66] width 153 height 11
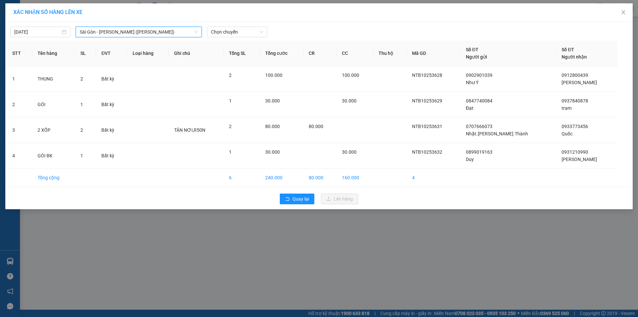
click at [250, 26] on div "[DATE] [GEOGRAPHIC_DATA] - [GEOGRAPHIC_DATA] ([GEOGRAPHIC_DATA]) [GEOGRAPHIC_DA…" at bounding box center [319, 30] width 624 height 14
click at [249, 29] on span "Chọn chuyến" at bounding box center [237, 32] width 52 height 10
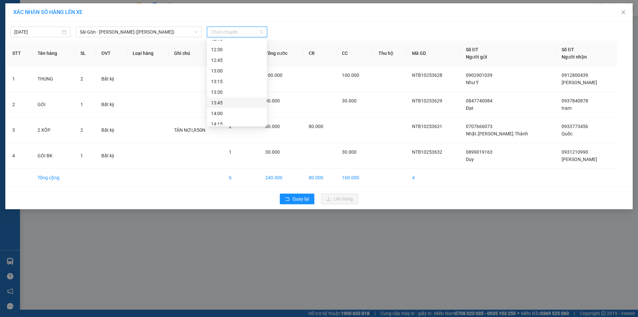
scroll to position [299, 0]
click at [224, 31] on span "Chọn chuyến" at bounding box center [237, 32] width 52 height 10
type input "11:40"
click at [253, 53] on div "Thêm chuyến " 11:40 "" at bounding box center [242, 55] width 71 height 11
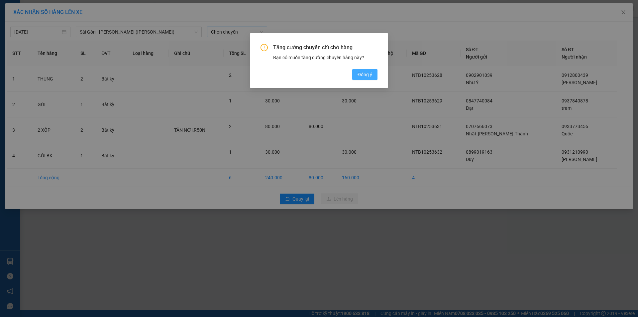
click at [365, 78] on span "Đồng ý" at bounding box center [364, 74] width 15 height 7
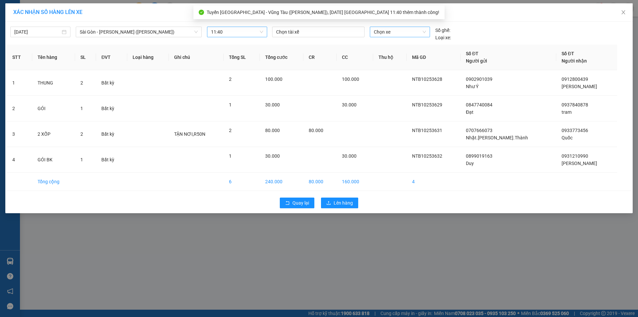
click at [379, 33] on span "Chọn xe" at bounding box center [400, 32] width 52 height 10
type input "4739"
click at [413, 41] on div "72H-047.39" at bounding box center [400, 45] width 60 height 11
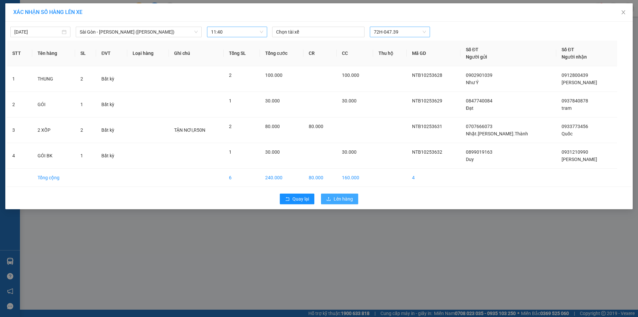
click at [341, 202] on span "Lên hàng" at bounding box center [343, 198] width 19 height 7
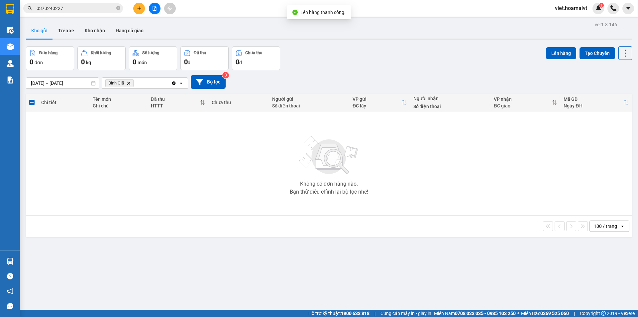
click at [127, 83] on icon "Delete" at bounding box center [129, 83] width 4 height 4
click at [127, 83] on div "Chọn văn phòng nhận" at bounding box center [129, 83] width 46 height 7
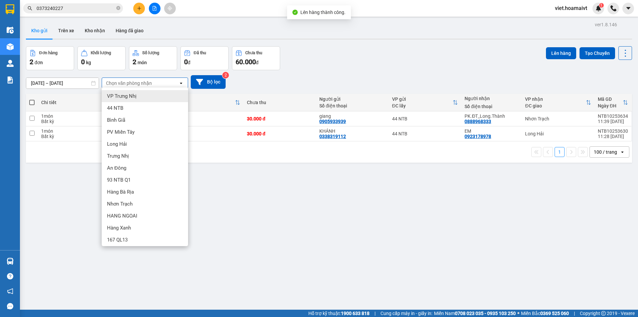
click at [378, 85] on div "[DATE] – [DATE] Press the down arrow key to interact with the calendar and sele…" at bounding box center [329, 82] width 606 height 14
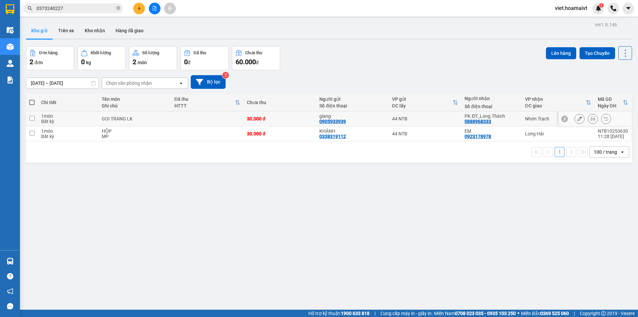
drag, startPoint x: 381, startPoint y: 115, endPoint x: 414, endPoint y: 88, distance: 42.3
click at [382, 114] on div "giang" at bounding box center [352, 115] width 66 height 5
checkbox input "true"
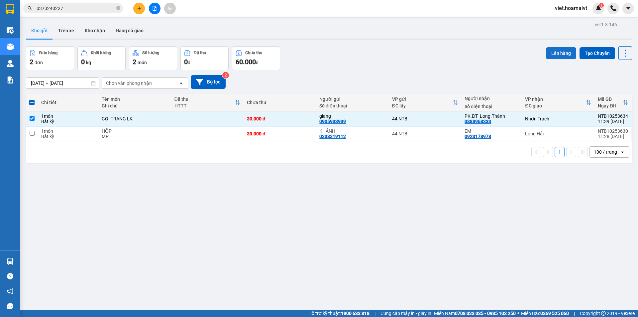
click at [553, 53] on button "Lên hàng" at bounding box center [561, 53] width 30 height 12
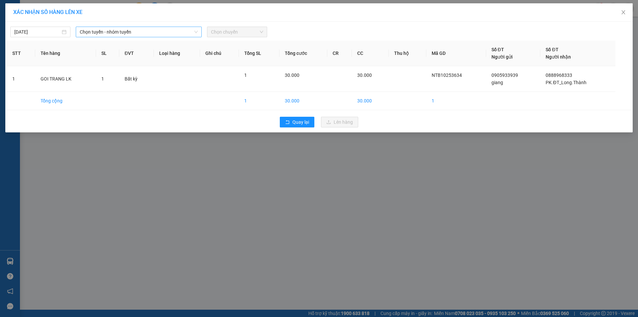
click at [100, 27] on span "Chọn tuyến - nhóm tuyến" at bounding box center [139, 32] width 118 height 10
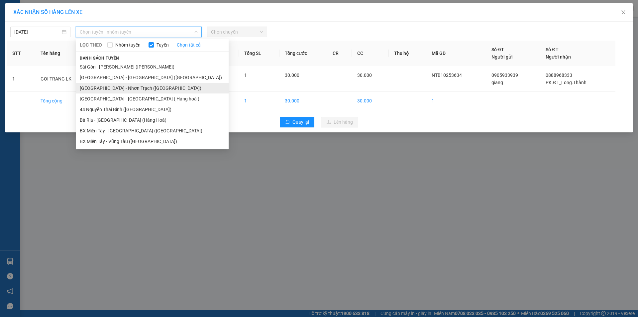
click at [124, 85] on li "[GEOGRAPHIC_DATA] - Nhơn Trạch ([GEOGRAPHIC_DATA])" at bounding box center [152, 88] width 153 height 11
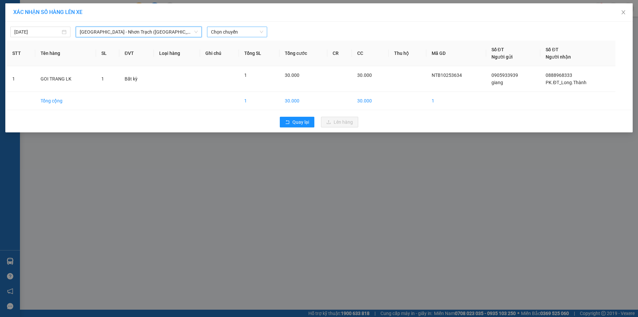
click at [233, 31] on span "Chọn chuyến" at bounding box center [237, 32] width 52 height 10
click at [223, 35] on span "Chọn chuyến" at bounding box center [237, 32] width 52 height 10
type input "11:40"
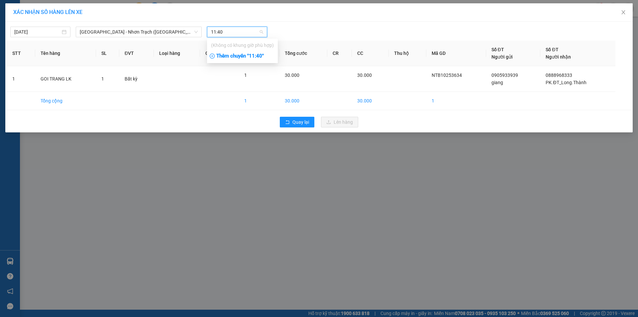
click at [256, 55] on div "Thêm chuyến " 11:40 "" at bounding box center [242, 55] width 71 height 11
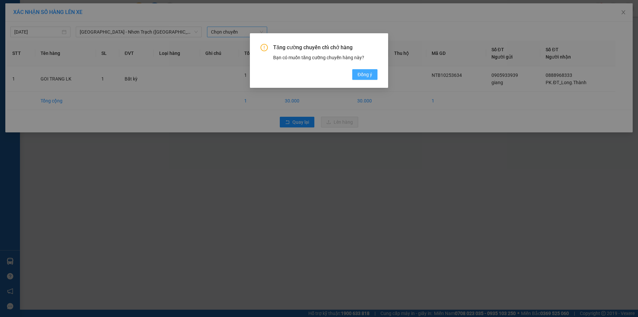
click at [362, 78] on button "Đồng ý" at bounding box center [364, 74] width 25 height 11
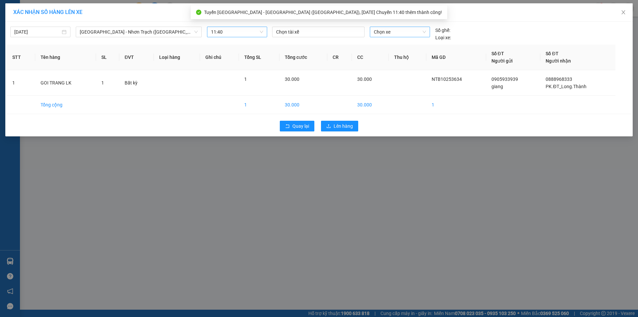
click at [386, 29] on span "Chọn xe" at bounding box center [400, 32] width 52 height 10
type input "4739"
click at [379, 44] on div "72H-047.39" at bounding box center [400, 45] width 52 height 7
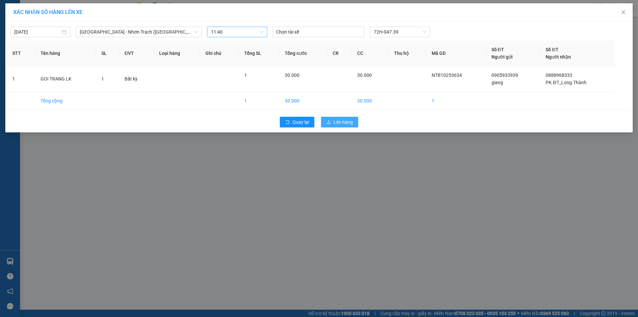
click at [353, 125] on button "Lên hàng" at bounding box center [339, 122] width 37 height 11
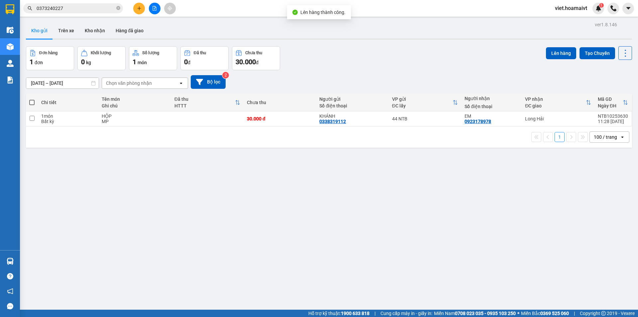
click at [396, 89] on div "[DATE] – [DATE] Press the down arrow key to interact with the calendar and sele…" at bounding box center [329, 82] width 606 height 24
click at [396, 87] on div "[DATE] – [DATE] Press the down arrow key to interact with the calendar and sele…" at bounding box center [329, 82] width 606 height 14
click at [119, 8] on icon "close-circle" at bounding box center [118, 8] width 4 height 4
click at [97, 6] on input "text" at bounding box center [76, 8] width 78 height 7
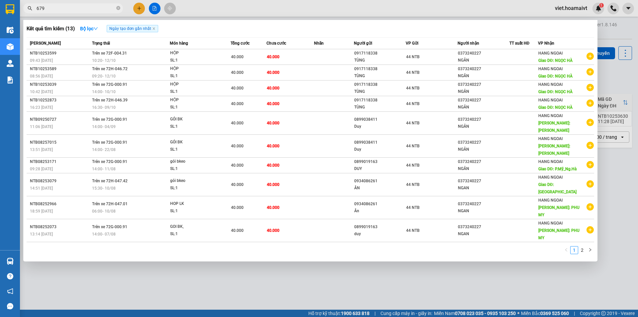
type input "6797"
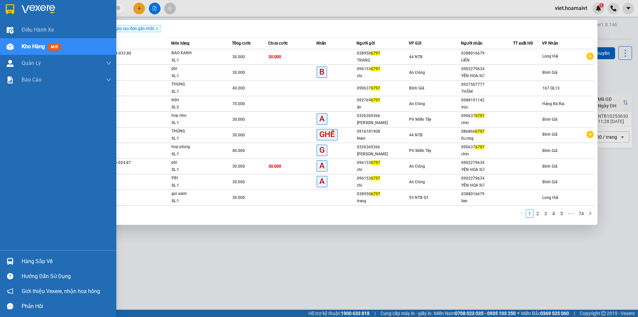
drag, startPoint x: 87, startPoint y: 11, endPoint x: 0, endPoint y: 12, distance: 86.7
click at [0, 12] on section "Kết quả tìm kiếm ( 735 ) Bộ lọc Ngày tạo đơn gần nhất Mã ĐH Trạng thái Món hàng…" at bounding box center [319, 158] width 638 height 317
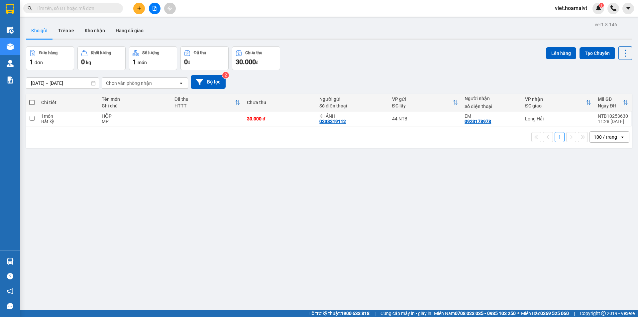
click at [113, 11] on input "text" at bounding box center [76, 8] width 78 height 7
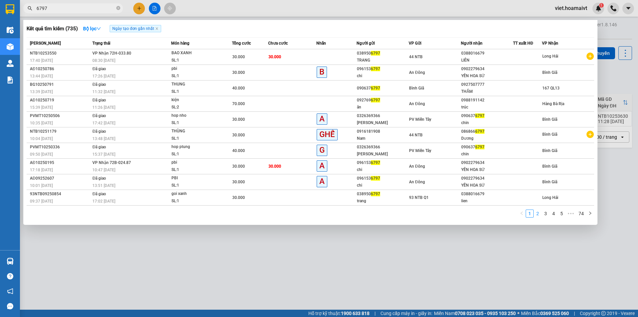
type input "6797"
click at [536, 215] on link "2" at bounding box center [537, 213] width 7 height 7
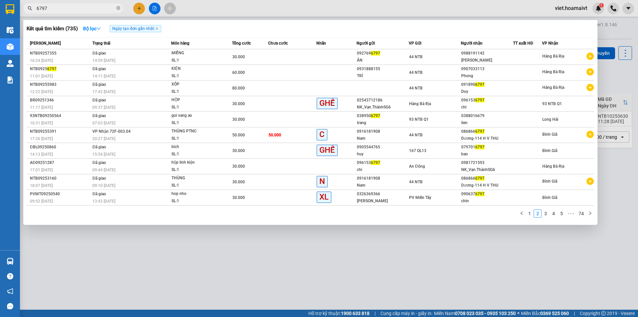
click at [420, 270] on div at bounding box center [319, 158] width 638 height 317
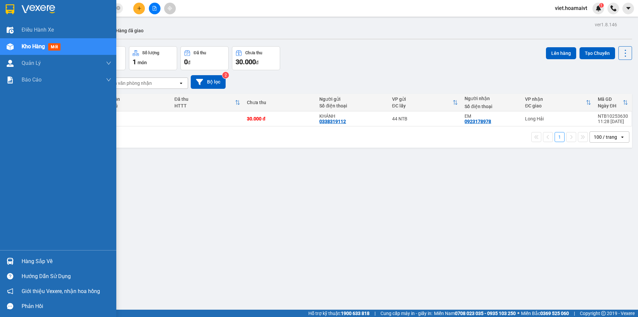
click at [35, 10] on img at bounding box center [39, 9] width 34 height 10
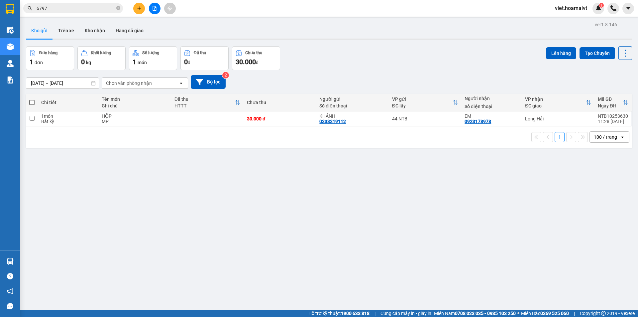
click at [386, 71] on div "[DATE] – [DATE] Press the down arrow key to interact with the calendar and sele…" at bounding box center [329, 82] width 606 height 24
click at [137, 10] on icon "plus" at bounding box center [139, 8] width 5 height 5
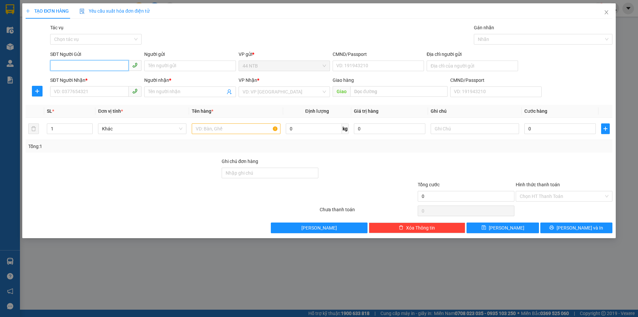
click at [115, 68] on input "SĐT Người Gửi" at bounding box center [89, 65] width 78 height 11
click at [116, 92] on input "SĐT Người Nhận *" at bounding box center [89, 91] width 78 height 11
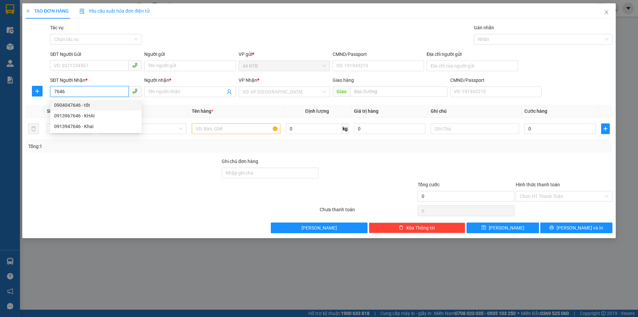
click at [98, 104] on div "0904047646 - tốt" at bounding box center [95, 104] width 83 height 7
type input "0904047646"
type input "tốt"
type input "[DEMOGRAPHIC_DATA]Quang"
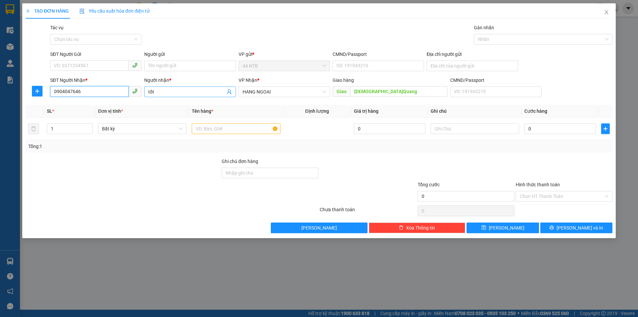
type input "0904047646"
drag, startPoint x: 182, startPoint y: 92, endPoint x: 13, endPoint y: 91, distance: 169.8
click at [13, 91] on div "TẠO ĐƠN HÀNG Yêu cầu xuất hóa đơn điện tử Transit Pickup Surcharge Ids Transit …" at bounding box center [319, 158] width 638 height 317
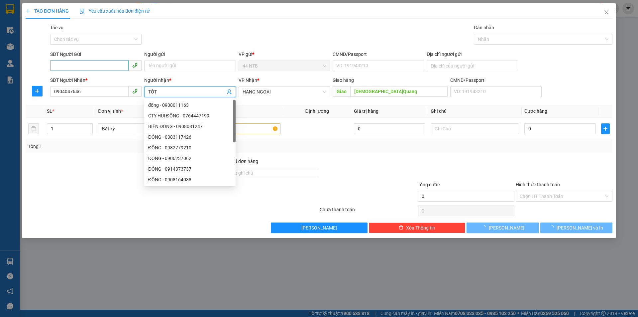
type input "TỐT"
click at [98, 67] on input "SĐT Người Gửi" at bounding box center [89, 65] width 78 height 11
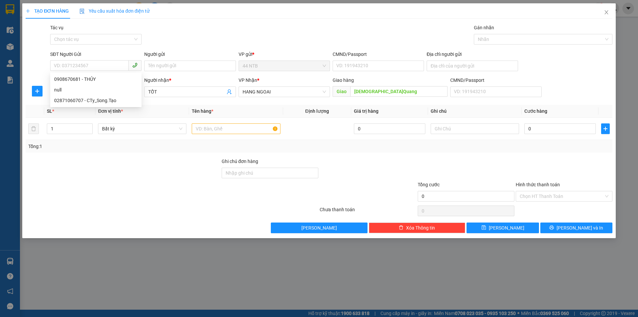
click at [220, 41] on div "Gói vận chuyển * Tiêu chuẩn Tác vụ Chọn tác vụ Gán nhãn Nhãn" at bounding box center [331, 35] width 565 height 23
click at [95, 64] on input "SĐT Người Gửi" at bounding box center [89, 65] width 78 height 11
click at [104, 89] on div "0904047646 - tốt" at bounding box center [95, 89] width 83 height 7
type input "0904047646"
type input "tốt"
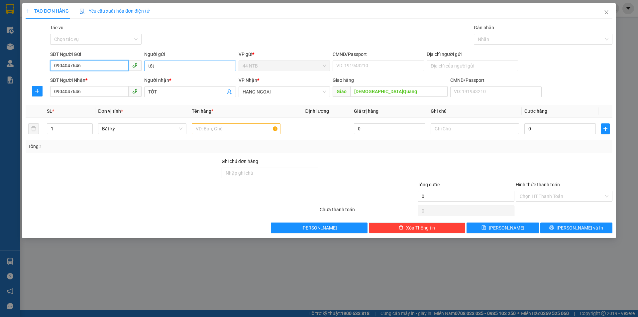
type input "0904047646"
drag, startPoint x: 174, startPoint y: 64, endPoint x: 0, endPoint y: 42, distance: 175.6
click at [7, 50] on div "TẠO ĐƠN HÀNG Yêu cầu xuất hóa đơn điện tử Transit Pickup Surcharge Ids Transit …" at bounding box center [319, 158] width 638 height 317
type input "TỐT"
click at [333, 49] on div "Transit Pickup Surcharge Ids Transit Deliver Surcharge Ids Transit Deliver Surc…" at bounding box center [319, 128] width 587 height 209
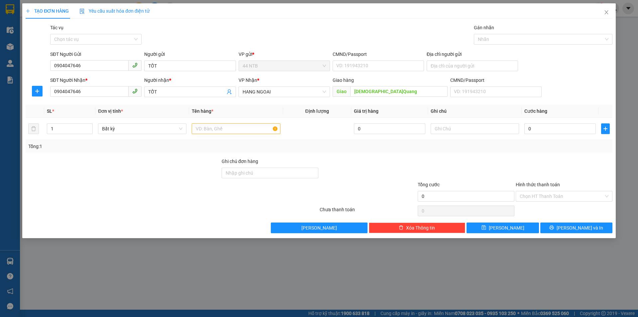
click at [381, 97] on div "Giao hàng Giao [DEMOGRAPHIC_DATA]Quang" at bounding box center [390, 87] width 115 height 23
click at [388, 94] on input "[DEMOGRAPHIC_DATA]Quang" at bounding box center [398, 91] width 97 height 11
type input "[DEMOGRAPHIC_DATA]"
click at [241, 130] on input "text" at bounding box center [236, 128] width 88 height 11
type input "THÙNG"
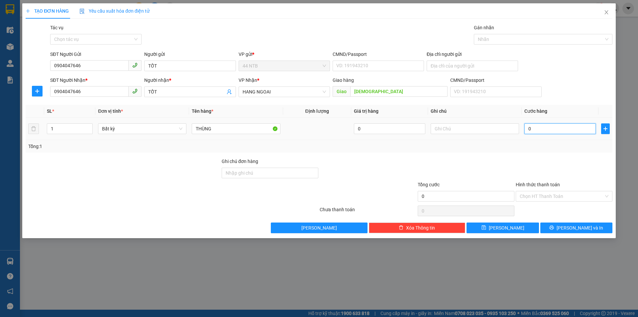
click at [550, 129] on input "0" at bounding box center [559, 128] width 71 height 11
type input "1"
type input "10"
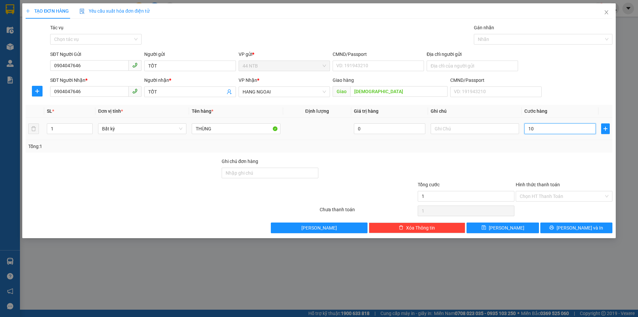
type input "10"
type input "100"
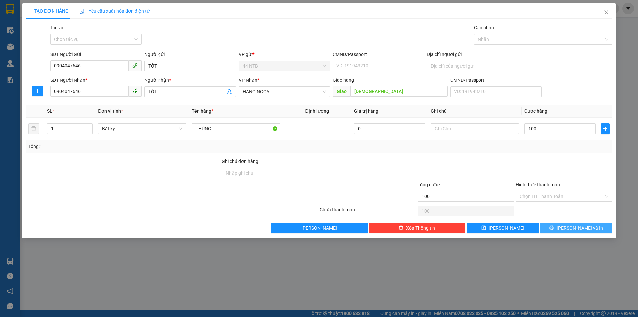
type input "100.000"
click at [591, 226] on button "[PERSON_NAME] và In" at bounding box center [576, 227] width 72 height 11
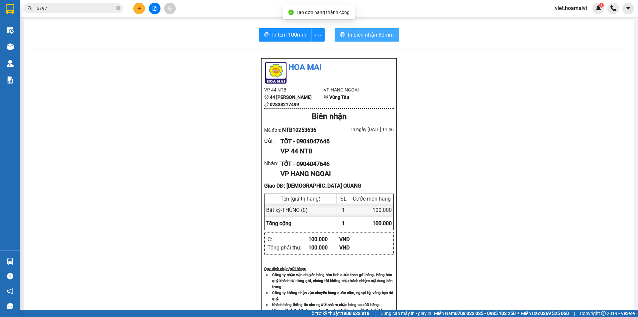
click at [366, 37] on span "In biên nhận 80mm" at bounding box center [371, 35] width 46 height 8
click at [496, 238] on div "Hoa Mai VP 44 NTB 44 [PERSON_NAME] 02838217499 VP HANG NGOAI Vũng Tàu Biên nhậ…" at bounding box center [329, 283] width 595 height 450
click at [496, 234] on div "Hoa Mai VP 44 NTB 44 [PERSON_NAME] 02838217499 VP HANG NGOAI Vũng Tàu Biên nhậ…" at bounding box center [329, 283] width 595 height 450
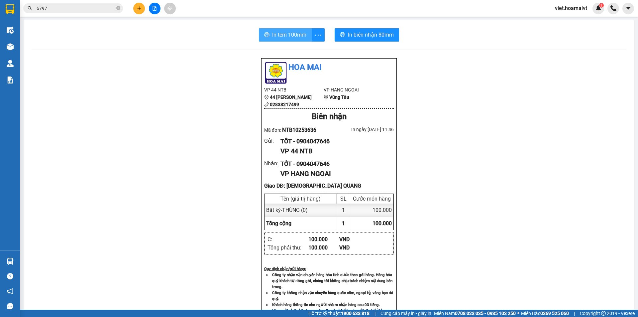
click at [287, 34] on span "In tem 100mm" at bounding box center [289, 35] width 34 height 8
click at [520, 247] on div "Hoa Mai VP 44 NTB 44 [PERSON_NAME] 02838217499 VP HANG NGOAI Vũng Tàu Biên nhậ…" at bounding box center [329, 283] width 595 height 450
click at [522, 245] on div "Hoa Mai VP 44 NTB 44 [PERSON_NAME] 02838217499 VP HANG NGOAI Vũng Tàu Biên nhậ…" at bounding box center [329, 283] width 595 height 450
click at [524, 245] on div "Hoa Mai VP 44 NTB 44 [PERSON_NAME] 02838217499 VP HANG NGOAI Vũng Tàu Biên nhậ…" at bounding box center [329, 283] width 595 height 450
click at [524, 244] on div "Hoa Mai VP 44 NTB 44 [PERSON_NAME] 02838217499 VP HANG NGOAI Vũng Tàu Biên nhậ…" at bounding box center [329, 283] width 595 height 450
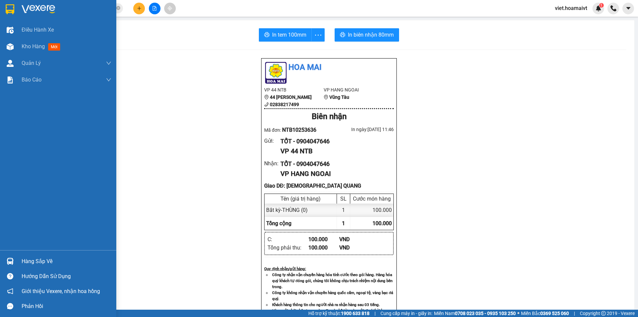
click at [33, 1] on div at bounding box center [58, 11] width 116 height 22
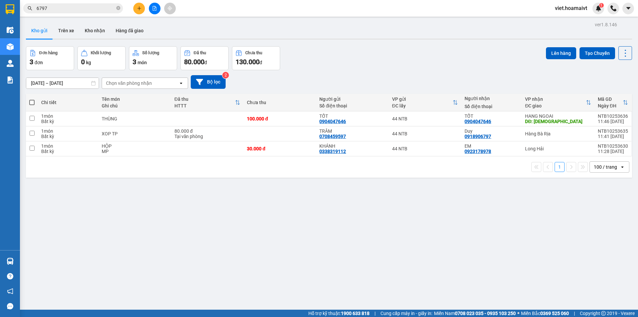
click at [342, 66] on div "Đơn hàng 3 đơn Khối lượng 0 kg Số lượng 3 món Đã thu 80.000 đ Chưa thu 130.000 …" at bounding box center [329, 58] width 606 height 24
click at [60, 10] on input "6797" at bounding box center [76, 8] width 78 height 7
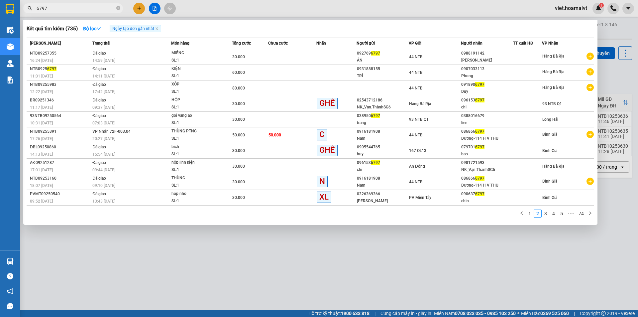
click at [60, 10] on input "6797" at bounding box center [76, 8] width 78 height 7
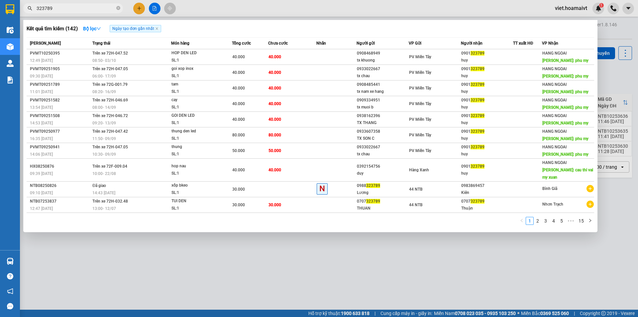
type input "323789"
click at [229, 270] on div at bounding box center [319, 158] width 638 height 317
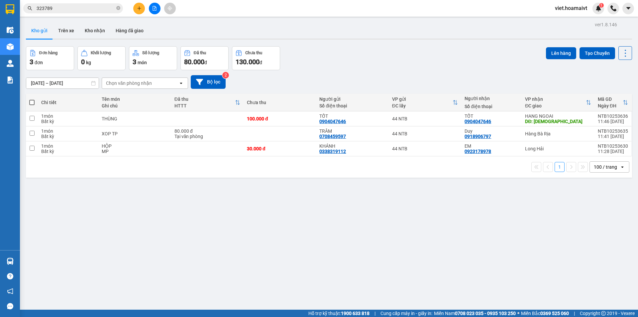
click at [155, 11] on button at bounding box center [155, 9] width 12 height 12
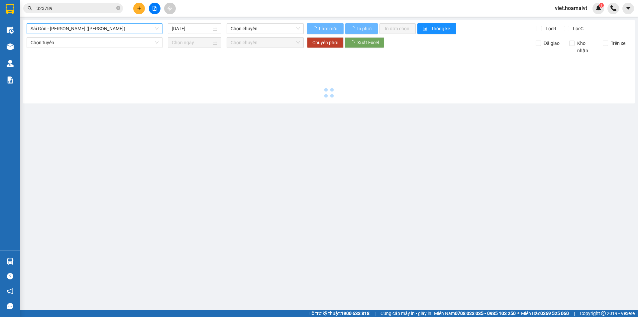
click at [90, 28] on span "Sài Gòn - [PERSON_NAME] ([PERSON_NAME])" at bounding box center [95, 29] width 128 height 10
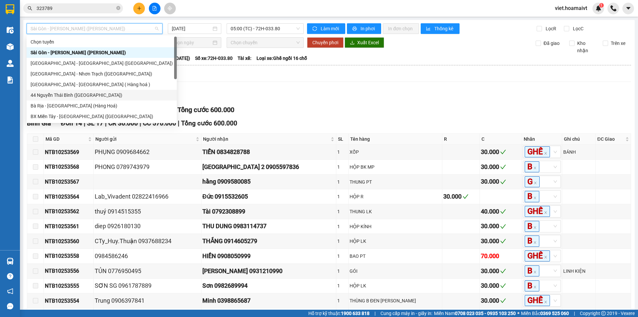
click at [96, 94] on div "44 Nguyễn Thái Bình ([GEOGRAPHIC_DATA])" at bounding box center [102, 94] width 142 height 7
type input "[DATE]"
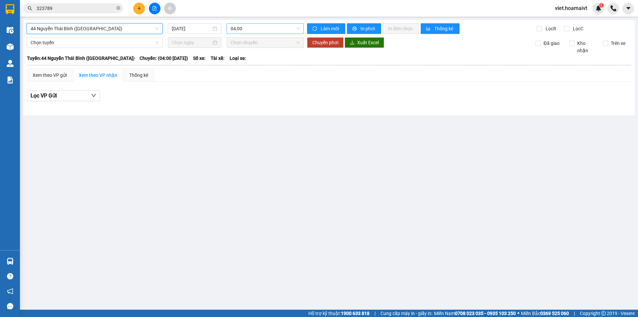
click at [246, 29] on span "04:00" at bounding box center [265, 29] width 69 height 10
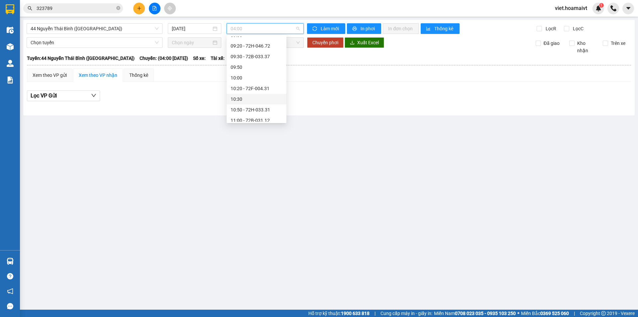
scroll to position [199, 0]
click at [267, 56] on div "10:20 - 72F-004.31" at bounding box center [257, 54] width 52 height 7
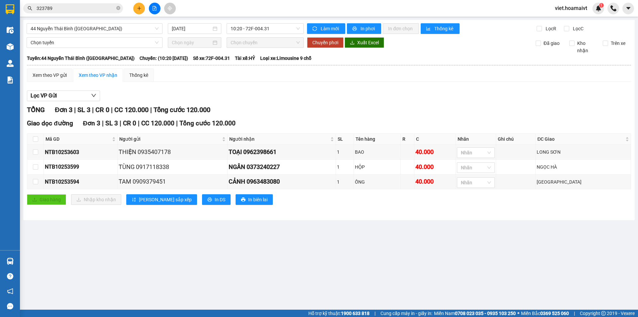
click at [353, 73] on div "Xem theo VP gửi Xem theo VP nhận Thống kê" at bounding box center [329, 74] width 604 height 13
click at [353, 92] on div "Lọc VP Gửi" at bounding box center [329, 95] width 604 height 11
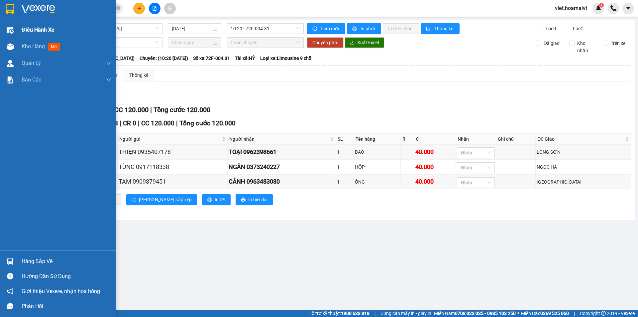
click at [24, 29] on span "Điều hành xe" at bounding box center [38, 30] width 33 height 8
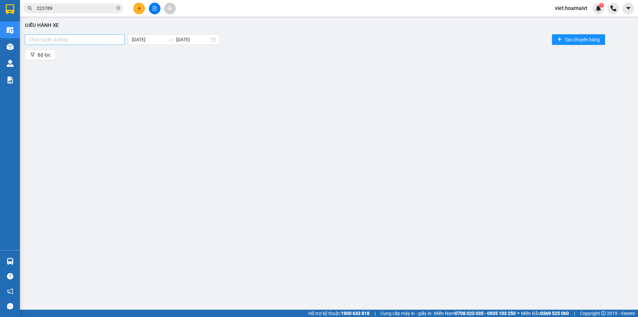
click at [92, 41] on div at bounding box center [75, 40] width 96 height 8
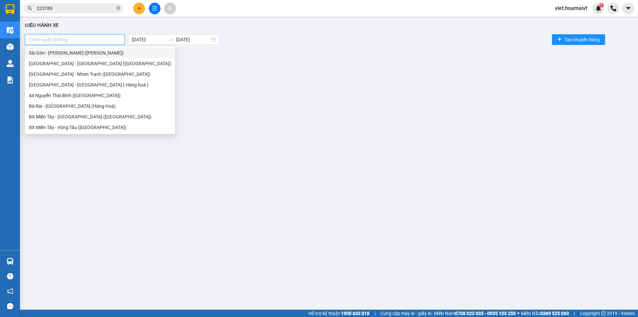
click at [90, 51] on div "Sài Gòn - [PERSON_NAME] ([PERSON_NAME])" at bounding box center [100, 52] width 142 height 7
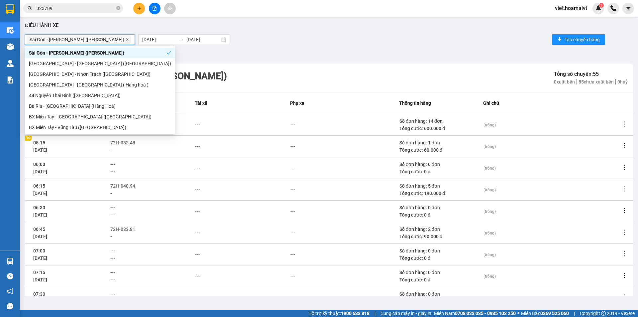
click at [126, 41] on icon "close" at bounding box center [127, 39] width 2 height 2
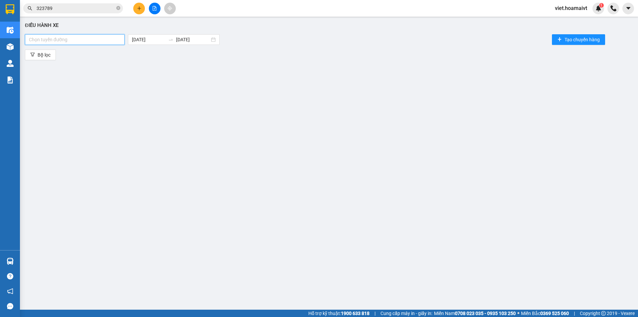
click at [87, 41] on div at bounding box center [75, 40] width 96 height 8
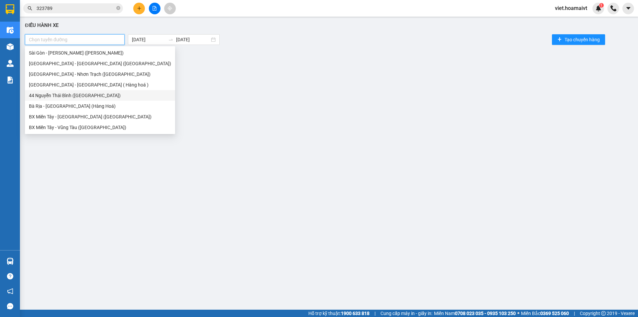
drag, startPoint x: 95, startPoint y: 96, endPoint x: 248, endPoint y: 56, distance: 158.2
click at [95, 96] on div "44 Nguyễn Thái Bình ([GEOGRAPHIC_DATA])" at bounding box center [100, 95] width 142 height 7
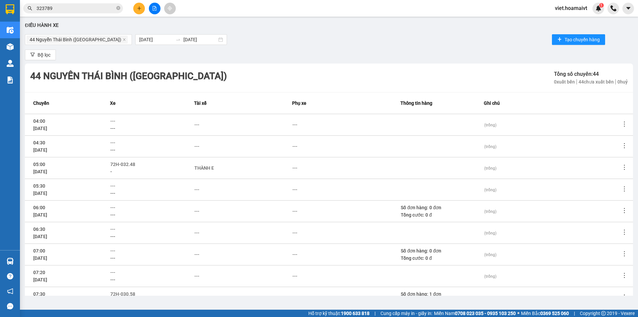
click at [280, 53] on div "Bộ lọc" at bounding box center [329, 55] width 608 height 11
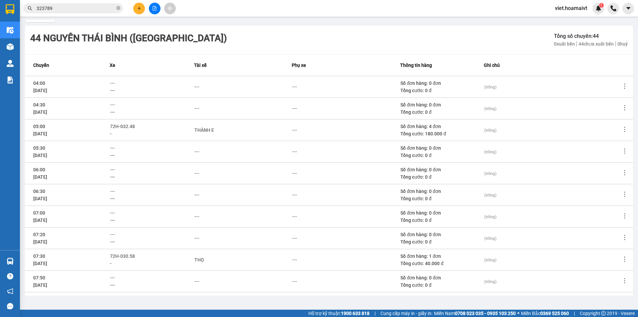
scroll to position [61, 0]
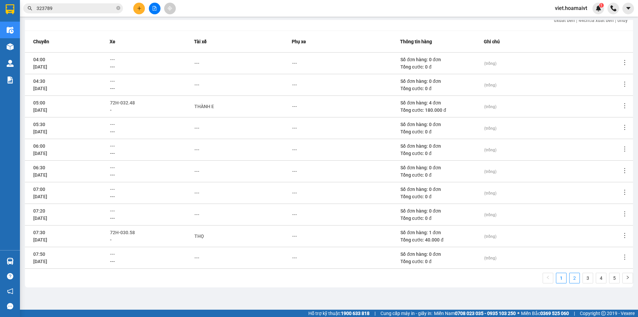
click at [572, 276] on link "2" at bounding box center [574, 278] width 10 height 10
click at [132, 254] on span "72F-004.31" at bounding box center [122, 253] width 24 height 5
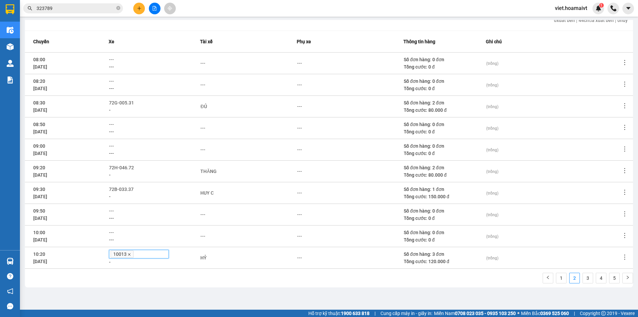
click at [130, 254] on icon "close" at bounding box center [129, 253] width 3 height 3
click at [115, 252] on span "---" at bounding box center [112, 253] width 5 height 5
type input "433"
click at [128, 267] on div "72F-004.33" at bounding box center [140, 265] width 52 height 7
click at [196, 277] on div "1 2 3 4 5" at bounding box center [329, 279] width 608 height 15
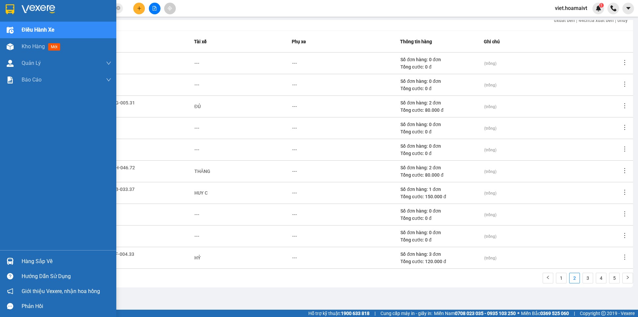
click at [36, 6] on img at bounding box center [39, 9] width 34 height 10
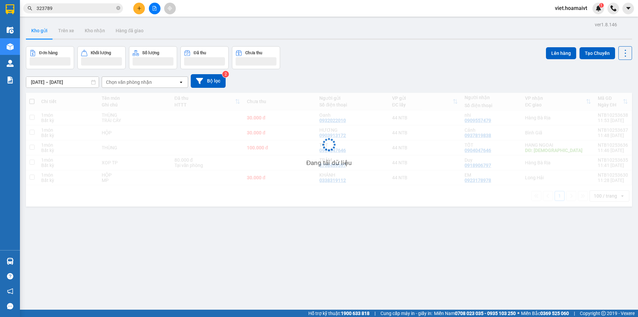
click at [417, 67] on div "Đơn hàng Khối lượng Số lượng Đã thu Chưa thu Lên hàng Tạo Chuyến" at bounding box center [329, 57] width 606 height 23
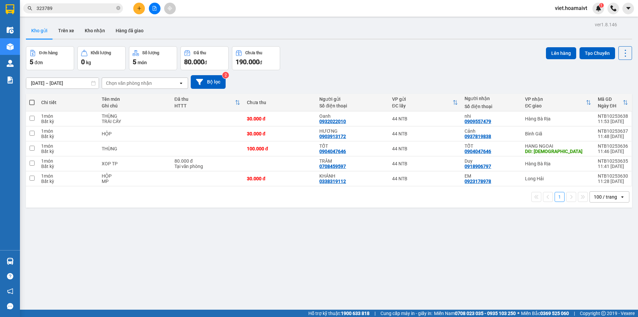
click at [157, 12] on button at bounding box center [155, 9] width 12 height 12
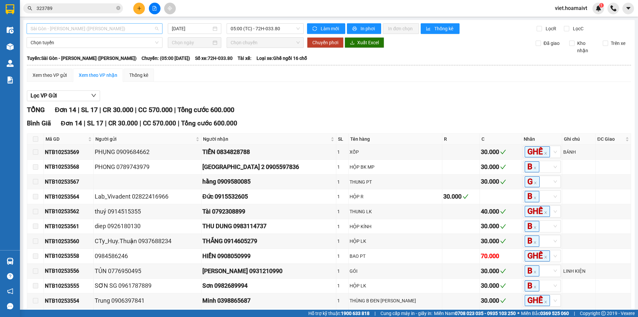
click at [88, 29] on span "Sài Gòn - [PERSON_NAME] ([PERSON_NAME])" at bounding box center [95, 29] width 128 height 10
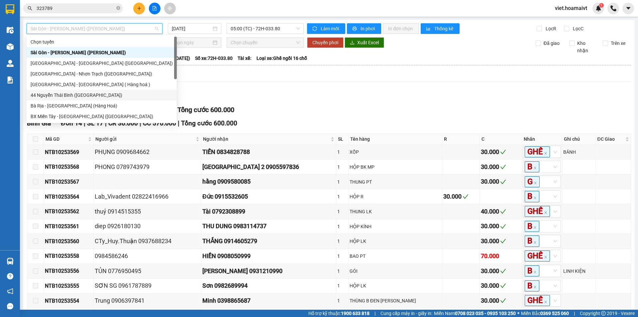
click at [100, 94] on div "44 Nguyễn Thái Bình ([GEOGRAPHIC_DATA])" at bounding box center [102, 94] width 142 height 7
type input "[DATE]"
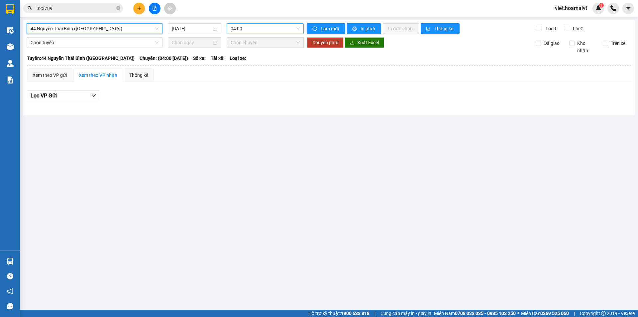
click at [247, 25] on span "04:00" at bounding box center [265, 29] width 69 height 10
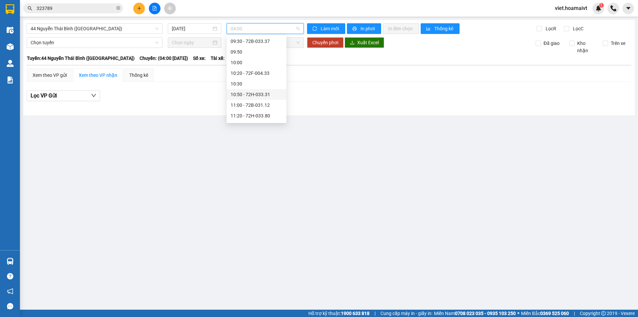
scroll to position [166, 0]
click at [110, 32] on span "44 Nguyễn Thái Bình ([GEOGRAPHIC_DATA])" at bounding box center [95, 29] width 128 height 10
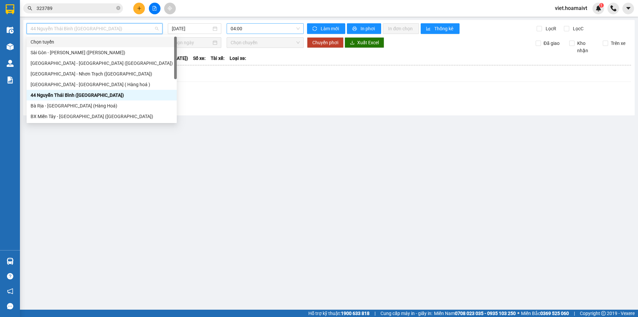
click at [248, 31] on span "04:00" at bounding box center [265, 29] width 69 height 10
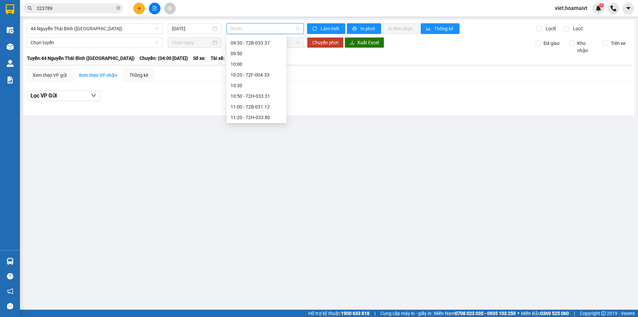
scroll to position [177, 0]
click at [269, 80] on div "10:20 - 72F-004.33" at bounding box center [257, 77] width 52 height 7
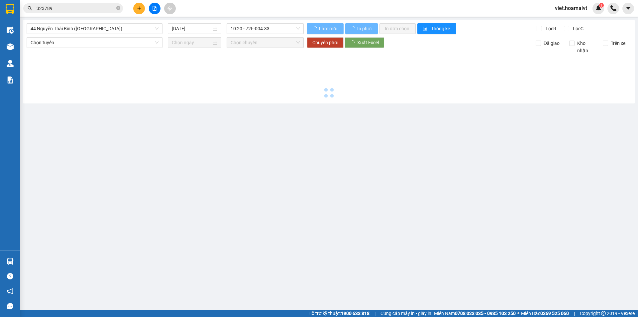
click at [336, 88] on div at bounding box center [329, 77] width 605 height 46
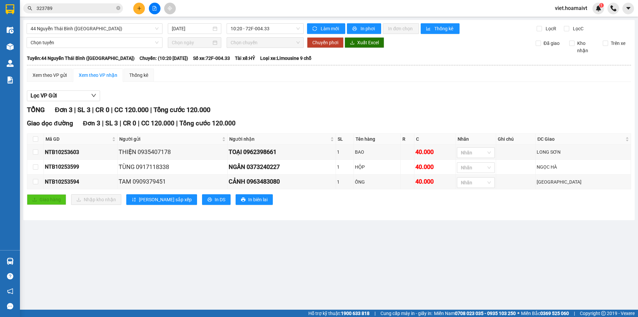
click at [339, 85] on div "Xem theo VP gửi Xem theo VP nhận Thống kê Lọc VP Gửi TỔNG Đơn 3 | SL 3 | CR 0 …" at bounding box center [329, 140] width 604 height 145
click at [351, 95] on div "Lọc VP Gửi" at bounding box center [329, 95] width 604 height 11
click at [304, 103] on div "Lọc VP Gửi TỔNG Đơn 3 | SL 3 | CR 0 | CC 120.000 | Tổng cước 120.000 Giao dọc …" at bounding box center [329, 150] width 604 height 126
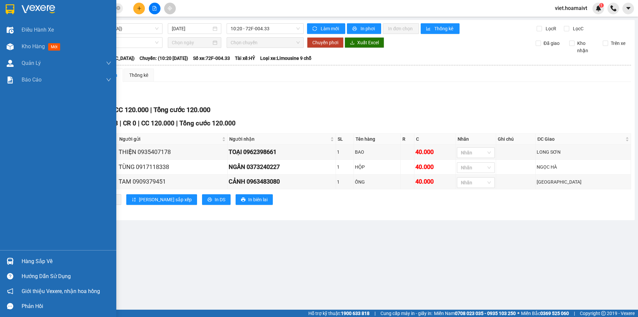
click at [38, 7] on img at bounding box center [39, 9] width 34 height 10
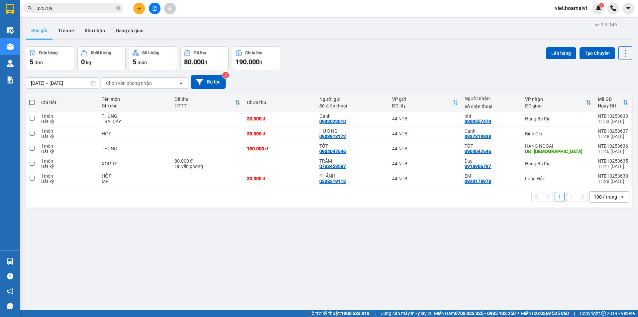
click at [345, 74] on div "[DATE] – [DATE] Press the down arrow key to interact with the calendar and sele…" at bounding box center [329, 82] width 606 height 24
click at [343, 75] on div "[DATE] – [DATE] Press the down arrow key to interact with the calendar and sele…" at bounding box center [329, 82] width 606 height 14
click at [327, 64] on div "Đơn hàng 5 đơn Khối lượng 0 kg Số lượng 5 món Đã thu 80.000 đ Chưa thu 190.000 …" at bounding box center [329, 58] width 606 height 24
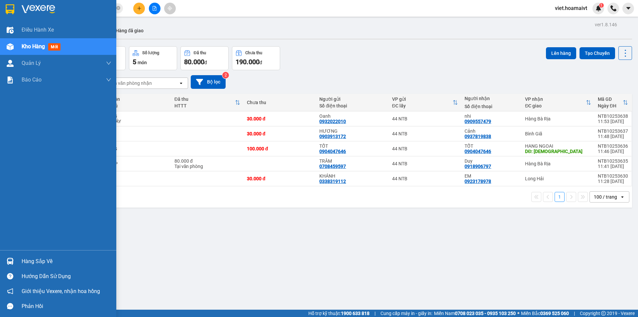
click at [25, 14] on div at bounding box center [58, 11] width 116 height 22
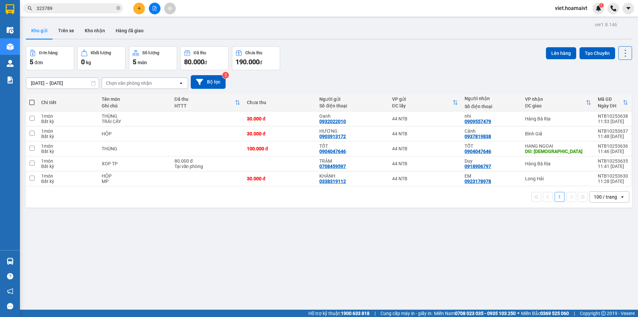
click at [380, 69] on div "Đơn hàng 5 đơn Khối lượng 0 kg Số lượng 5 món Đã thu 80.000 đ Chưa thu 190.000 …" at bounding box center [329, 58] width 606 height 24
click at [377, 64] on div "Đơn hàng 5 đơn Khối lượng 0 kg Số lượng 5 món Đã thu 80.000 đ Chưa thu 190.000 …" at bounding box center [329, 58] width 606 height 24
click at [375, 64] on div "Đơn hàng 5 đơn Khối lượng 0 kg Số lượng 5 món Đã thu 80.000 đ Chưa thu 190.000 …" at bounding box center [329, 58] width 606 height 24
click at [373, 64] on div "Đơn hàng 5 đơn Khối lượng 0 kg Số lượng 5 món Đã thu 80.000 đ Chưa thu 190.000 …" at bounding box center [329, 58] width 606 height 24
click at [371, 64] on div "Đơn hàng 5 đơn Khối lượng 0 kg Số lượng 5 món Đã thu 80.000 đ Chưa thu 190.000 …" at bounding box center [329, 58] width 606 height 24
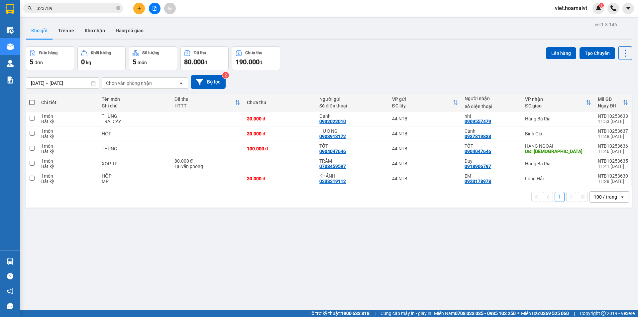
click at [371, 64] on div "Đơn hàng 5 đơn Khối lượng 0 kg Số lượng 5 món Đã thu 80.000 đ Chưa thu 190.000 …" at bounding box center [329, 58] width 606 height 24
click at [370, 64] on div "Đơn hàng 5 đơn Khối lượng 0 kg Số lượng 5 món Đã thu 80.000 đ Chưa thu 190.000 …" at bounding box center [329, 58] width 606 height 24
click at [370, 63] on div "Đơn hàng 5 đơn Khối lượng 0 kg Số lượng 5 món Đã thu 80.000 đ Chưa thu 190.000 …" at bounding box center [329, 58] width 606 height 24
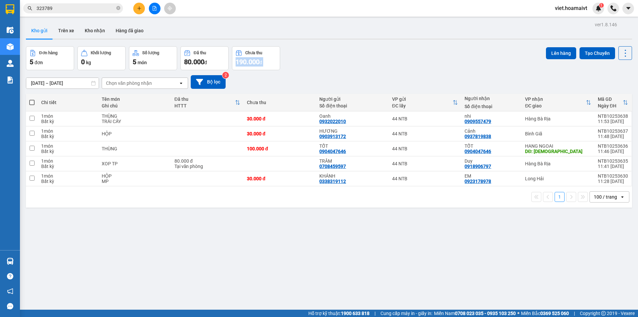
click at [369, 63] on div "Đơn hàng 5 đơn Khối lượng 0 kg Số lượng 5 món Đã thu 80.000 đ Chưa thu 190.000 …" at bounding box center [329, 58] width 606 height 24
click at [367, 63] on div "Đơn hàng 5 đơn Khối lượng 0 kg Số lượng 5 món Đã thu 80.000 đ Chưa thu 190.000 …" at bounding box center [329, 58] width 606 height 24
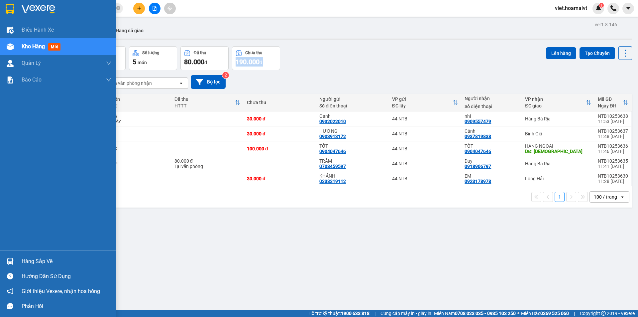
click at [26, 12] on img at bounding box center [39, 9] width 34 height 10
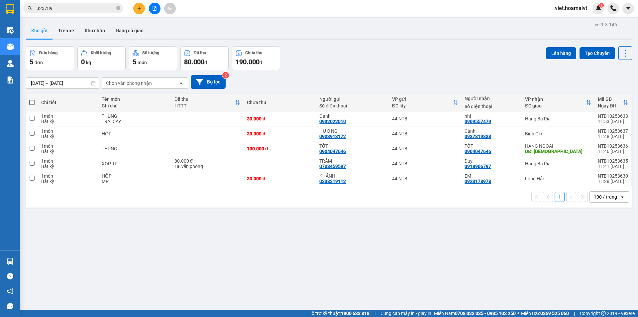
click at [331, 54] on div "Đơn hàng 5 đơn Khối lượng 0 kg Số lượng 5 món Đã thu 80.000 đ Chưa thu 190.000 …" at bounding box center [329, 58] width 606 height 24
click at [158, 6] on button at bounding box center [155, 9] width 12 height 12
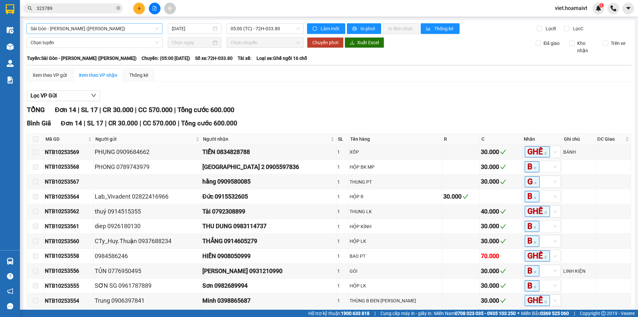
click at [82, 31] on span "Sài Gòn - [PERSON_NAME] ([PERSON_NAME])" at bounding box center [95, 29] width 128 height 10
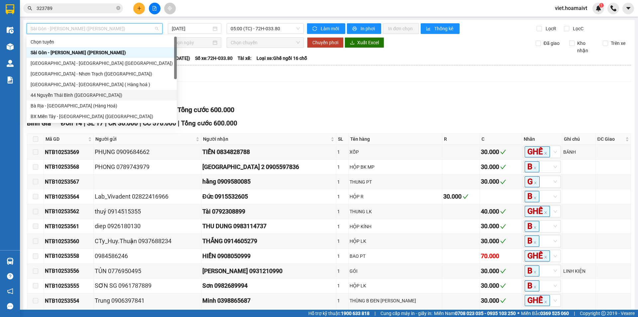
click at [103, 92] on div "44 Nguyễn Thái Bình ([GEOGRAPHIC_DATA])" at bounding box center [102, 94] width 142 height 7
type input "[DATE]"
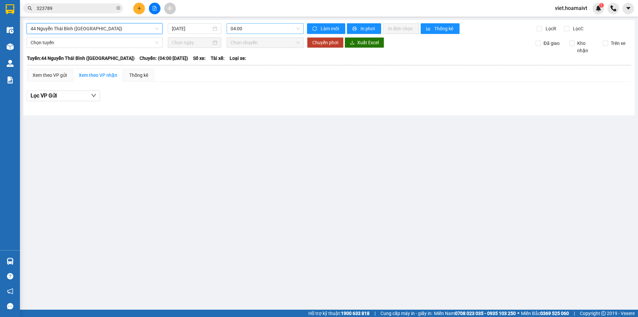
click at [259, 30] on span "04:00" at bounding box center [265, 29] width 69 height 10
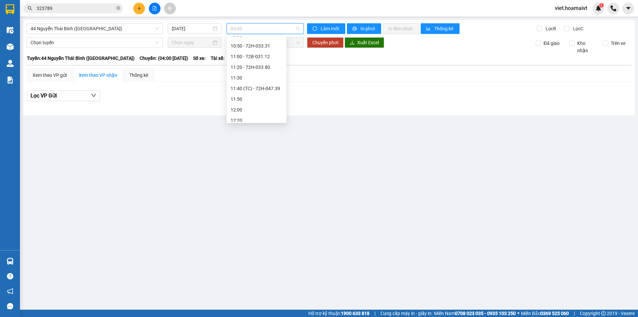
scroll to position [199, 0]
click at [267, 54] on div "10:20 - 72F-004.33" at bounding box center [257, 54] width 52 height 7
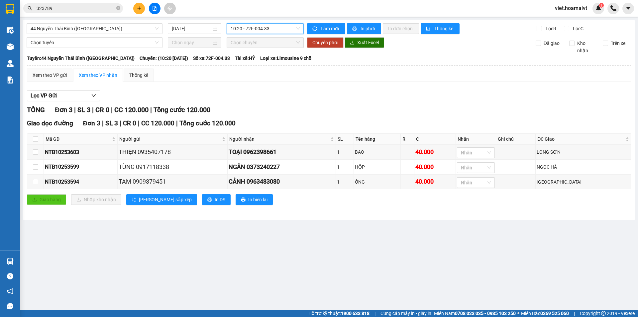
click at [336, 108] on div "TỔNG Đơn 3 | SL 3 | CR 0 | CC 120.000 | Tổng cước 120.000" at bounding box center [329, 110] width 604 height 10
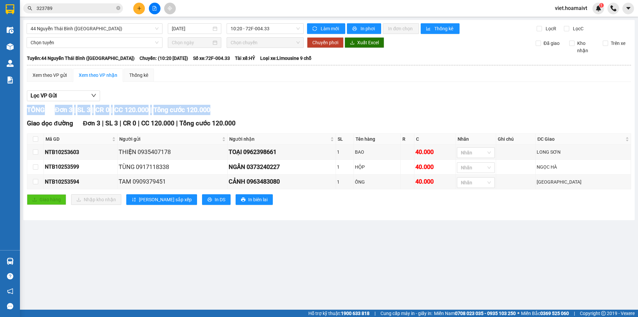
click at [336, 108] on div "TỔNG Đơn 3 | SL 3 | CR 0 | CC 120.000 | Tổng cước 120.000" at bounding box center [329, 110] width 604 height 10
click at [356, 111] on div "TỔNG Đơn 3 | SL 3 | CR 0 | CC 120.000 | Tổng cước 120.000" at bounding box center [329, 110] width 604 height 10
click at [345, 106] on div "TỔNG Đơn 3 | SL 3 | CR 0 | CC 120.000 | Tổng cước 120.000" at bounding box center [329, 110] width 604 height 10
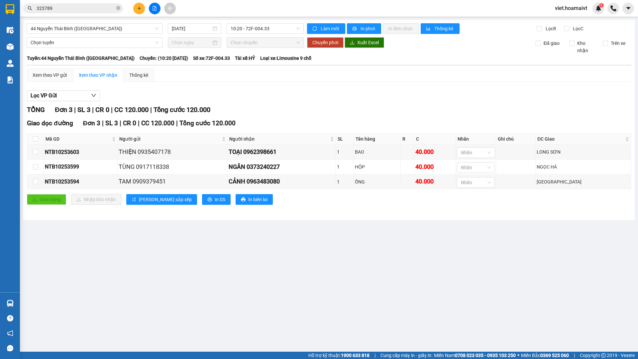
drag, startPoint x: 383, startPoint y: 85, endPoint x: 357, endPoint y: 73, distance: 28.3
click at [383, 85] on div "Xem theo VP gửi Xem theo VP nhận Thống kê Lọc VP Gửi TỔNG Đơn 3 | SL 3 | CR 0 …" at bounding box center [329, 140] width 604 height 145
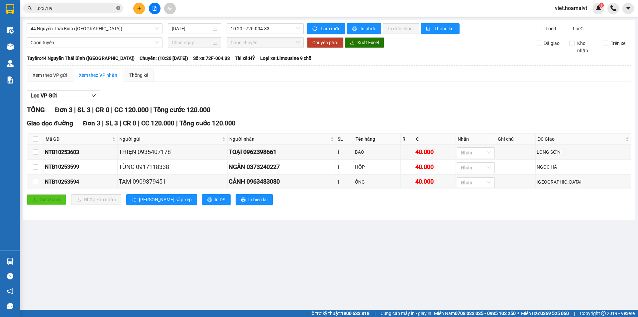
click at [117, 9] on icon "close-circle" at bounding box center [118, 8] width 4 height 4
click at [401, 113] on div "TỔNG Đơn 3 | SL 3 | CR 0 | CC 120.000 | Tổng cước 120.000" at bounding box center [329, 110] width 604 height 10
click at [337, 103] on div "Lọc VP Gửi TỔNG Đơn 3 | SL 3 | CR 0 | CC 120.000 | Tổng cước 120.000 Giao dọc …" at bounding box center [329, 150] width 604 height 126
click at [335, 95] on div "Lọc VP Gửi" at bounding box center [329, 95] width 604 height 11
click at [334, 95] on div "Lọc VP Gửi" at bounding box center [329, 95] width 604 height 11
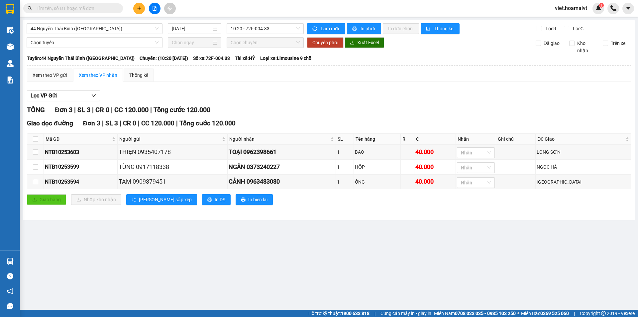
drag, startPoint x: 245, startPoint y: 0, endPoint x: 370, endPoint y: 117, distance: 170.7
click at [370, 117] on div "TỔNG Đơn 3 | SL 3 | CR 0 | CC 120.000 | Tổng cước 120.000 Giao dọc đường Đơn 3 …" at bounding box center [329, 159] width 604 height 108
click at [51, 75] on div "Xem theo VP gửi" at bounding box center [50, 74] width 34 height 7
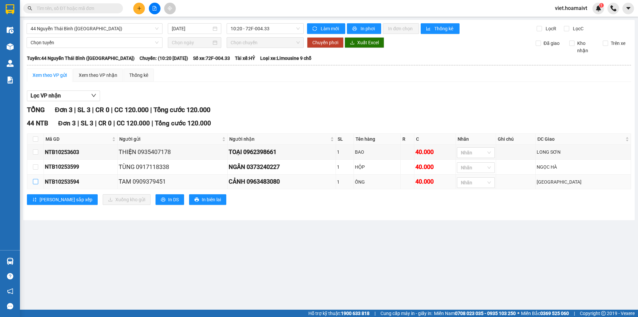
click at [36, 182] on input "checkbox" at bounding box center [35, 181] width 5 height 5
checkbox input "true"
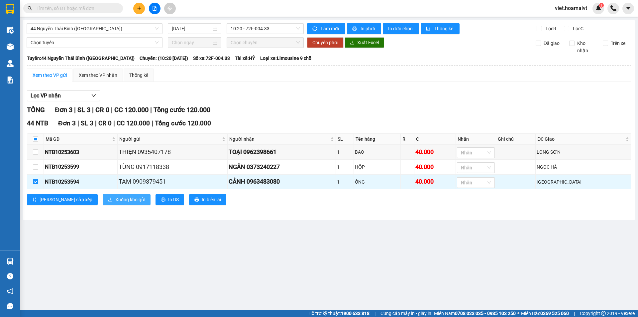
click at [115, 202] on span "Xuống kho gửi" at bounding box center [130, 199] width 30 height 7
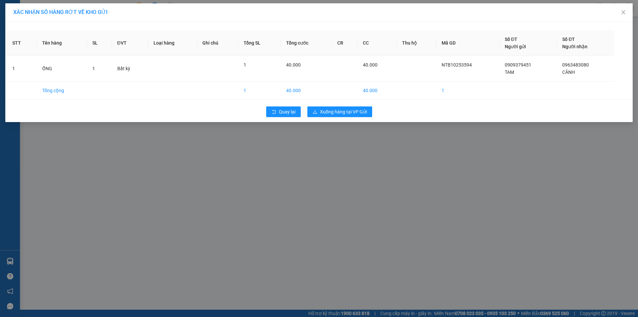
click at [278, 188] on div "XÁC NHẬN SỐ HÀNG RỚT VỀ KHO GỬI STT Tên hàng SL ĐVT Loại hàng Ghi chú Tổng SL T…" at bounding box center [319, 158] width 638 height 317
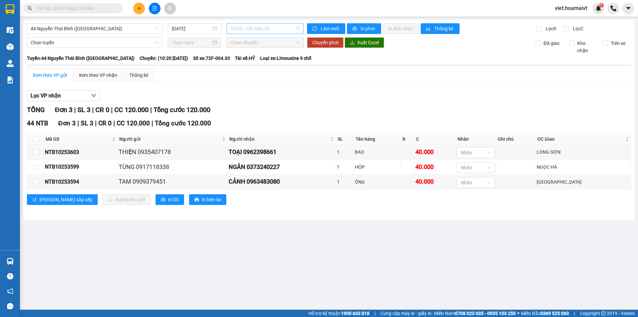
click at [260, 24] on span "10:20 - 72F-004.33" at bounding box center [265, 29] width 69 height 10
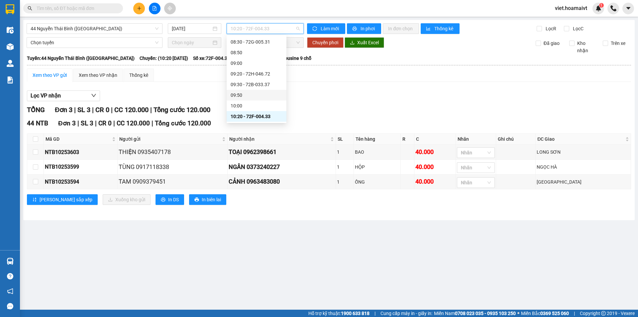
scroll to position [171, 0]
click at [62, 43] on span "Chọn tuyến" at bounding box center [95, 43] width 128 height 10
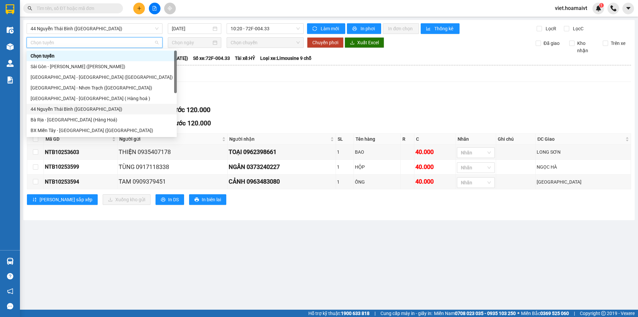
click at [85, 108] on div "44 Nguyễn Thái Bình ([GEOGRAPHIC_DATA])" at bounding box center [102, 108] width 142 height 7
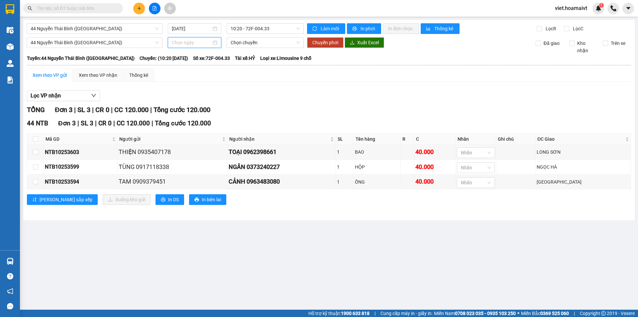
click at [180, 46] on input at bounding box center [192, 42] width 40 height 7
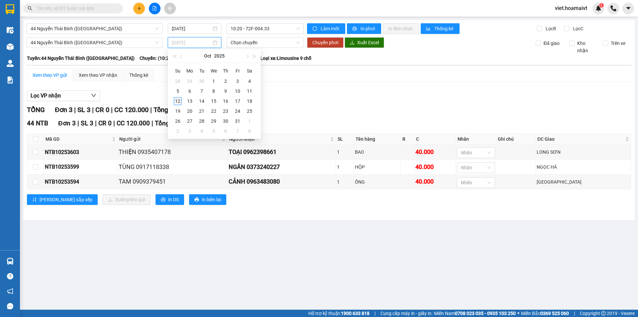
type input "[DATE]"
click at [180, 99] on div "12" at bounding box center [178, 101] width 8 height 8
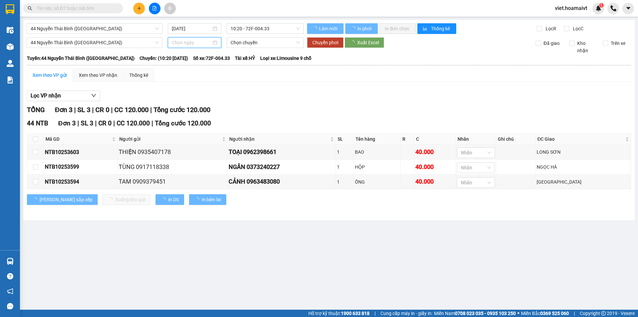
type input "[DATE]"
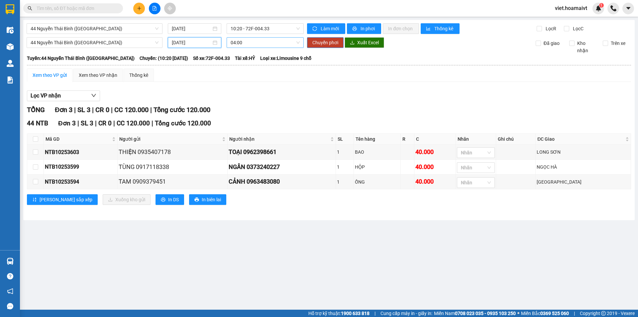
click at [246, 42] on span "04:00" at bounding box center [265, 43] width 69 height 10
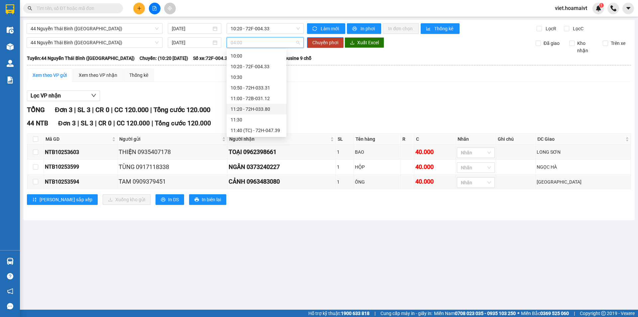
scroll to position [166, 0]
click at [254, 114] on div "10:30" at bounding box center [257, 112] width 52 height 7
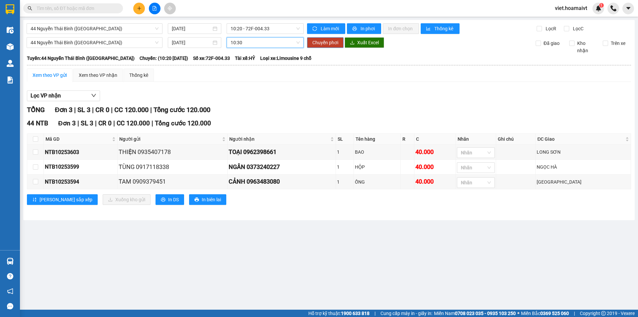
click at [327, 45] on span "Chuyển phơi" at bounding box center [325, 42] width 26 height 7
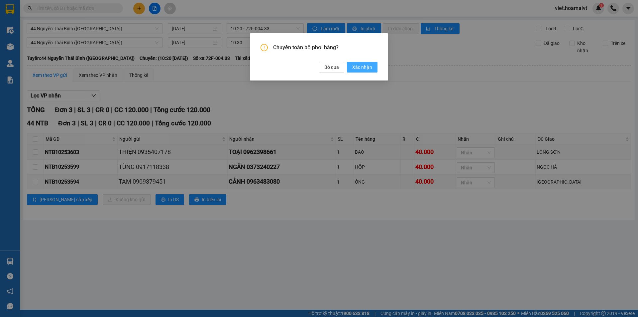
click at [362, 66] on span "Xác nhận" at bounding box center [362, 66] width 20 height 7
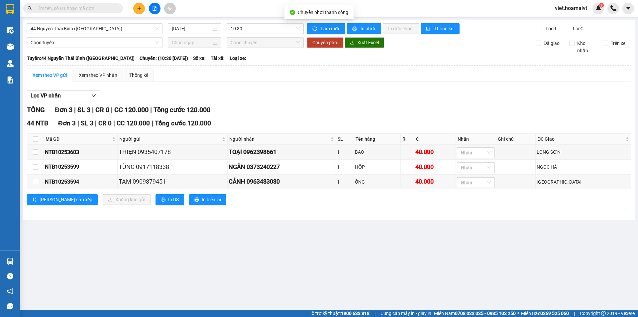
click at [406, 100] on div "Lọc VP nhận" at bounding box center [329, 95] width 604 height 11
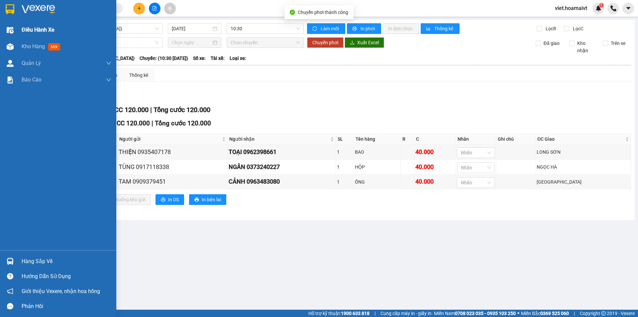
click at [31, 32] on span "Điều hành xe" at bounding box center [38, 30] width 33 height 8
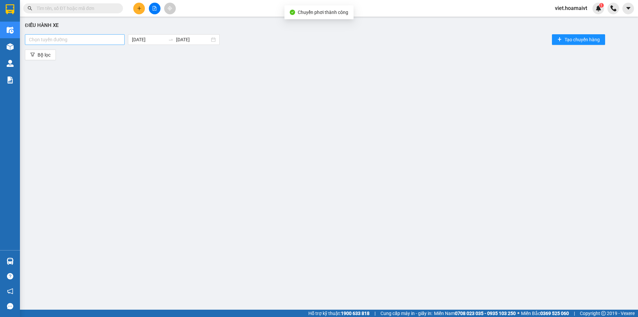
click at [89, 36] on div at bounding box center [75, 40] width 96 height 8
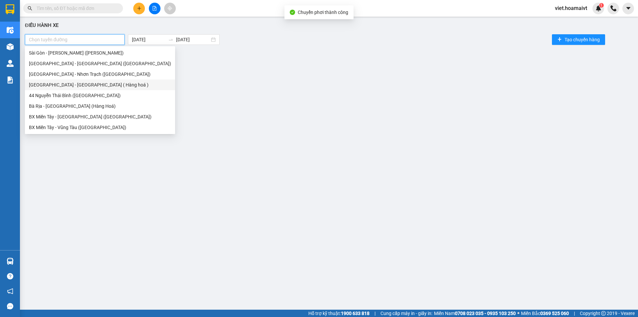
click at [87, 93] on div "44 Nguyễn Thái Bình ([GEOGRAPHIC_DATA])" at bounding box center [100, 95] width 142 height 7
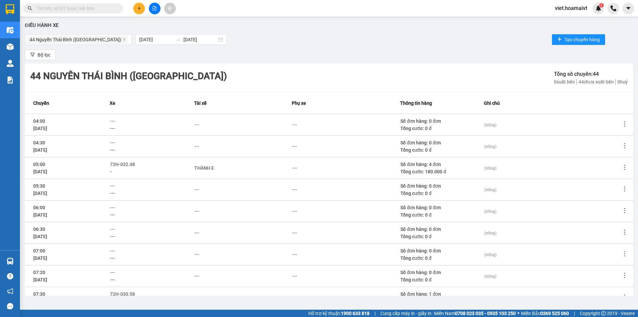
click at [316, 51] on div "Bộ lọc" at bounding box center [329, 55] width 608 height 11
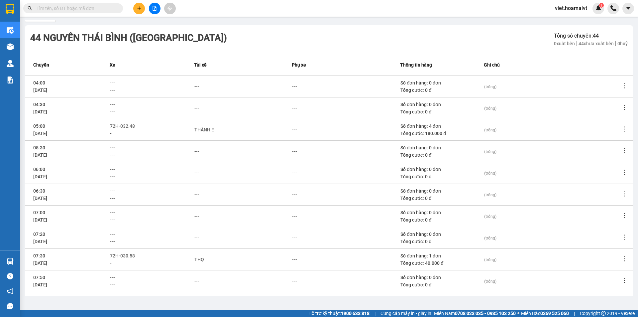
scroll to position [61, 0]
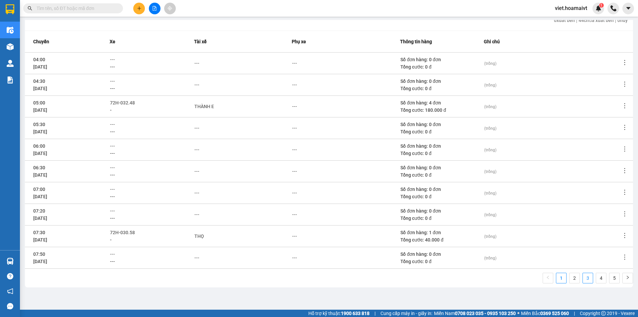
click at [583, 278] on link "3" at bounding box center [588, 278] width 10 height 10
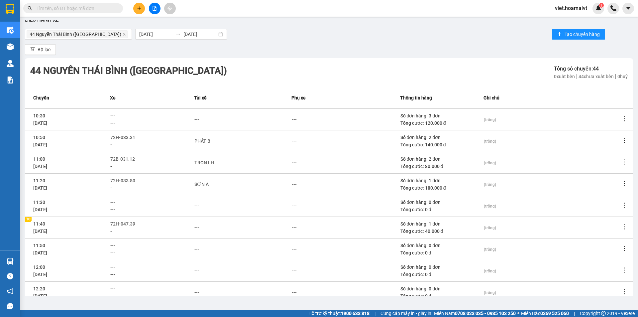
scroll to position [0, 0]
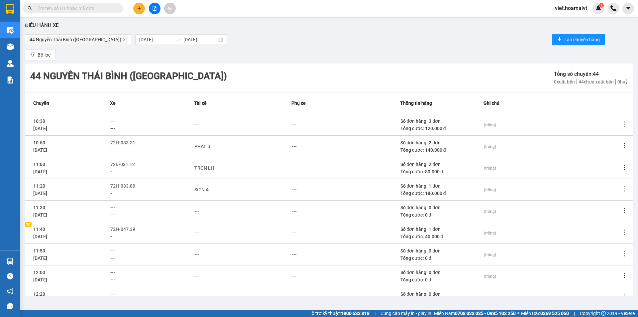
click at [621, 122] on icon "more" at bounding box center [624, 124] width 7 height 7
click at [606, 153] on td "(trống)" at bounding box center [551, 146] width 137 height 22
click at [610, 150] on span "Xem phơi" at bounding box center [603, 152] width 20 height 5
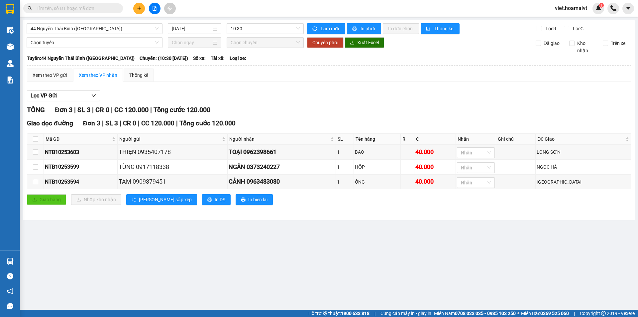
click at [399, 104] on div "Lọc VP Gửi TỔNG Đơn 3 | SL 3 | CR 0 | CC 120.000 | Tổng cước 120.000 Giao dọc …" at bounding box center [329, 150] width 604 height 126
click at [258, 29] on span "10:30" at bounding box center [265, 29] width 69 height 10
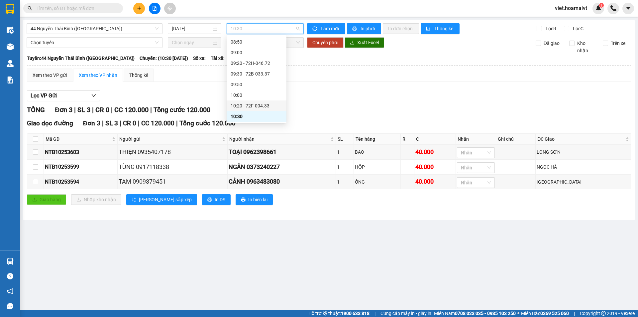
click at [269, 102] on div "10:20 - 72F-004.33" at bounding box center [257, 105] width 52 height 7
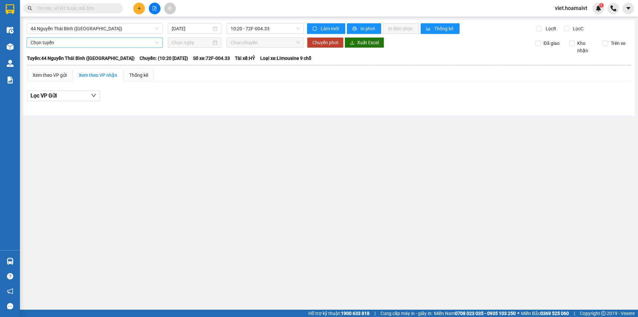
click at [82, 43] on span "Chọn tuyến" at bounding box center [95, 43] width 128 height 10
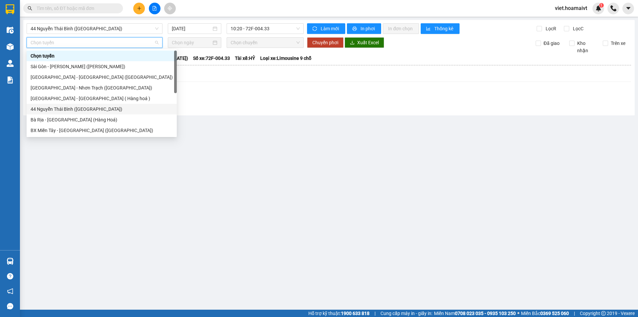
click at [90, 108] on div "44 Nguyễn Thái Bình ([GEOGRAPHIC_DATA])" at bounding box center [102, 108] width 142 height 7
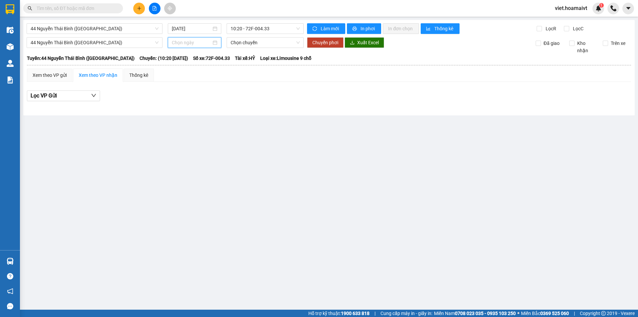
click at [181, 42] on input at bounding box center [192, 42] width 40 height 7
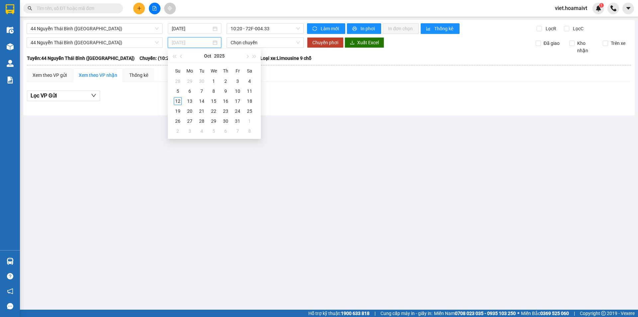
type input "[DATE]"
click at [179, 99] on div "12" at bounding box center [178, 101] width 8 height 8
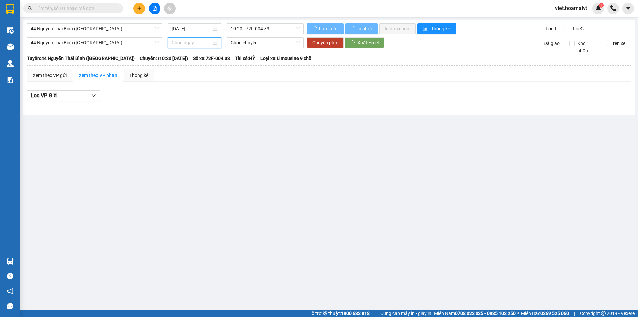
type input "[DATE]"
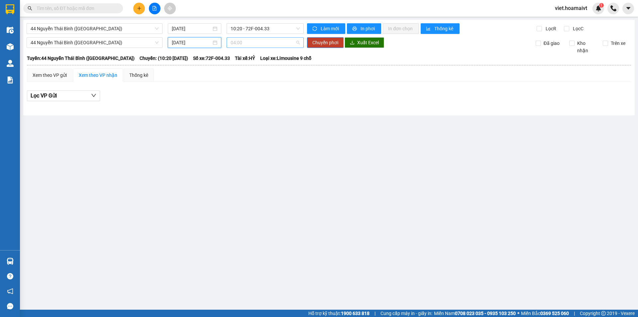
click at [246, 46] on span "04:00" at bounding box center [265, 43] width 69 height 10
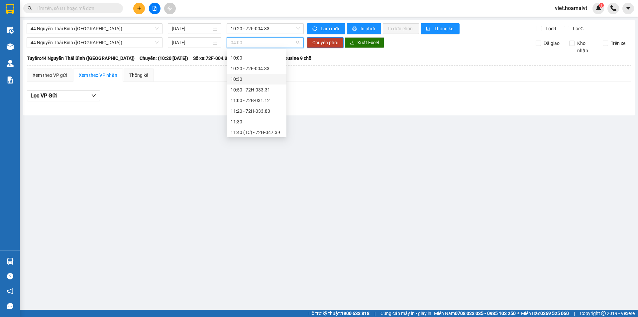
scroll to position [199, 0]
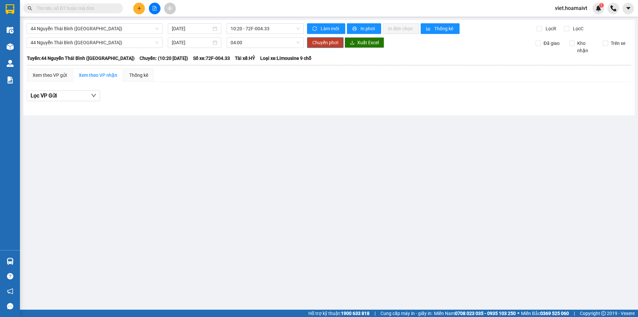
click at [390, 107] on div at bounding box center [329, 107] width 604 height 4
click at [277, 29] on span "10:20 - 72F-004.33" at bounding box center [265, 29] width 69 height 10
click at [361, 143] on main "44 Nguyễn Thái Bình (Hàng Ngoài) 12/10/2025 10:20 - 72F-004.33 Làm mới In …" at bounding box center [319, 154] width 638 height 309
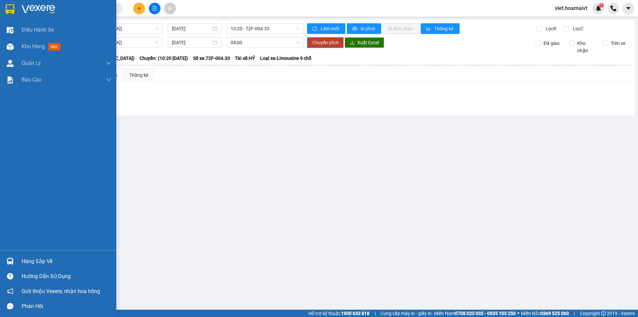
click at [28, 8] on img at bounding box center [39, 9] width 34 height 10
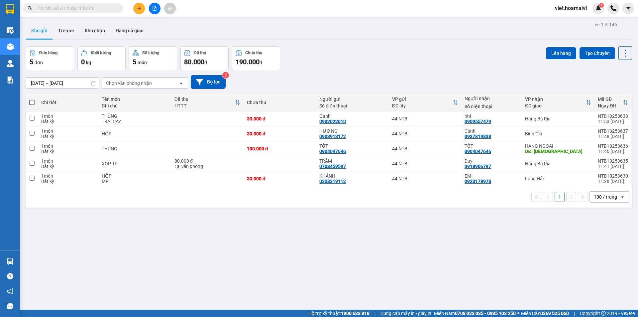
click at [362, 64] on div "Đơn hàng 5 đơn Khối lượng 0 kg Số lượng 5 món Đã thu 80.000 đ Chưa thu 190.000 …" at bounding box center [329, 58] width 606 height 24
click at [150, 5] on button at bounding box center [155, 9] width 12 height 12
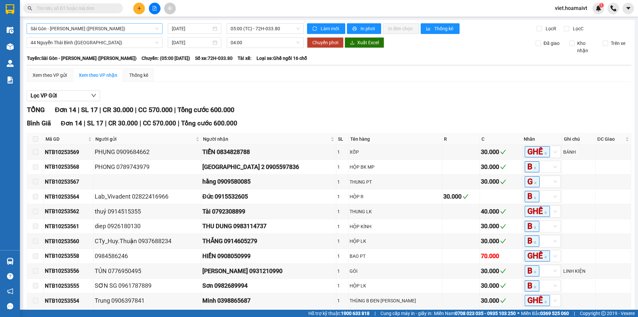
click at [120, 32] on span "Sài Gòn - [PERSON_NAME] ([PERSON_NAME])" at bounding box center [95, 29] width 128 height 10
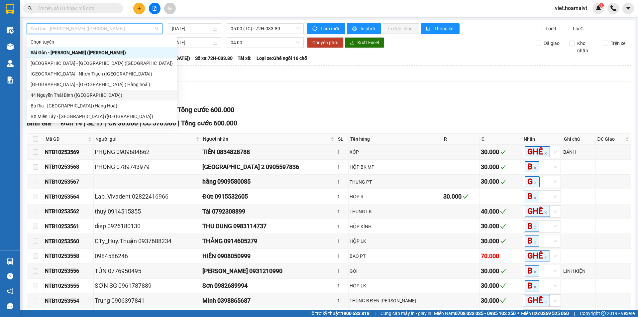
click at [112, 93] on div "44 Nguyễn Thái Bình ([GEOGRAPHIC_DATA])" at bounding box center [102, 94] width 142 height 7
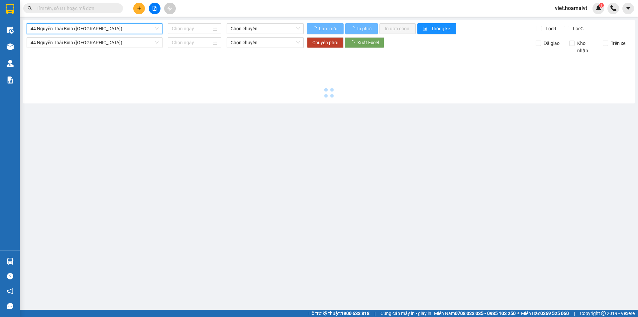
type input "[DATE]"
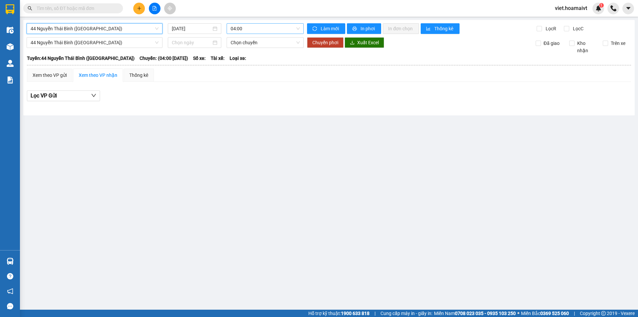
click at [263, 29] on span "04:00" at bounding box center [265, 29] width 69 height 10
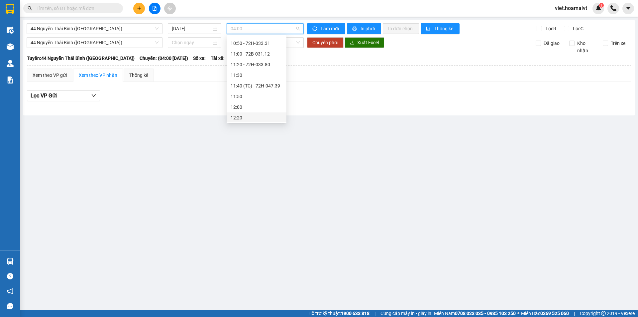
scroll to position [199, 0]
click at [266, 65] on div "10:30" at bounding box center [257, 65] width 52 height 7
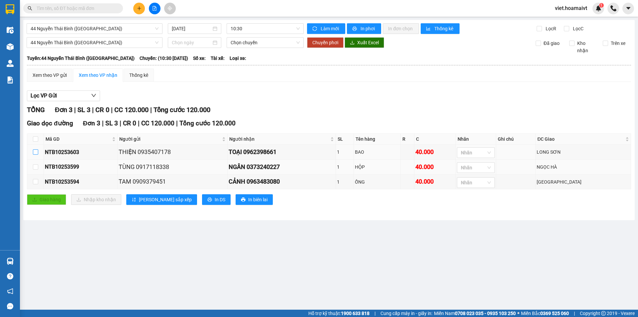
drag, startPoint x: 36, startPoint y: 151, endPoint x: 32, endPoint y: 161, distance: 11.6
click at [36, 151] on input "checkbox" at bounding box center [35, 151] width 5 height 5
checkbox input "true"
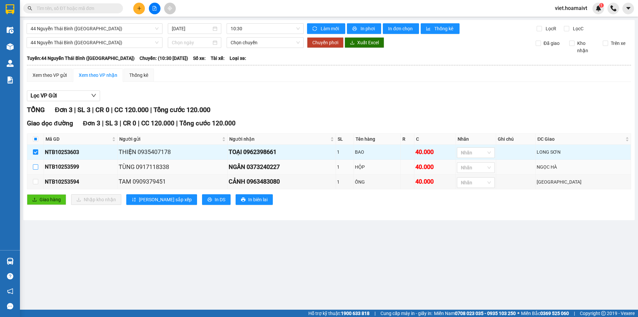
click at [37, 167] on input "checkbox" at bounding box center [35, 166] width 5 height 5
checkbox input "true"
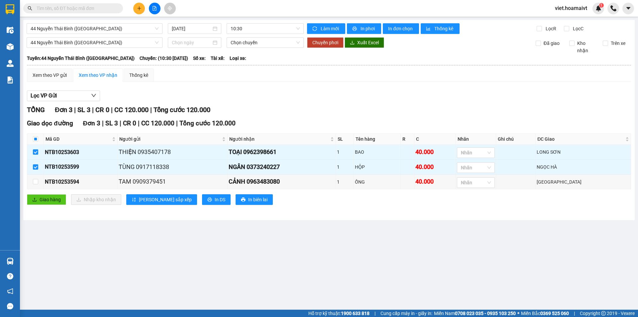
click at [86, 48] on div "44 Nguyễn Thái Bình (Hàng Ngoài) Chọn chuyến Chuyển phơi Xuất Excel Đã gia…" at bounding box center [329, 45] width 605 height 17
click at [190, 43] on input at bounding box center [192, 42] width 40 height 7
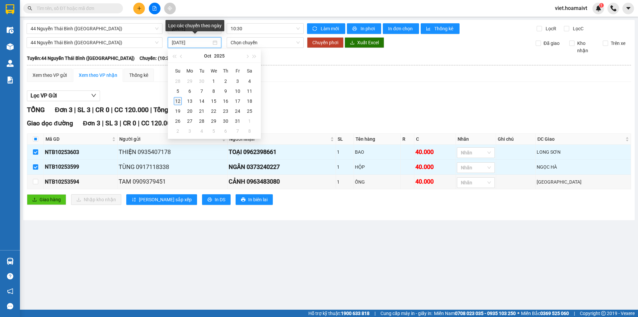
type input "[DATE]"
click at [177, 100] on div "12" at bounding box center [178, 101] width 8 height 8
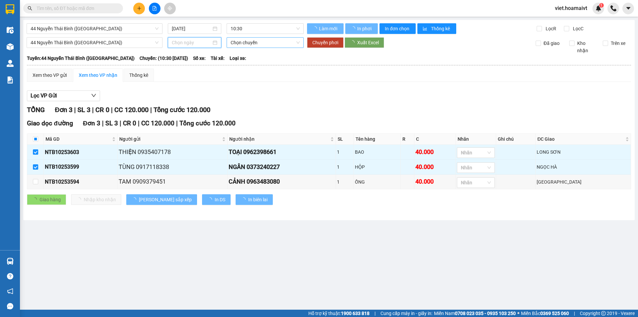
type input "[DATE]"
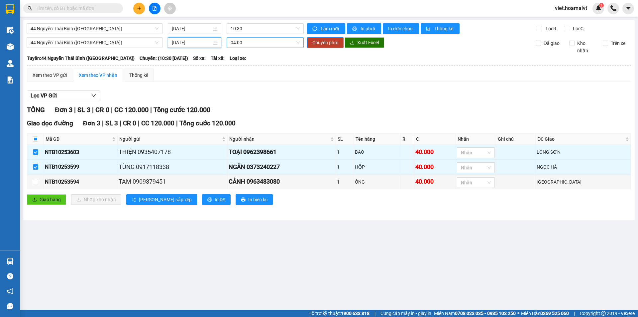
drag, startPoint x: 243, startPoint y: 41, endPoint x: 261, endPoint y: 47, distance: 18.7
click at [244, 41] on span "04:00" at bounding box center [265, 43] width 69 height 10
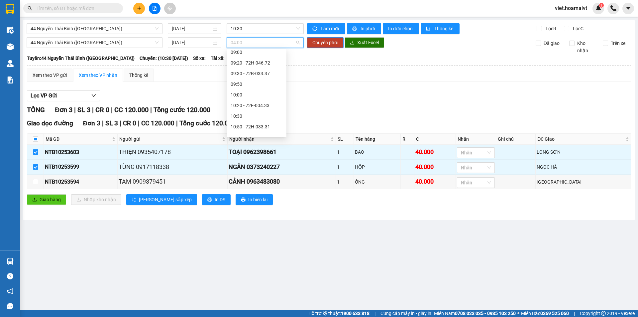
scroll to position [154, 0]
click at [267, 112] on div "10:20 - 72F-004.33" at bounding box center [257, 114] width 52 height 7
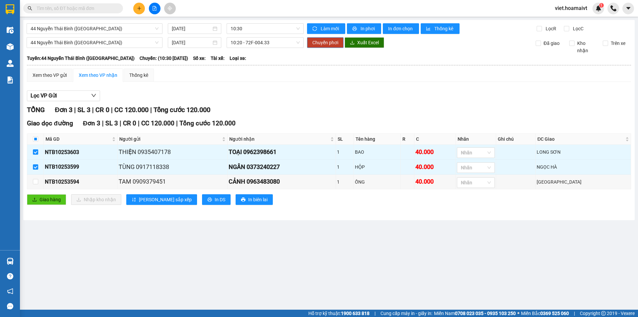
click at [313, 45] on span "Chuyển phơi" at bounding box center [325, 42] width 26 height 7
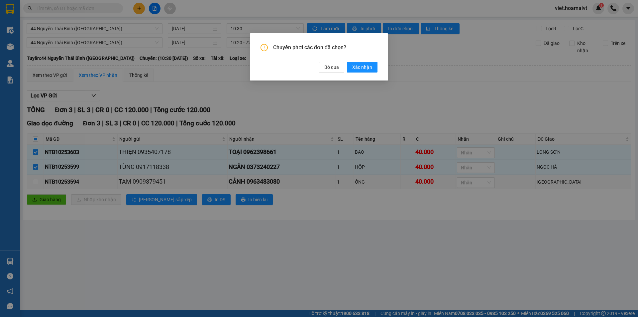
click at [390, 94] on div "Chuyển phơi các đơn đã chọn? Bỏ qua Xác nhận" at bounding box center [319, 158] width 638 height 317
click at [371, 63] on button "Xác nhận" at bounding box center [362, 67] width 31 height 11
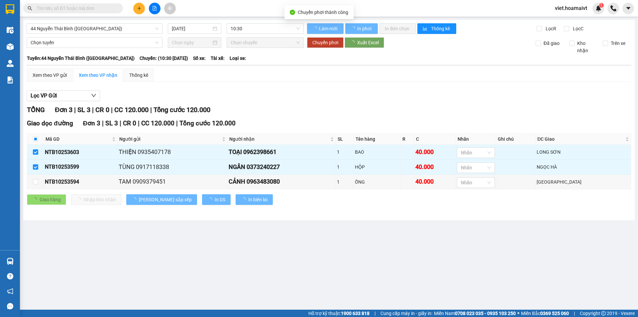
checkbox input "false"
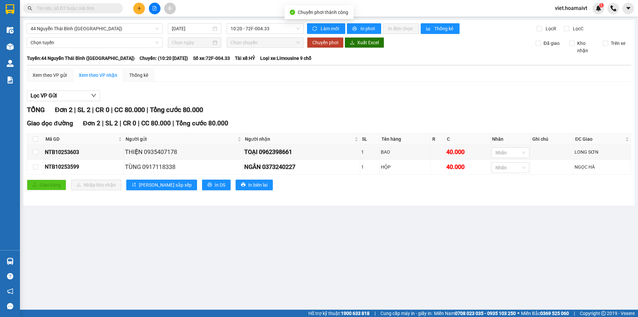
click at [340, 92] on div "Lọc VP Gửi" at bounding box center [329, 95] width 604 height 11
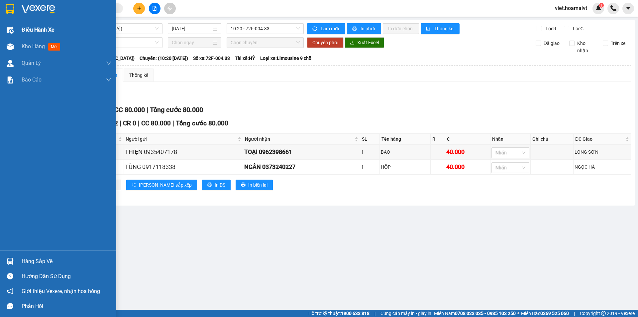
click at [19, 33] on div "Điều hành xe" at bounding box center [58, 30] width 116 height 17
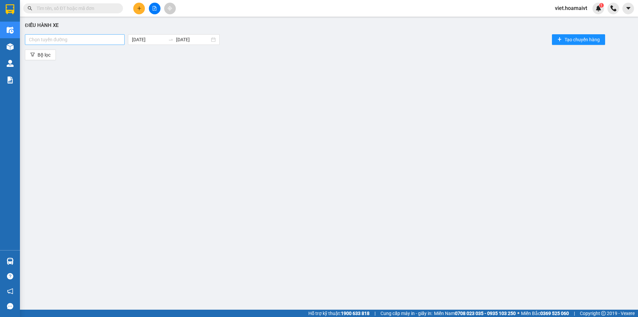
click at [88, 42] on div at bounding box center [75, 40] width 96 height 8
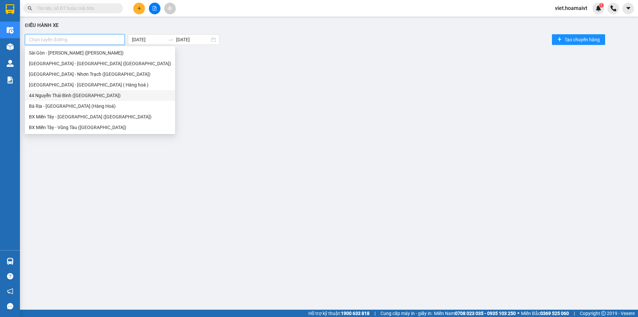
click at [93, 93] on div "44 Nguyễn Thái Bình ([GEOGRAPHIC_DATA])" at bounding box center [100, 95] width 142 height 7
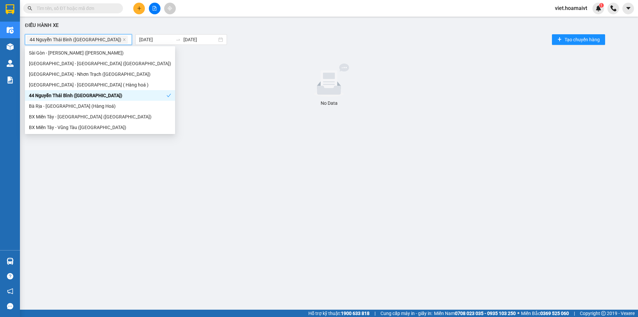
click at [289, 41] on div "44 Nguyễn Thái Bình (Hàng Ngoài) 12/10/2025 12/10/2025 Tạo chuyến hàng" at bounding box center [329, 39] width 608 height 13
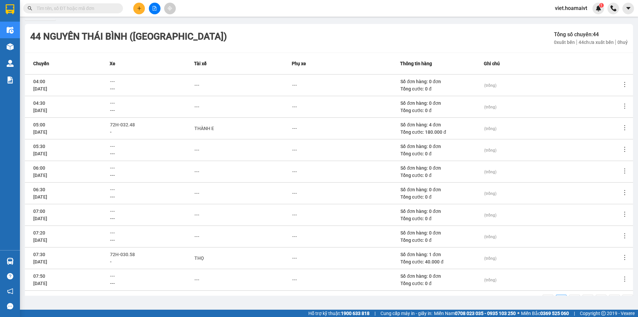
scroll to position [61, 0]
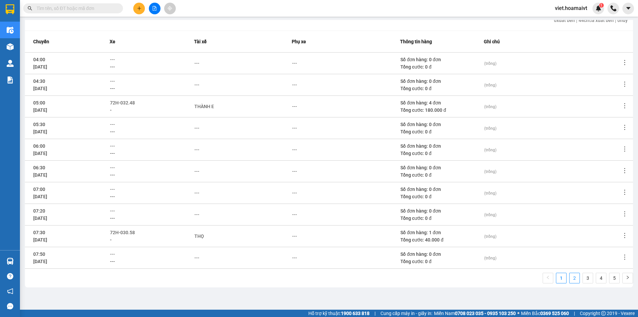
click at [570, 277] on link "2" at bounding box center [574, 278] width 10 height 10
click at [583, 278] on link "3" at bounding box center [588, 278] width 10 height 10
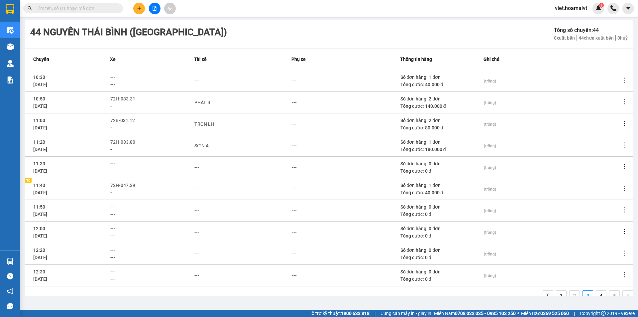
scroll to position [28, 0]
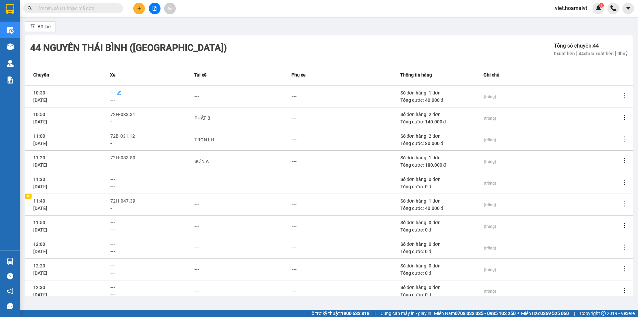
click at [112, 90] on span "---" at bounding box center [112, 92] width 5 height 5
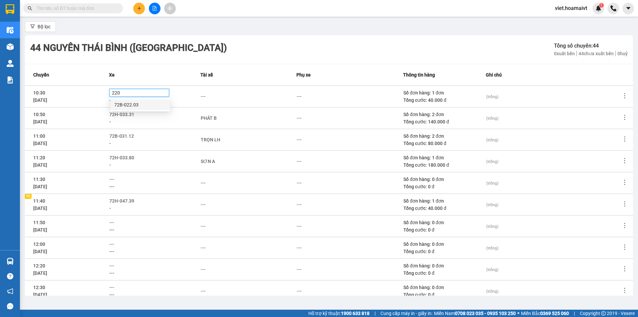
type input "2203"
click at [141, 101] on div "72B-022.03" at bounding box center [140, 104] width 52 height 7
click at [240, 113] on td "PHÁT B" at bounding box center [248, 118] width 96 height 22
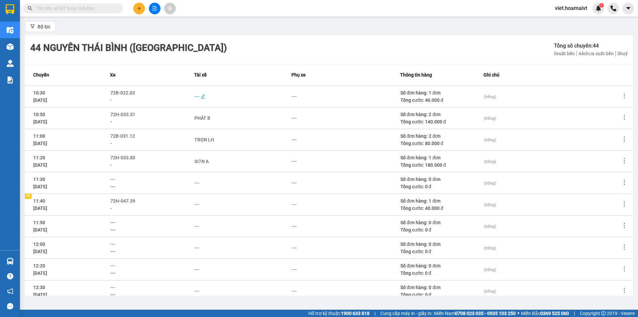
click at [194, 95] on div "---" at bounding box center [196, 96] width 5 height 7
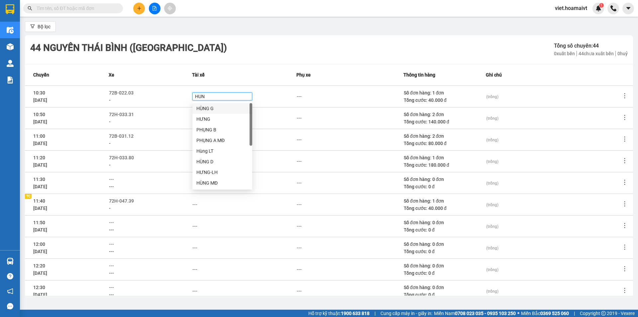
type input "HUNG"
click at [227, 181] on div "HÙNG MĐ" at bounding box center [222, 182] width 52 height 7
click at [338, 198] on td "---" at bounding box center [349, 204] width 107 height 22
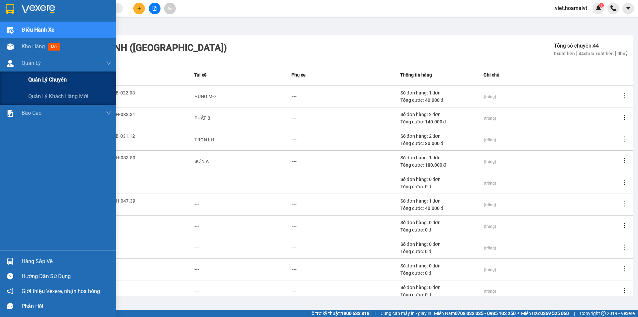
click at [49, 80] on span "Quản lý chuyến" at bounding box center [47, 79] width 39 height 8
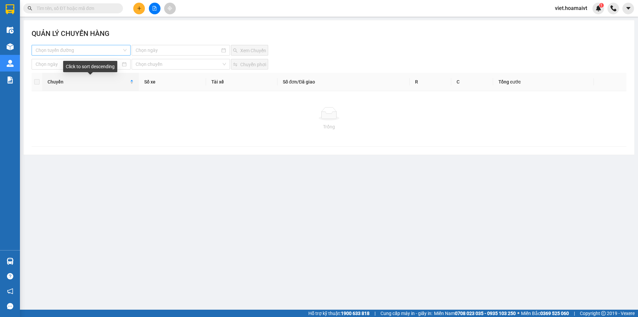
click at [68, 53] on input "search" at bounding box center [79, 50] width 86 height 10
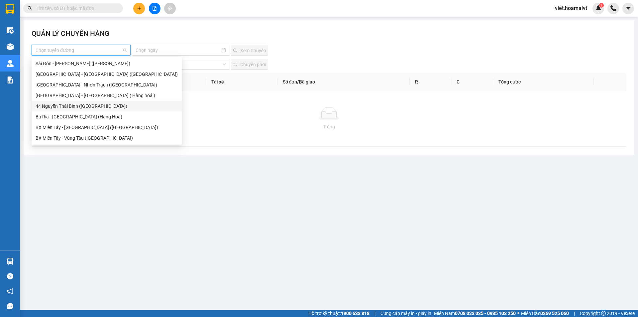
click at [94, 105] on div "44 Nguyễn Thái Bình ([GEOGRAPHIC_DATA])" at bounding box center [107, 105] width 142 height 7
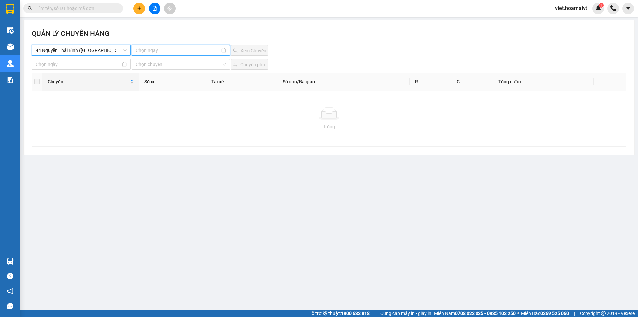
click at [154, 52] on input at bounding box center [178, 50] width 84 height 7
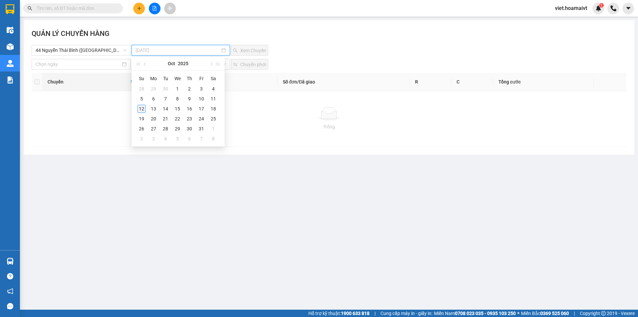
type input "[DATE]"
click at [144, 108] on div "12" at bounding box center [142, 109] width 8 height 8
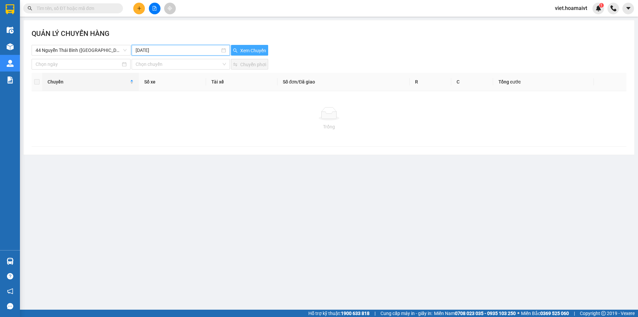
click at [245, 47] on span "Xem Chuyến" at bounding box center [253, 50] width 26 height 7
click at [418, 63] on div "Chọn chuyến Chuyển phơi" at bounding box center [329, 64] width 595 height 11
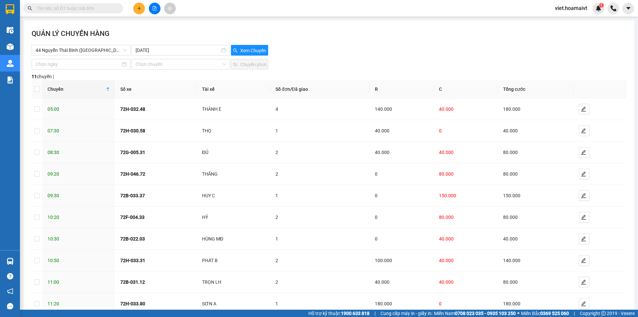
click at [418, 63] on div "Chọn chuyến Chuyển phơi" at bounding box center [329, 64] width 595 height 11
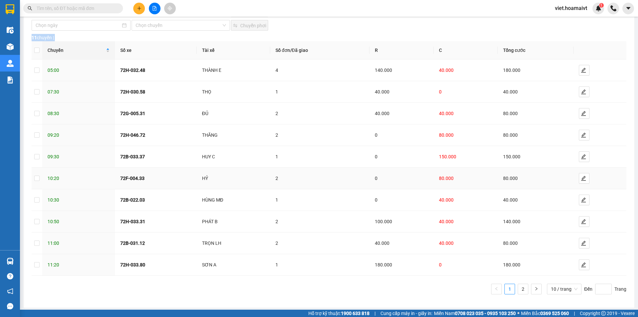
scroll to position [41, 0]
click at [523, 288] on link "2" at bounding box center [523, 287] width 10 height 10
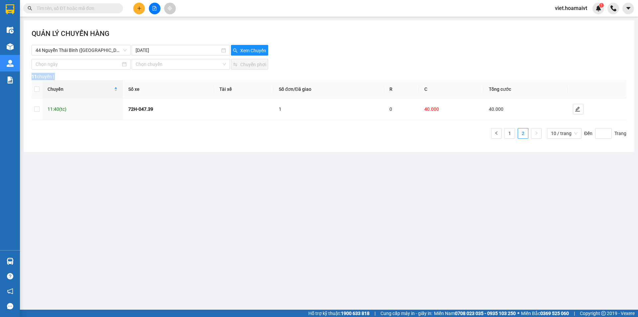
scroll to position [0, 0]
click at [139, 10] on icon "plus" at bounding box center [139, 8] width 0 height 4
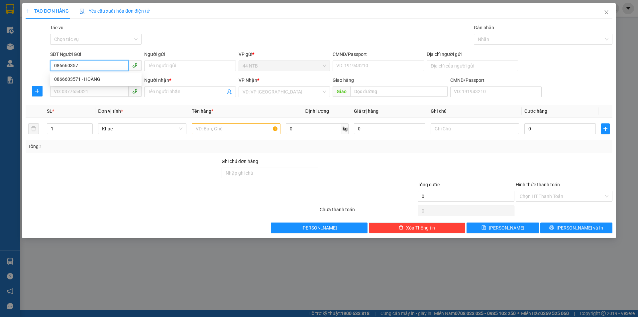
type input "0866603571"
click at [83, 78] on div "0866603571 - HOÀNG" at bounding box center [95, 78] width 83 height 7
type input "HOÀNG"
type input "0354355548"
type input "HẬU"
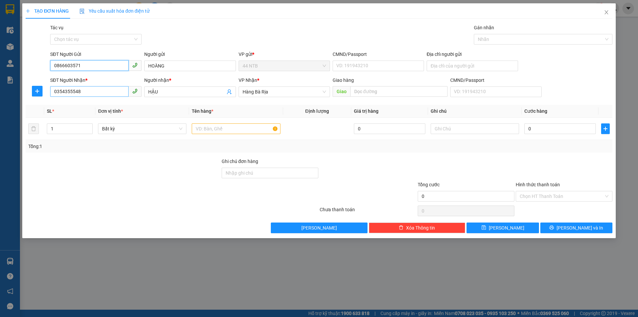
type input "0866603571"
click at [87, 91] on input "0354355548" at bounding box center [89, 91] width 78 height 11
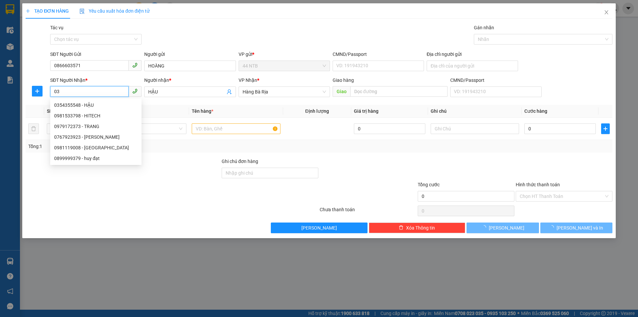
type input "0"
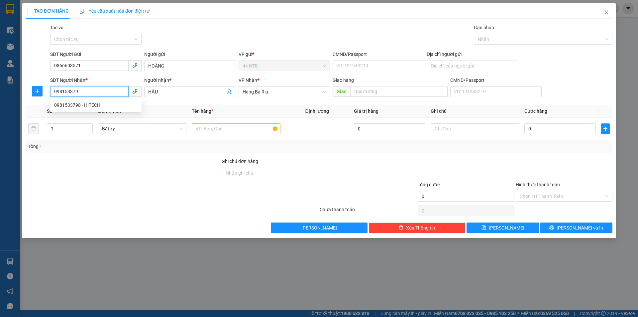
type input "0981533798"
click at [93, 105] on div "0981533798 - HITECH" at bounding box center [95, 104] width 83 height 7
type input "HITECH"
type input "0981533798"
click at [224, 129] on input "text" at bounding box center [236, 128] width 88 height 11
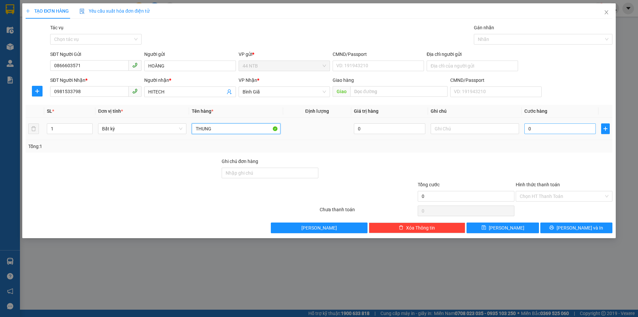
type input "THUNG"
click at [545, 131] on input "0" at bounding box center [559, 128] width 71 height 11
type input "3"
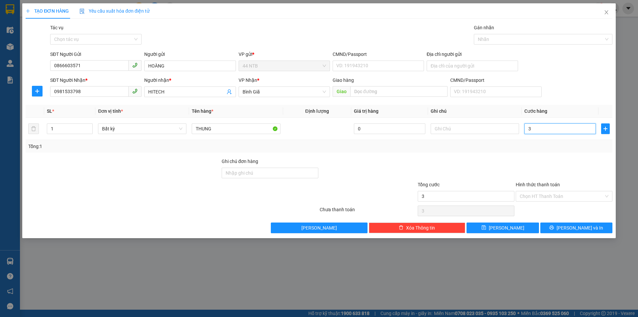
type input "30"
type input "30.000"
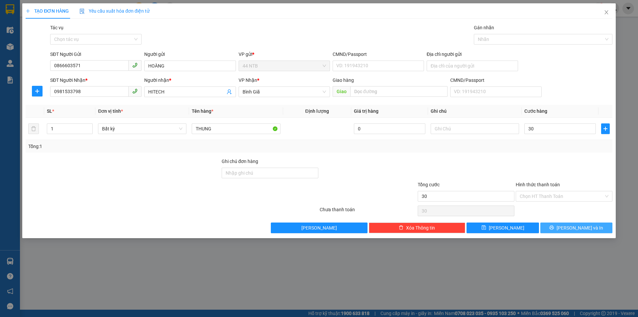
type input "30.000"
click at [561, 229] on button "[PERSON_NAME] và In" at bounding box center [576, 227] width 72 height 11
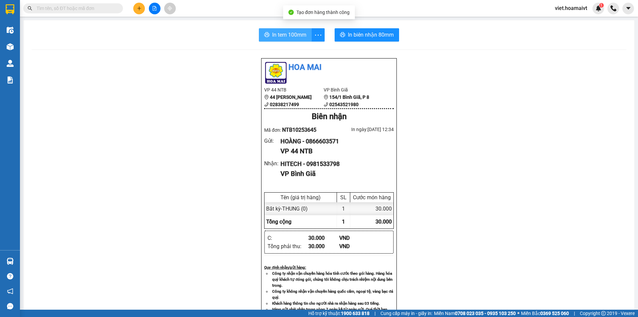
click at [300, 37] on span "In tem 100mm" at bounding box center [289, 35] width 34 height 8
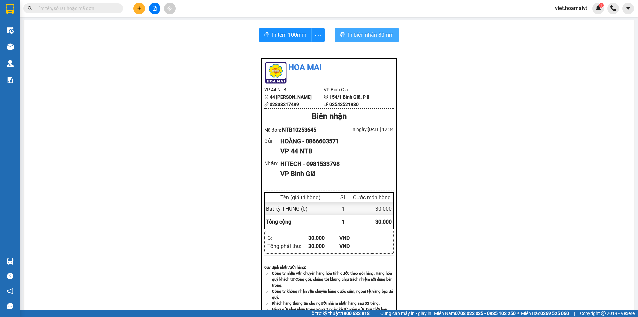
click at [367, 35] on span "In biên nhận 80mm" at bounding box center [371, 35] width 46 height 8
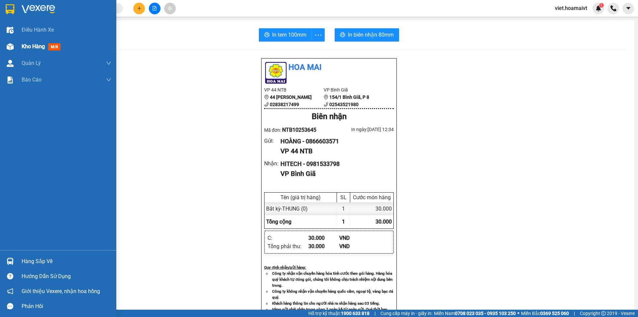
click at [39, 44] on span "Kho hàng" at bounding box center [33, 46] width 23 height 6
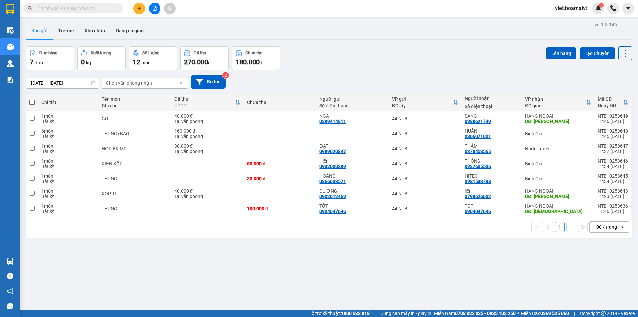
click at [137, 10] on button at bounding box center [139, 9] width 12 height 12
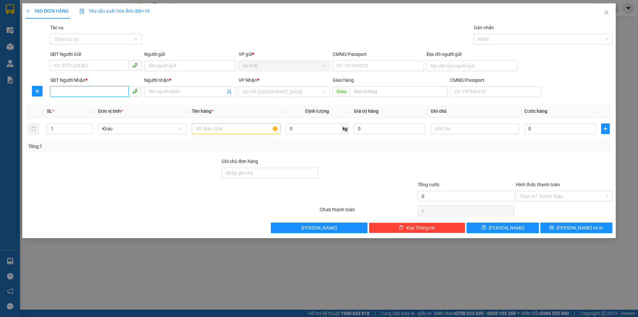
click at [82, 94] on input "SĐT Người Nhận *" at bounding box center [89, 91] width 78 height 11
click at [136, 91] on icon "phone" at bounding box center [135, 91] width 5 height 5
click at [54, 91] on input "991" at bounding box center [89, 91] width 78 height 11
click at [82, 105] on div "0922221991 - Minh" at bounding box center [95, 104] width 83 height 7
type input "0922221991"
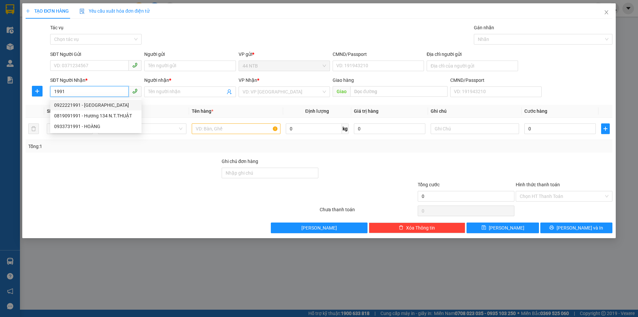
type input "Minh"
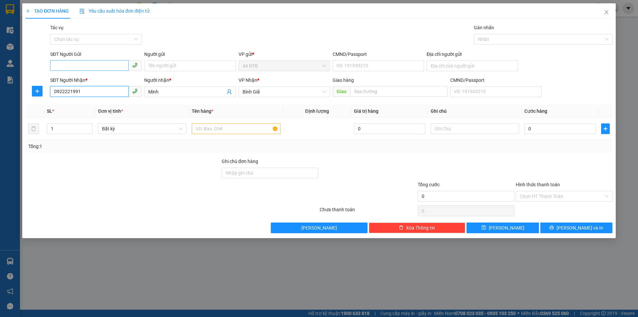
type input "0922221991"
click at [99, 68] on input "SĐT Người Gửi" at bounding box center [89, 65] width 78 height 11
click at [94, 77] on div "0862067268 - Thơ" at bounding box center [95, 78] width 83 height 7
type input "0862067268"
type input "Thơ"
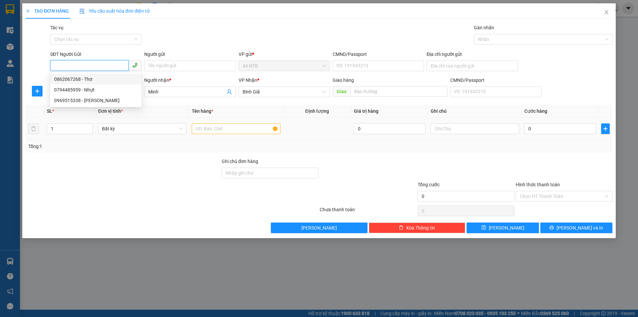
type input "082184005409"
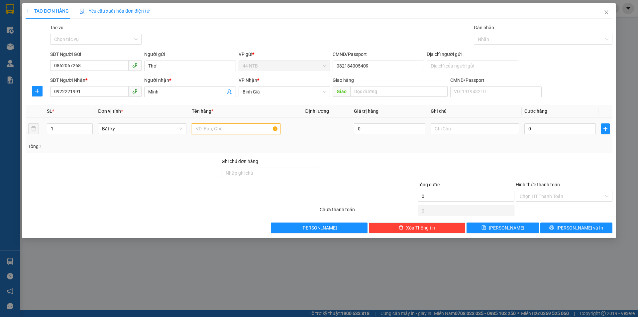
click at [239, 129] on input "text" at bounding box center [236, 128] width 88 height 11
type input "XOP TP"
click at [556, 130] on input "0" at bounding box center [559, 128] width 71 height 11
type input "8"
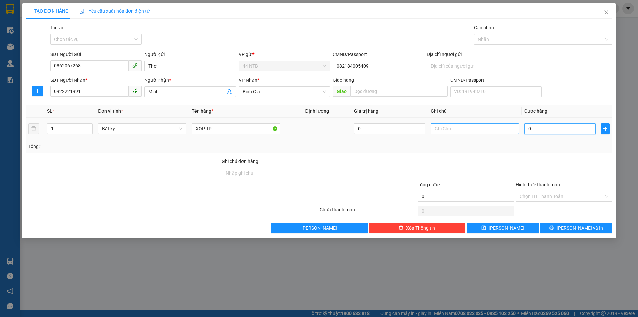
type input "8"
type input "80"
type input "80.000"
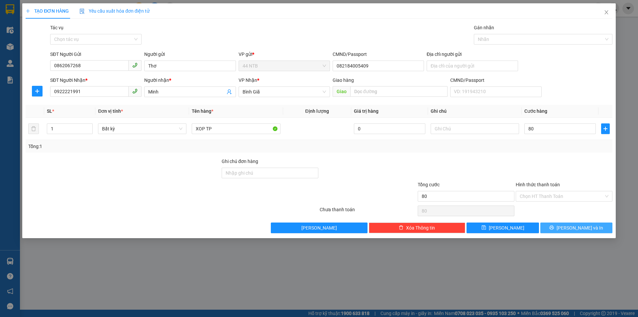
type input "80.000"
drag, startPoint x: 568, startPoint y: 228, endPoint x: 560, endPoint y: 226, distance: 8.1
click at [554, 227] on icon "printer" at bounding box center [551, 227] width 5 height 5
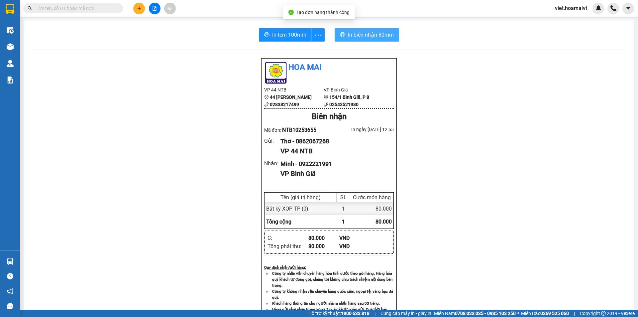
drag, startPoint x: 365, startPoint y: 34, endPoint x: 359, endPoint y: 48, distance: 14.9
click at [364, 34] on span "In biên nhận 80mm" at bounding box center [371, 35] width 46 height 8
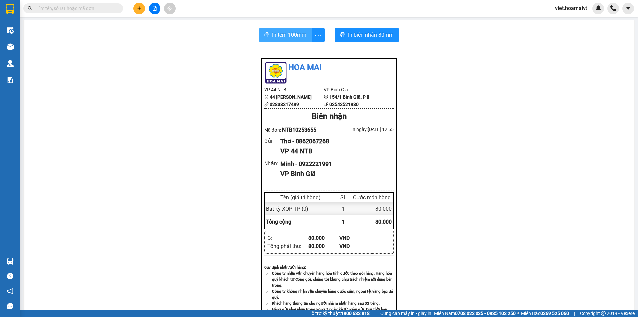
click at [283, 35] on span "In tem 100mm" at bounding box center [289, 35] width 34 height 8
click at [96, 10] on input "text" at bounding box center [76, 8] width 78 height 7
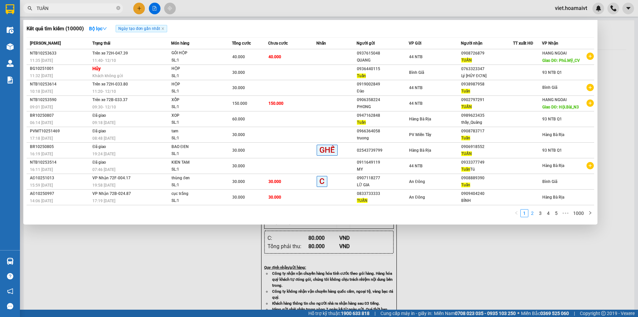
type input "TUẤN"
click at [534, 213] on link "2" at bounding box center [532, 212] width 7 height 7
click at [189, 293] on div at bounding box center [319, 158] width 638 height 317
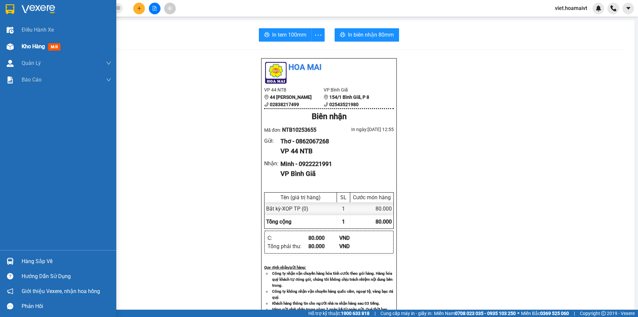
click at [42, 41] on div "Kho hàng mới" at bounding box center [67, 46] width 90 height 17
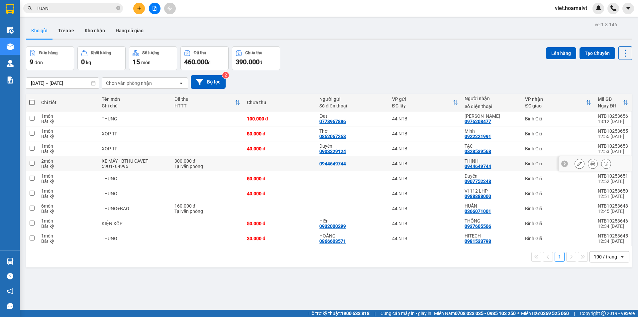
click at [227, 162] on div "300.000 đ" at bounding box center [207, 160] width 66 height 5
checkbox input "true"
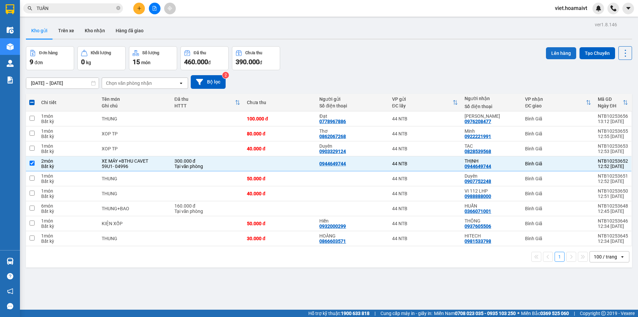
click at [553, 50] on button "Lên hàng" at bounding box center [561, 53] width 30 height 12
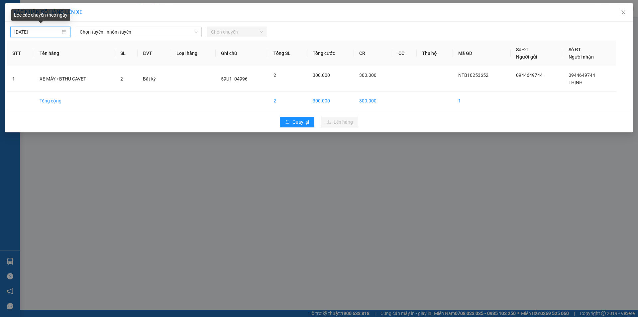
drag, startPoint x: 48, startPoint y: 30, endPoint x: 46, endPoint y: 34, distance: 4.8
click at [48, 30] on input "[DATE]" at bounding box center [37, 31] width 46 height 7
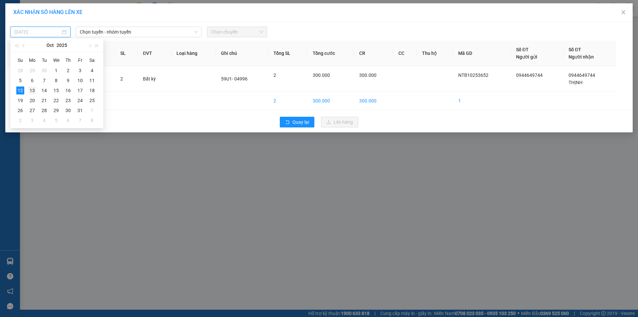
click at [32, 88] on div "13" at bounding box center [32, 90] width 8 height 8
type input "13/10/2025"
click at [144, 28] on span "Chọn tuyến - nhóm tuyến" at bounding box center [139, 32] width 118 height 10
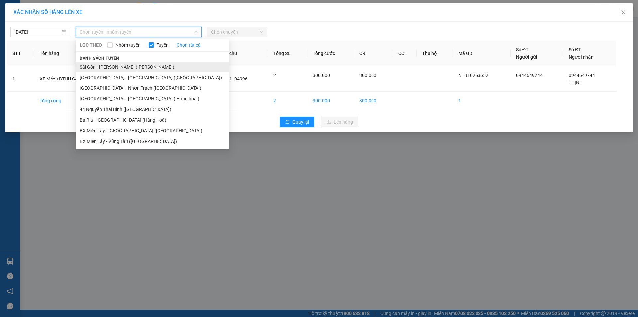
click at [117, 68] on li "Sài Gòn - [PERSON_NAME] ([PERSON_NAME])" at bounding box center [152, 66] width 153 height 11
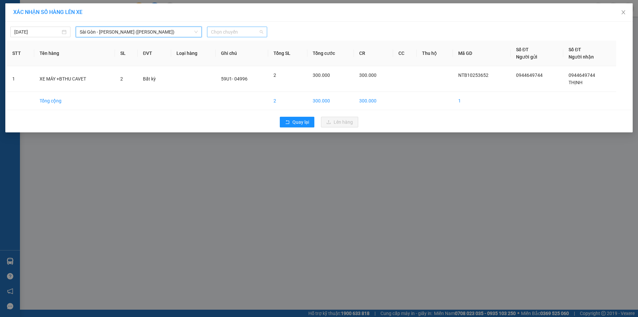
click at [245, 33] on span "Chọn chuyến" at bounding box center [237, 32] width 52 height 10
click at [232, 79] on div "12:00" at bounding box center [237, 78] width 52 height 7
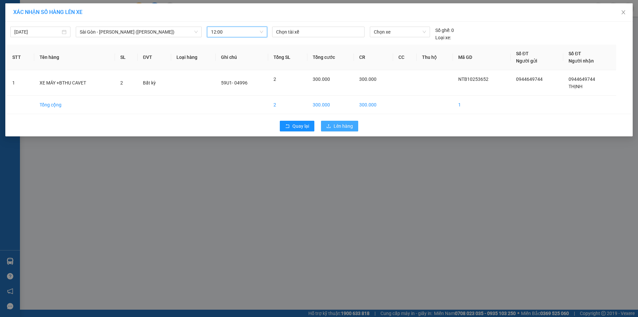
click at [336, 127] on span "Lên hàng" at bounding box center [343, 125] width 19 height 7
